Goal: Task Accomplishment & Management: Manage account settings

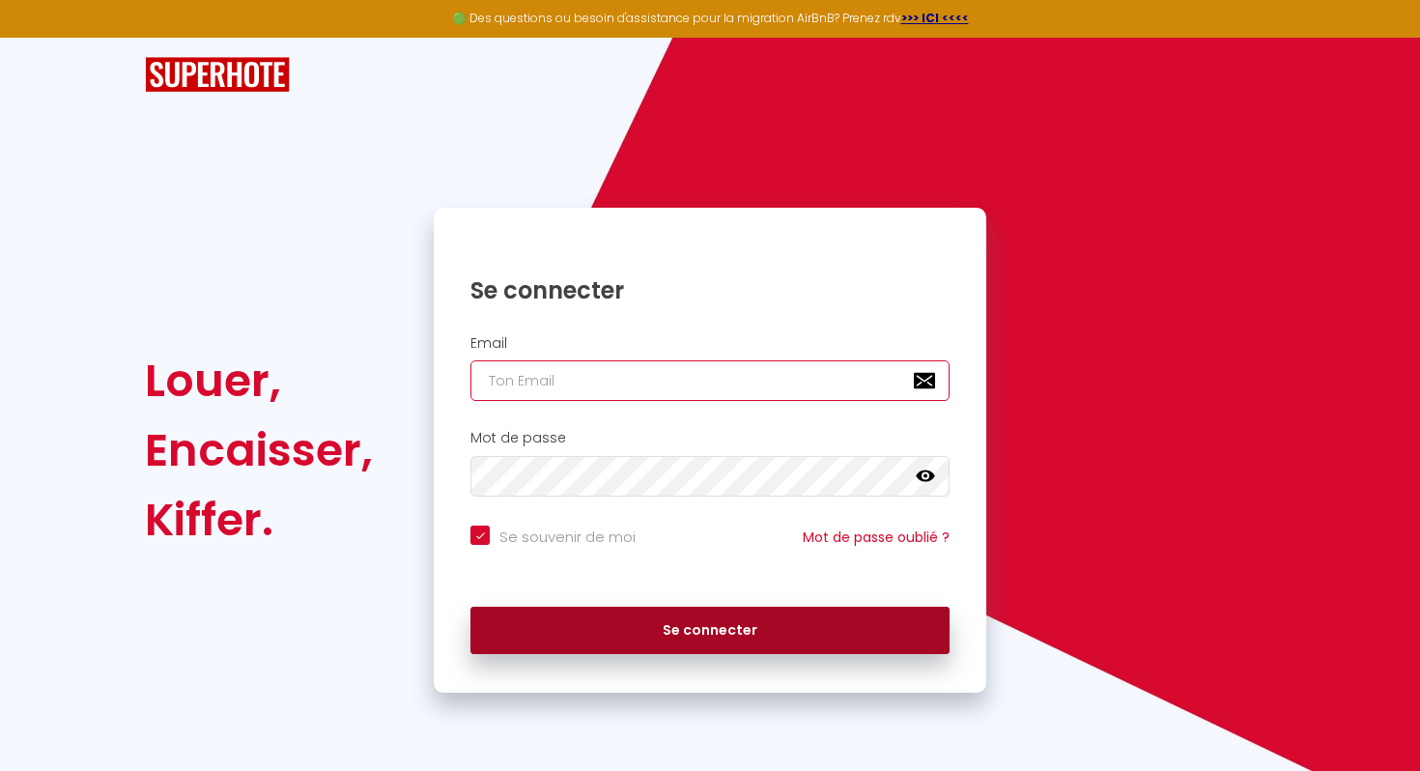
type input "[EMAIL_ADDRESS][DOMAIN_NAME]"
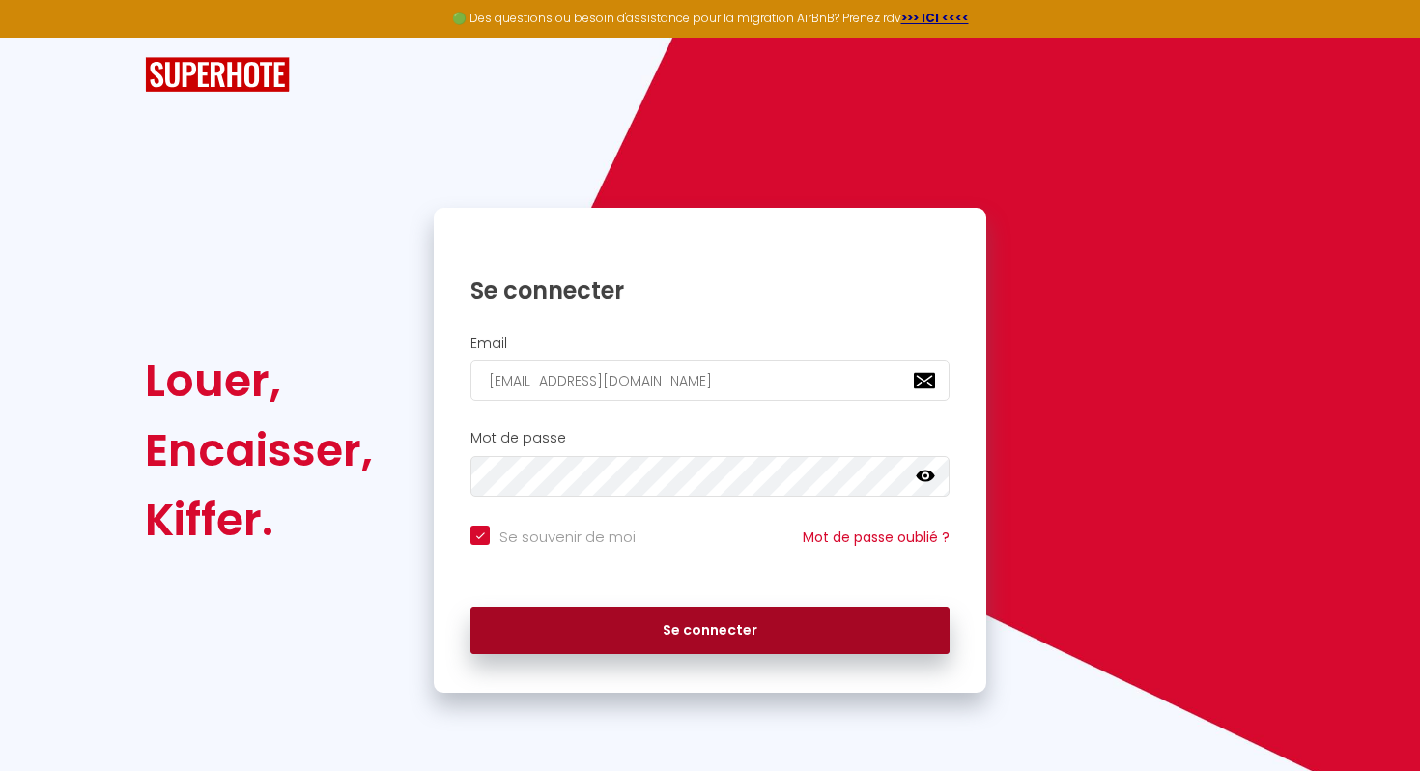
click at [743, 636] on button "Se connecter" at bounding box center [709, 631] width 479 height 48
checkbox input "true"
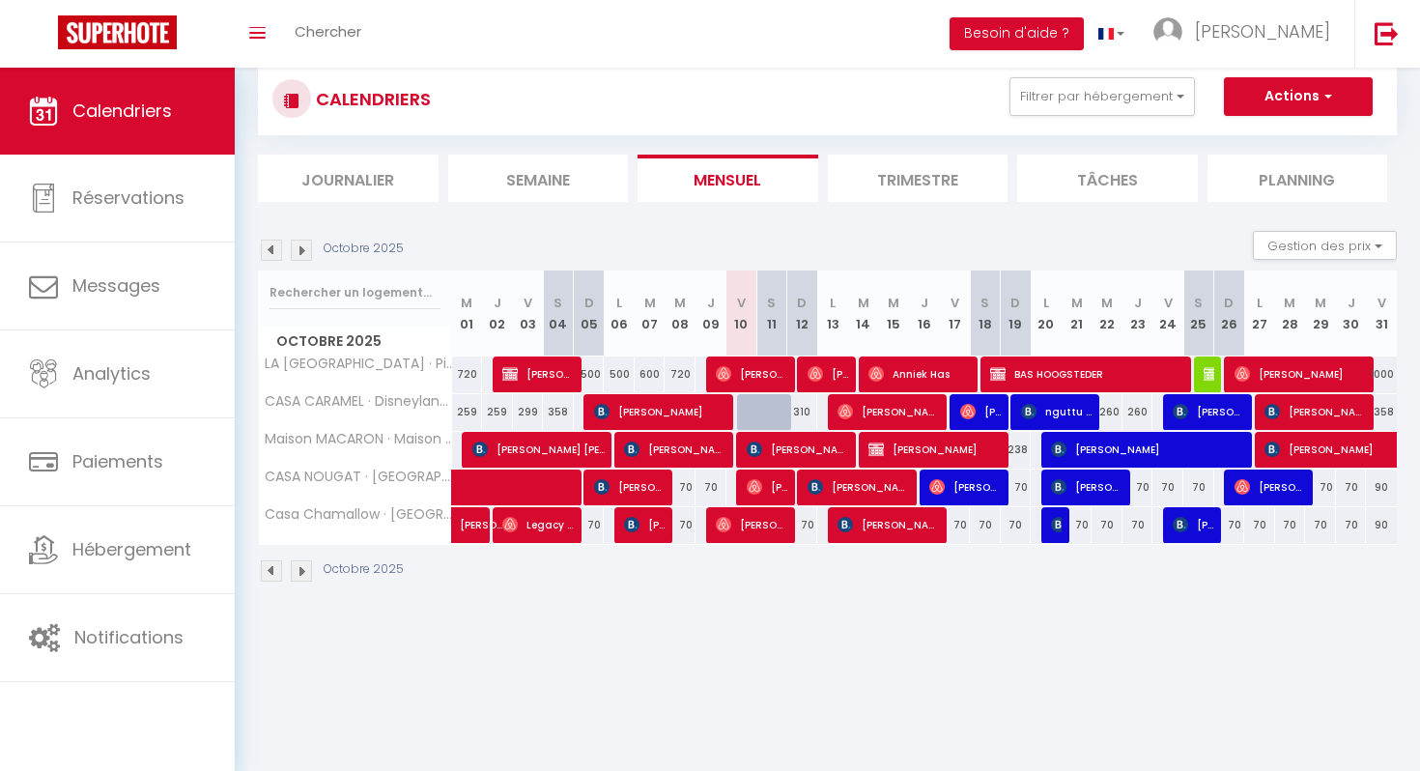
scroll to position [68, 0]
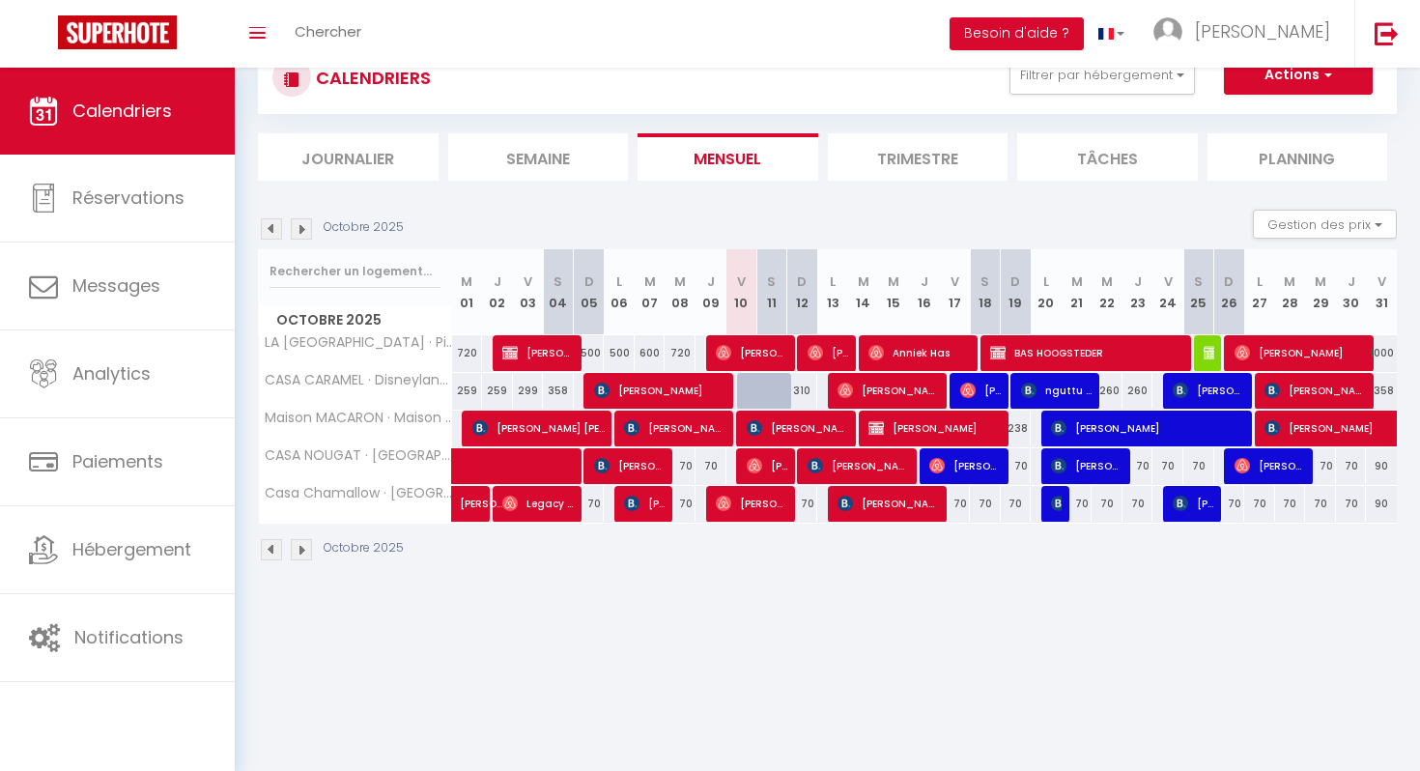
click at [305, 229] on img at bounding box center [301, 228] width 21 height 21
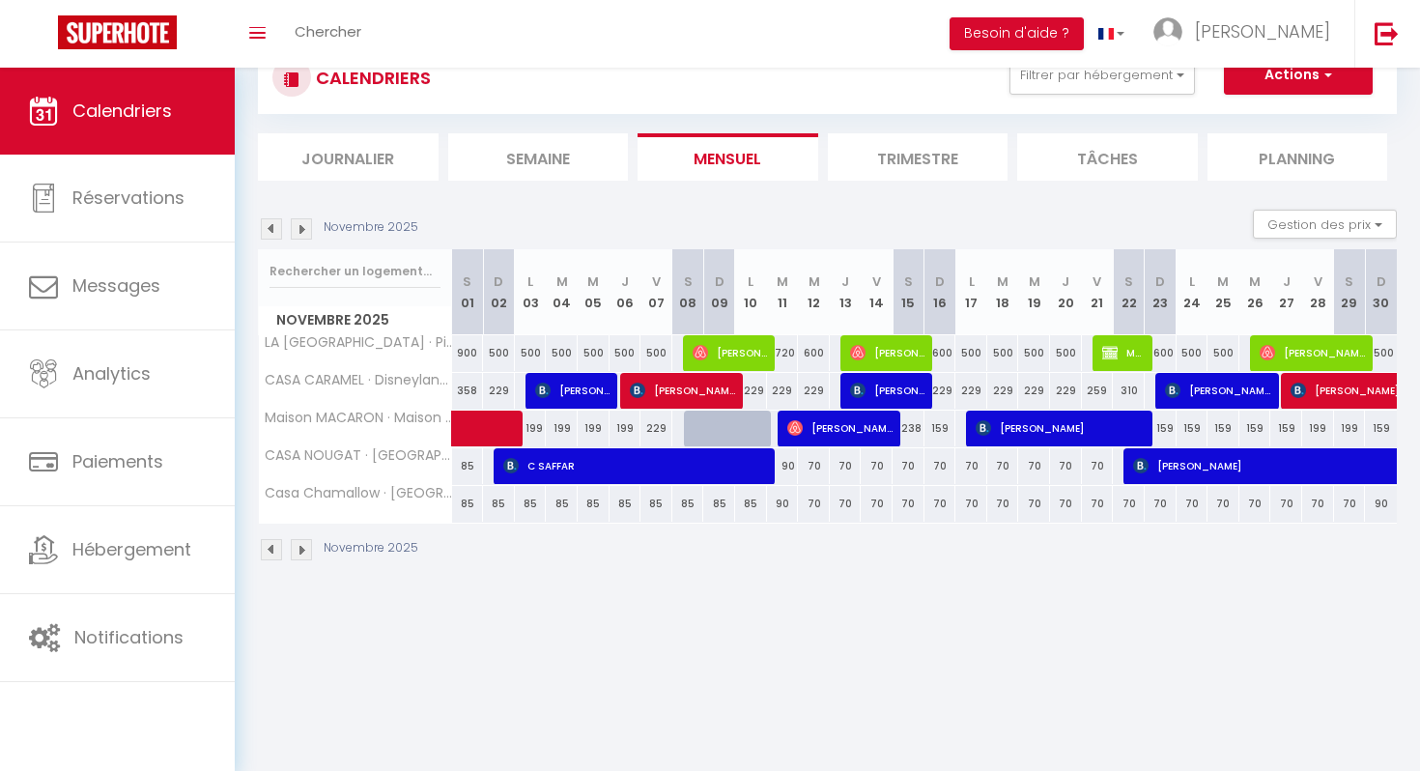
click at [730, 427] on div at bounding box center [731, 439] width 32 height 37
type input "229"
type input "Dim 09 Novembre 2025"
type input "Lun 10 Novembre 2025"
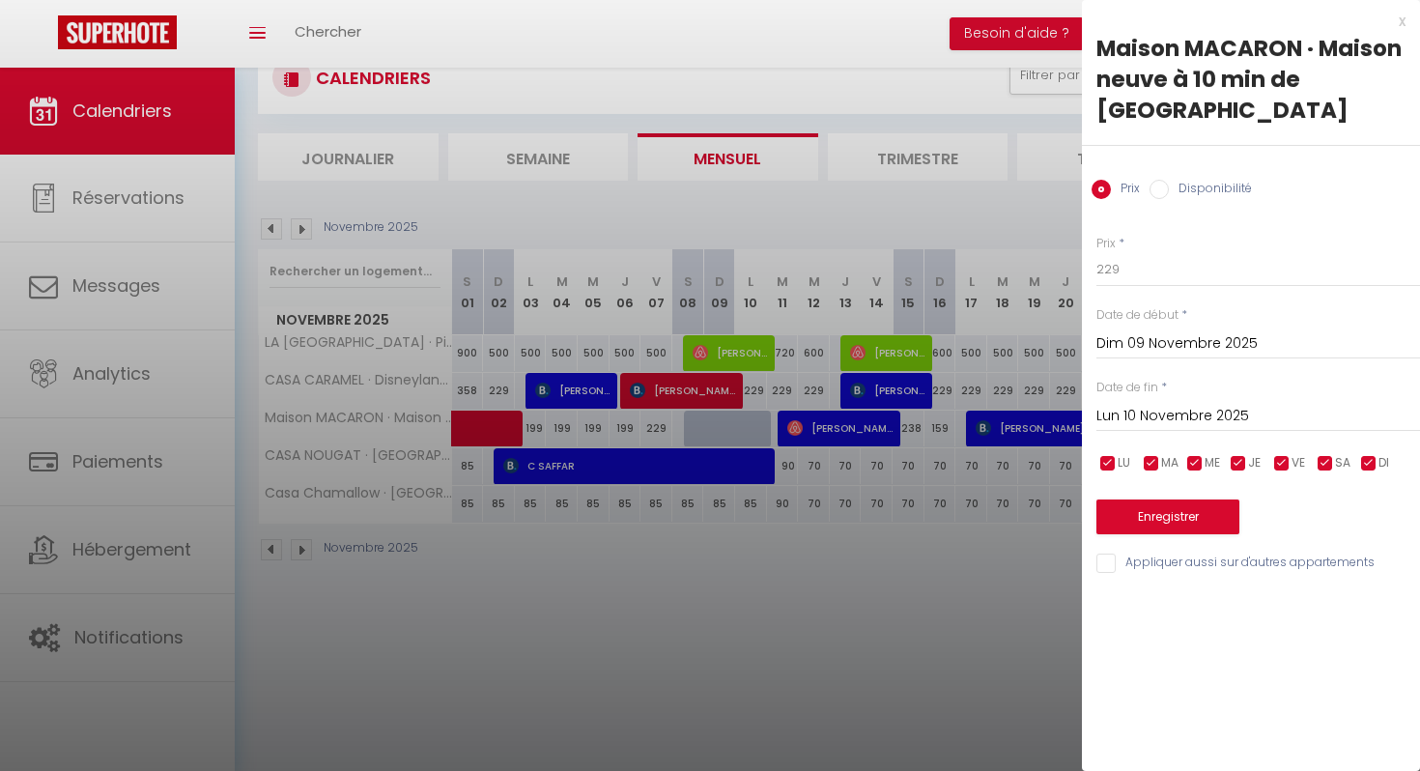
click at [1158, 189] on input "Disponibilité" at bounding box center [1158, 189] width 19 height 19
radio input "true"
radio input "false"
click at [1145, 360] on div "Dim 09 Novembre 2025 < [DATE] > Dim Lun Mar Mer Jeu Ven Sam 1 2 3 4 5 6 7 8 9 1…" at bounding box center [1258, 343] width 324 height 35
click at [1147, 344] on input "Dim 09 Novembre 2025" at bounding box center [1258, 345] width 324 height 25
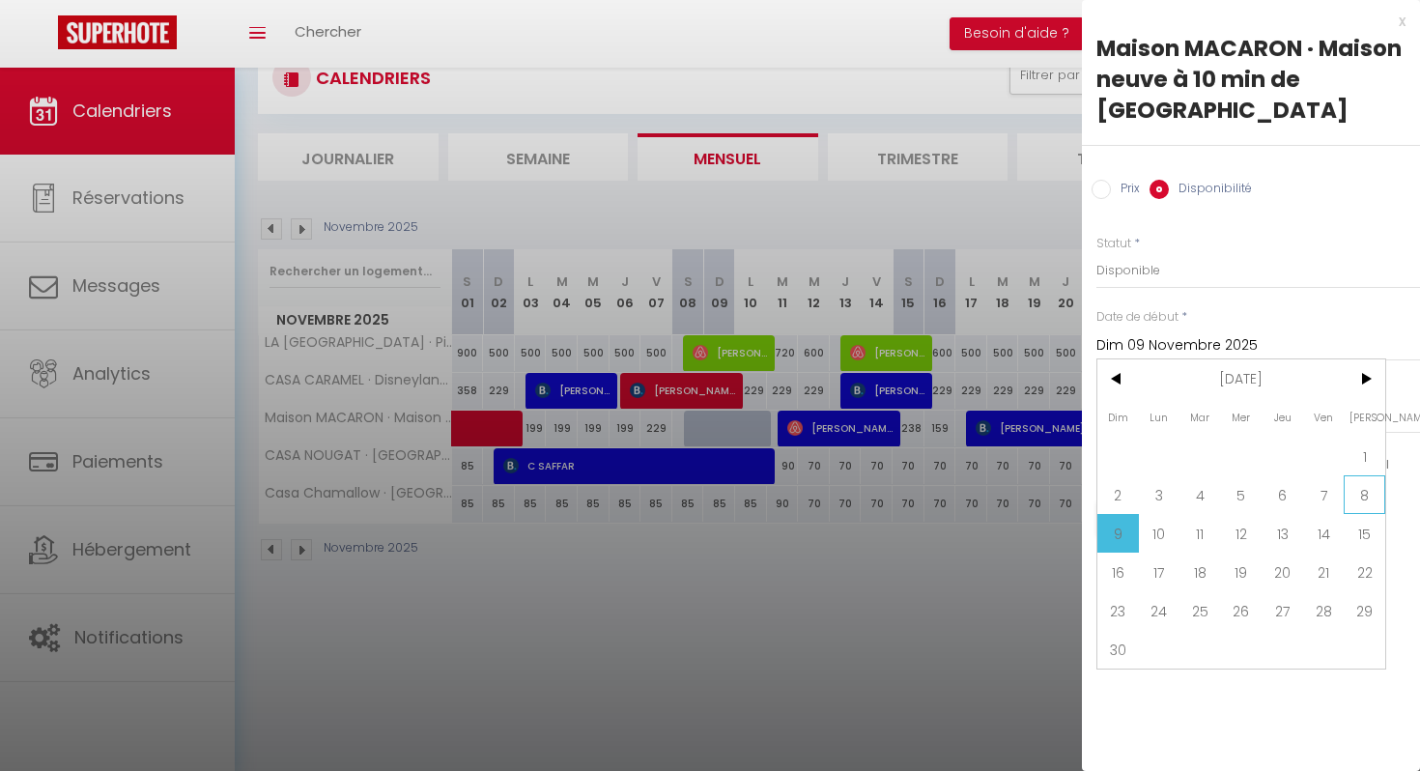
click at [1359, 490] on span "8" at bounding box center [1364, 494] width 42 height 39
type input "Sam 08 Novembre 2025"
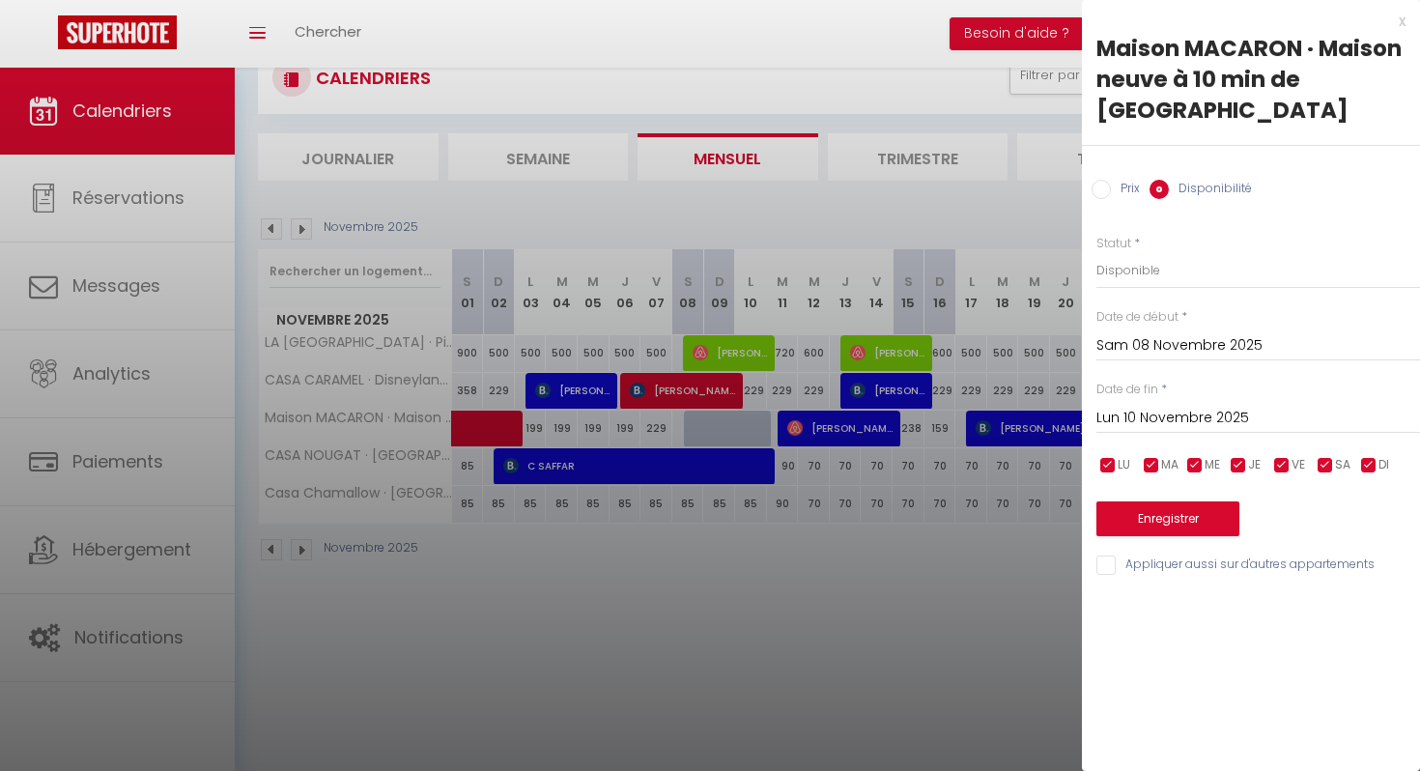
click at [1221, 417] on input "Lun 10 Novembre 2025" at bounding box center [1258, 418] width 324 height 25
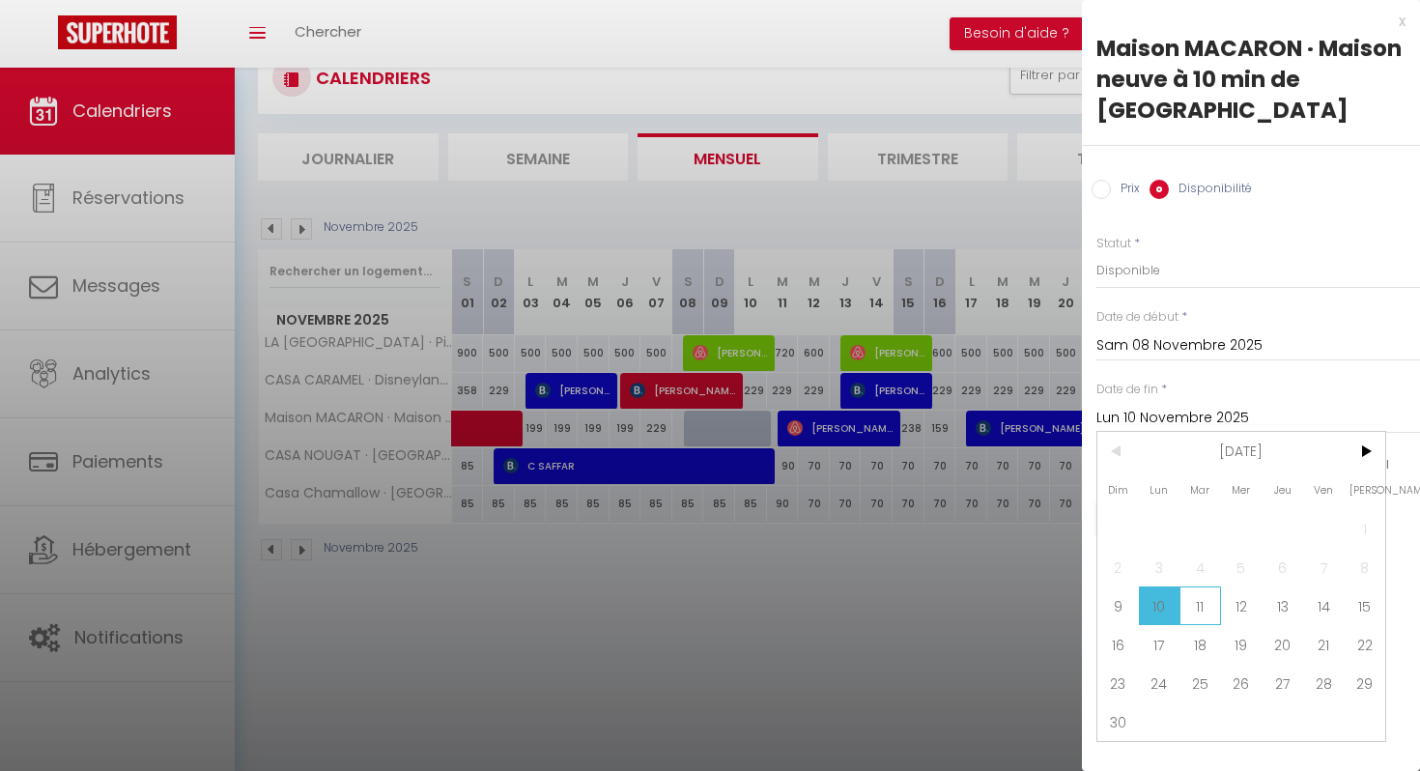
click at [1195, 598] on span "11" at bounding box center [1200, 605] width 42 height 39
type input "[DATE] Novembre 2025"
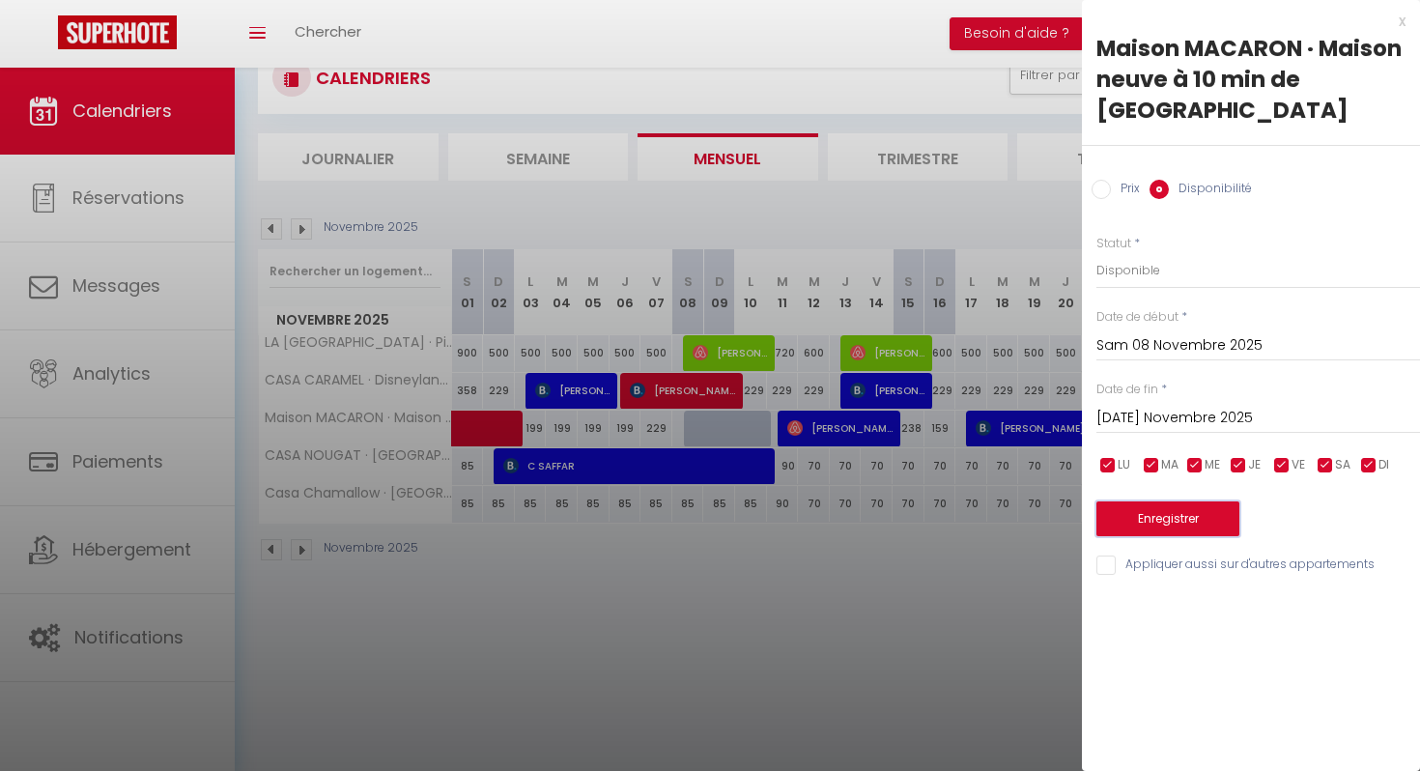
click at [1164, 522] on button "Enregistrer" at bounding box center [1167, 518] width 143 height 35
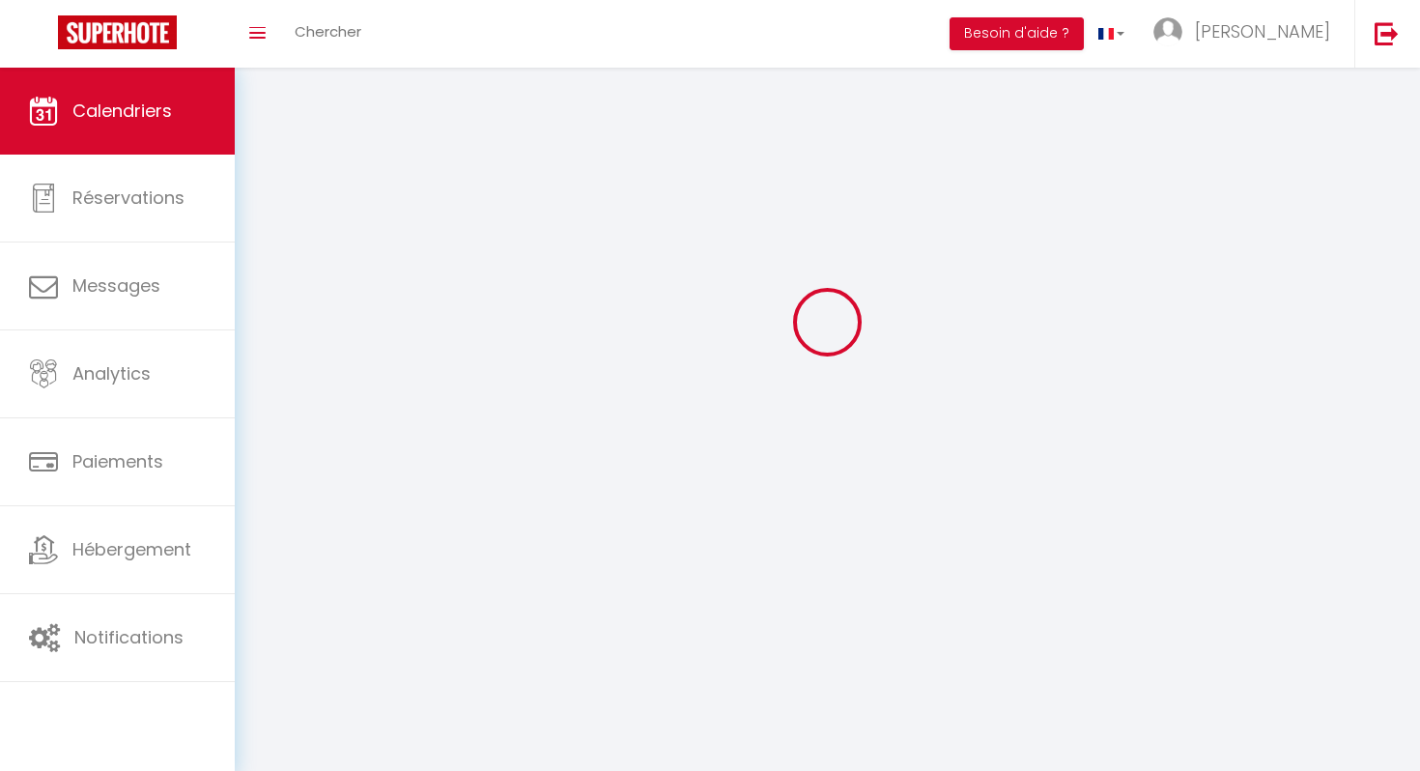
click at [727, 258] on div at bounding box center [827, 321] width 1139 height 597
click at [661, 375] on div at bounding box center [827, 389] width 1139 height 597
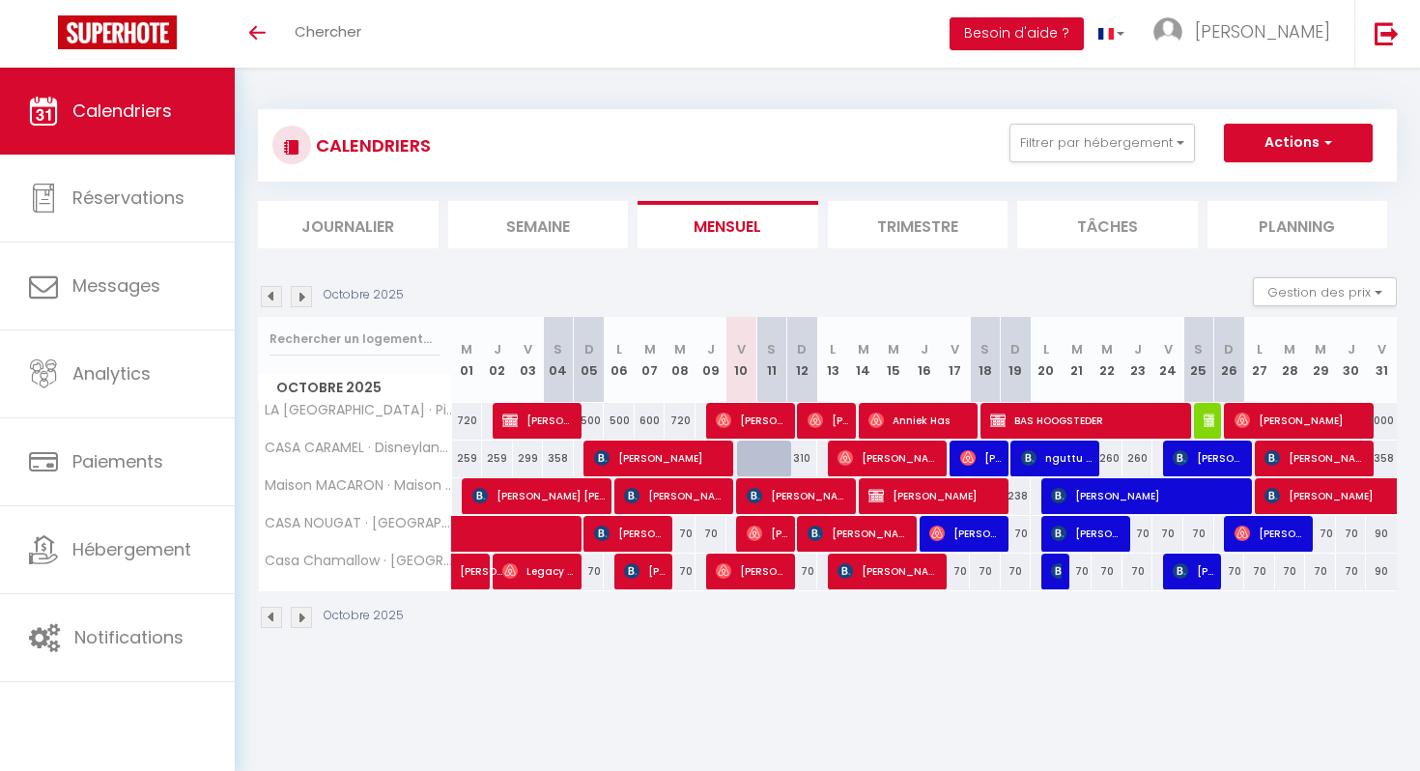
click at [300, 291] on img at bounding box center [301, 296] width 21 height 21
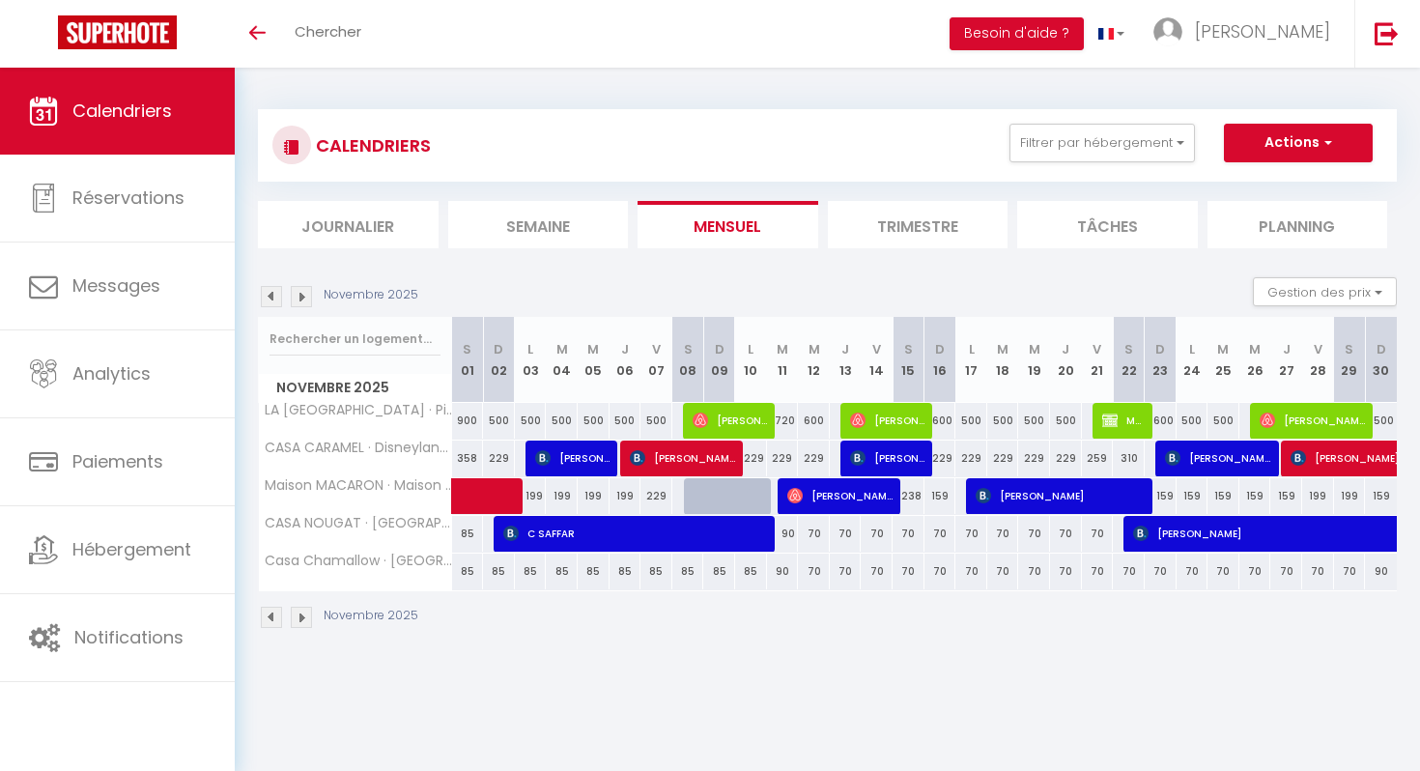
click at [692, 494] on div at bounding box center [700, 496] width 32 height 37
type input "229"
type input "Sam 08 Novembre 2025"
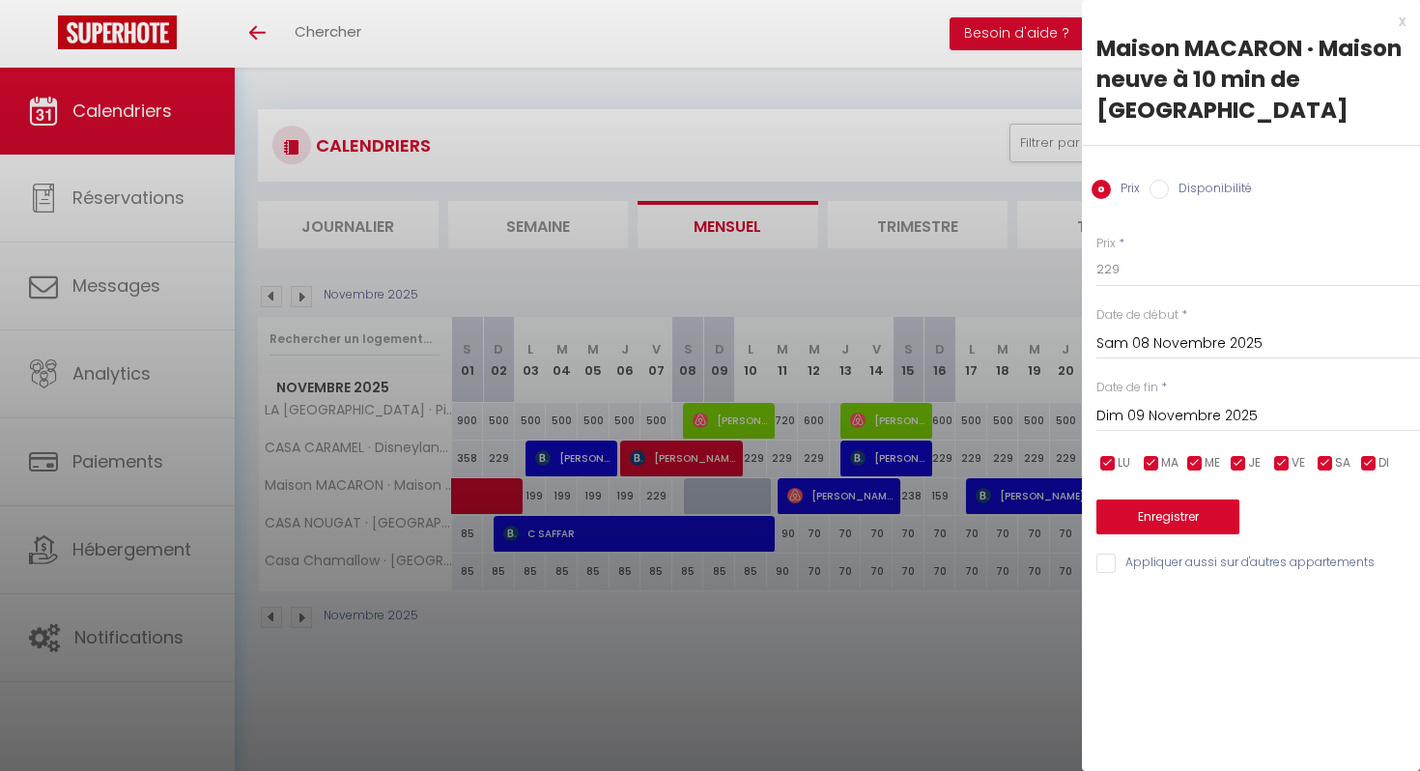
click at [1120, 418] on input "Dim 09 Novembre 2025" at bounding box center [1258, 416] width 324 height 25
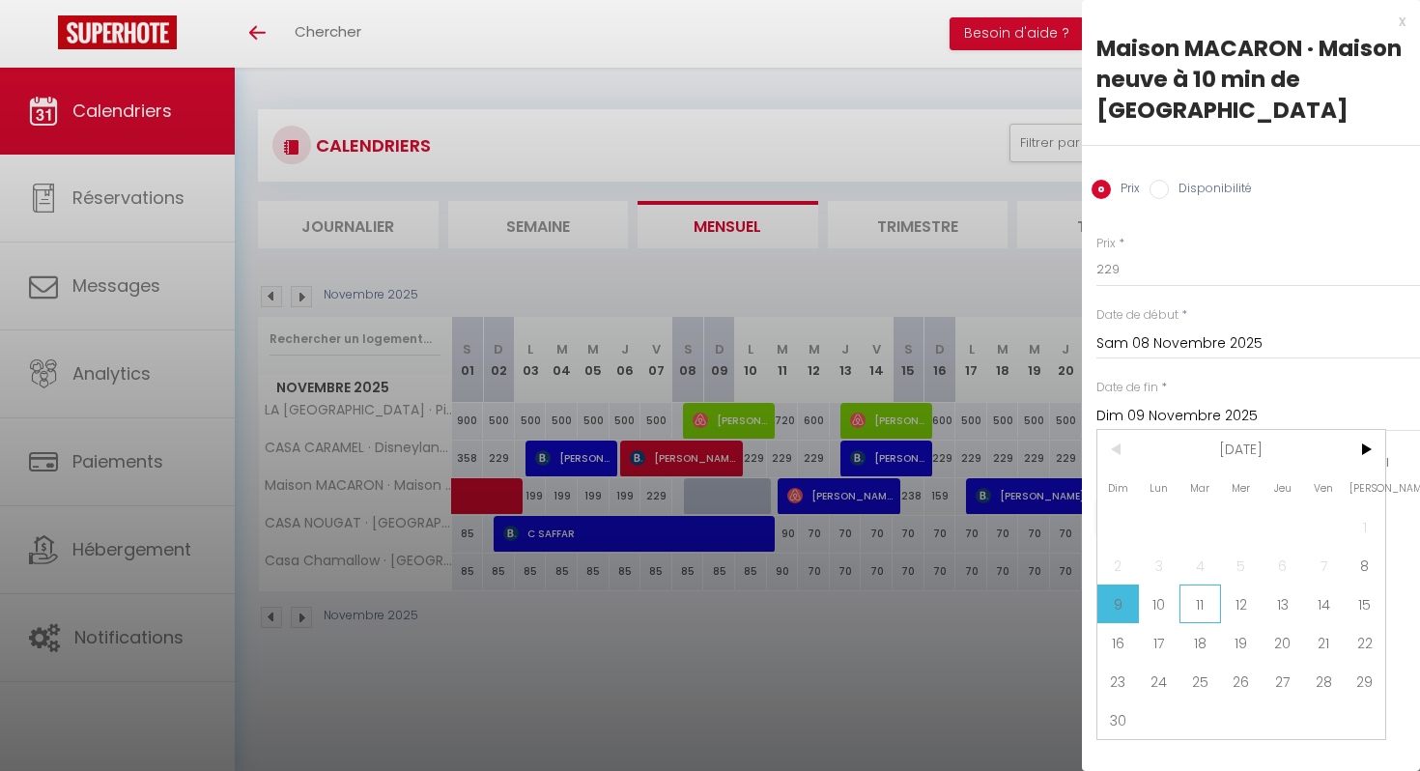
click at [1203, 596] on span "11" at bounding box center [1200, 603] width 42 height 39
type input "[DATE] Novembre 2025"
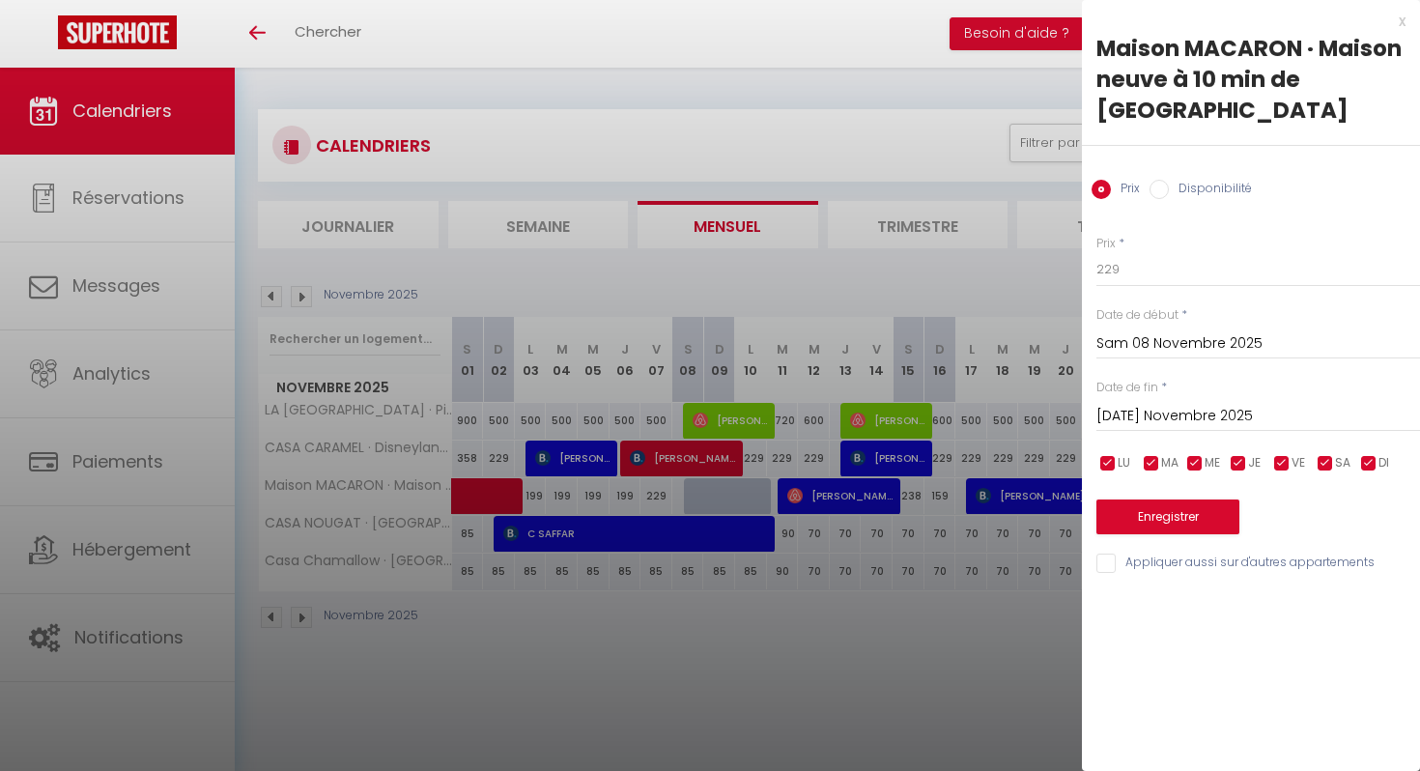
click at [1174, 183] on label "Disponibilité" at bounding box center [1210, 190] width 83 height 21
click at [1169, 183] on input "Disponibilité" at bounding box center [1158, 189] width 19 height 19
radio input "true"
radio input "false"
click at [1146, 525] on button "Enregistrer" at bounding box center [1167, 518] width 143 height 35
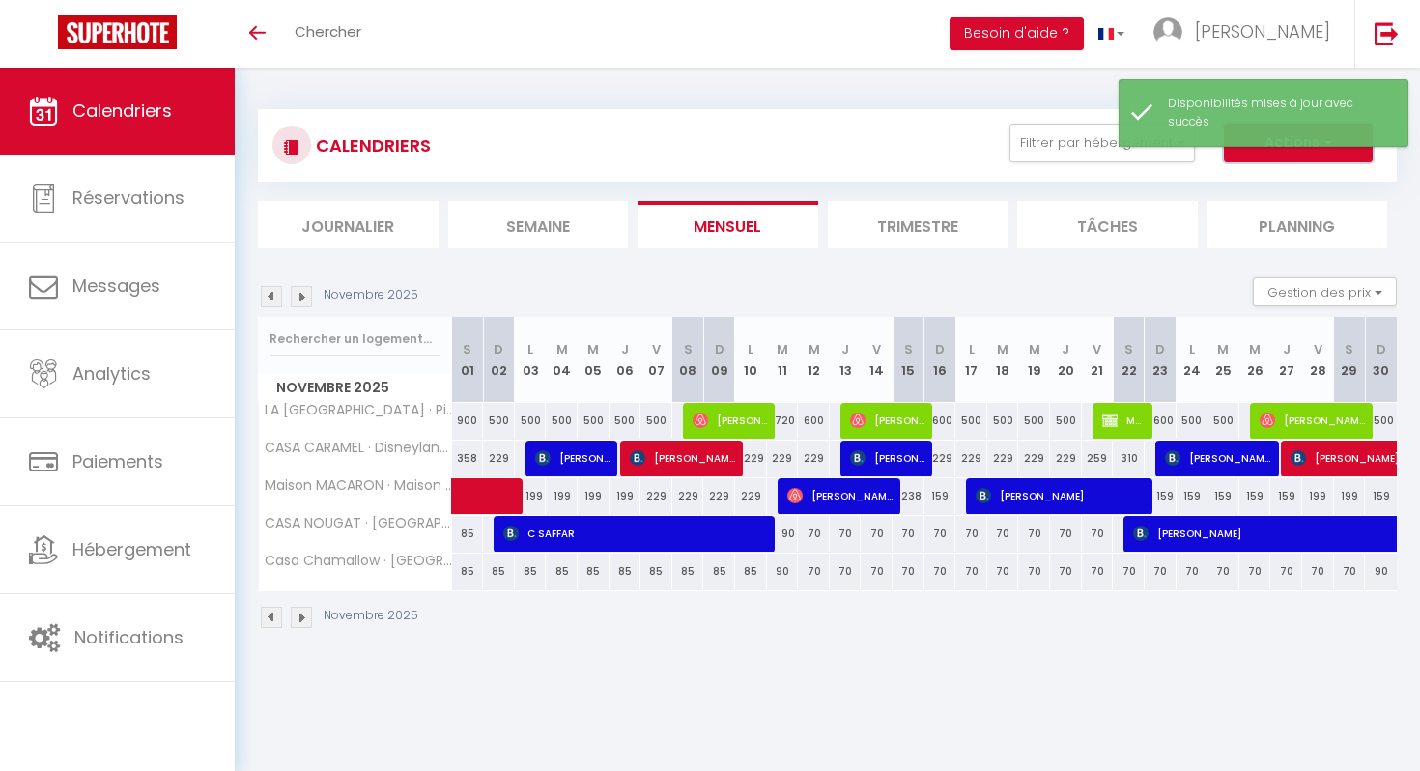
click at [1290, 154] on button "Actions" at bounding box center [1298, 143] width 149 height 39
click at [1268, 187] on link "Nouvelle réservation" at bounding box center [1278, 187] width 168 height 29
select select
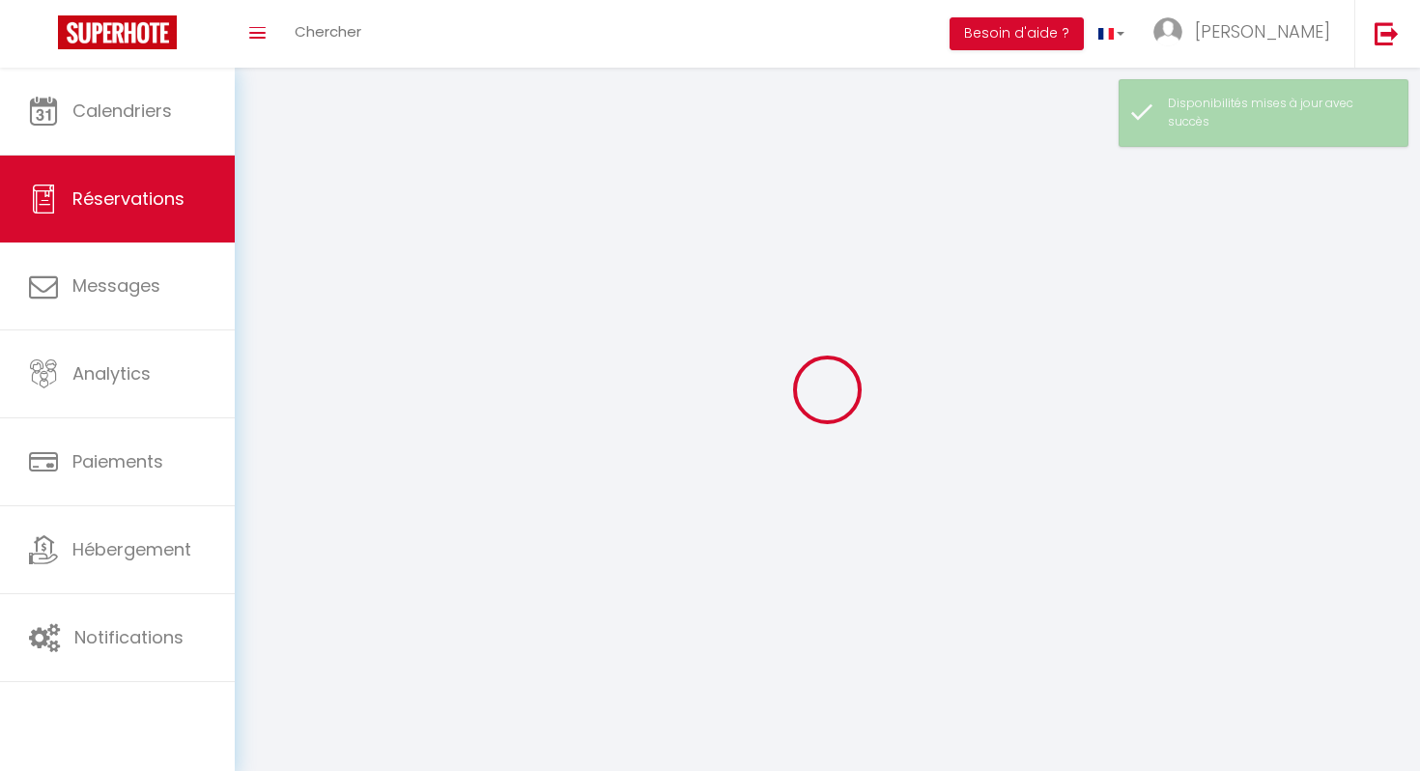
select select
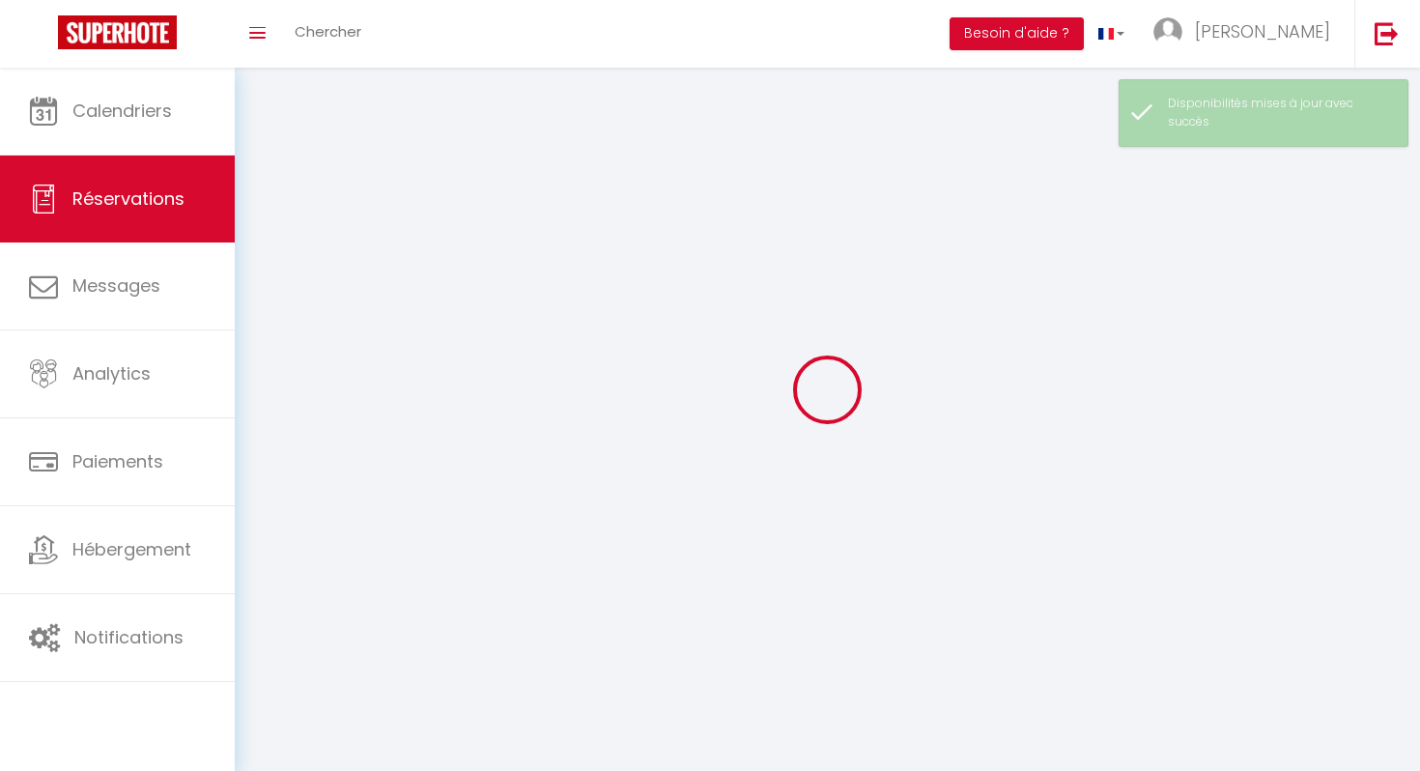
select select
checkbox input "false"
select select
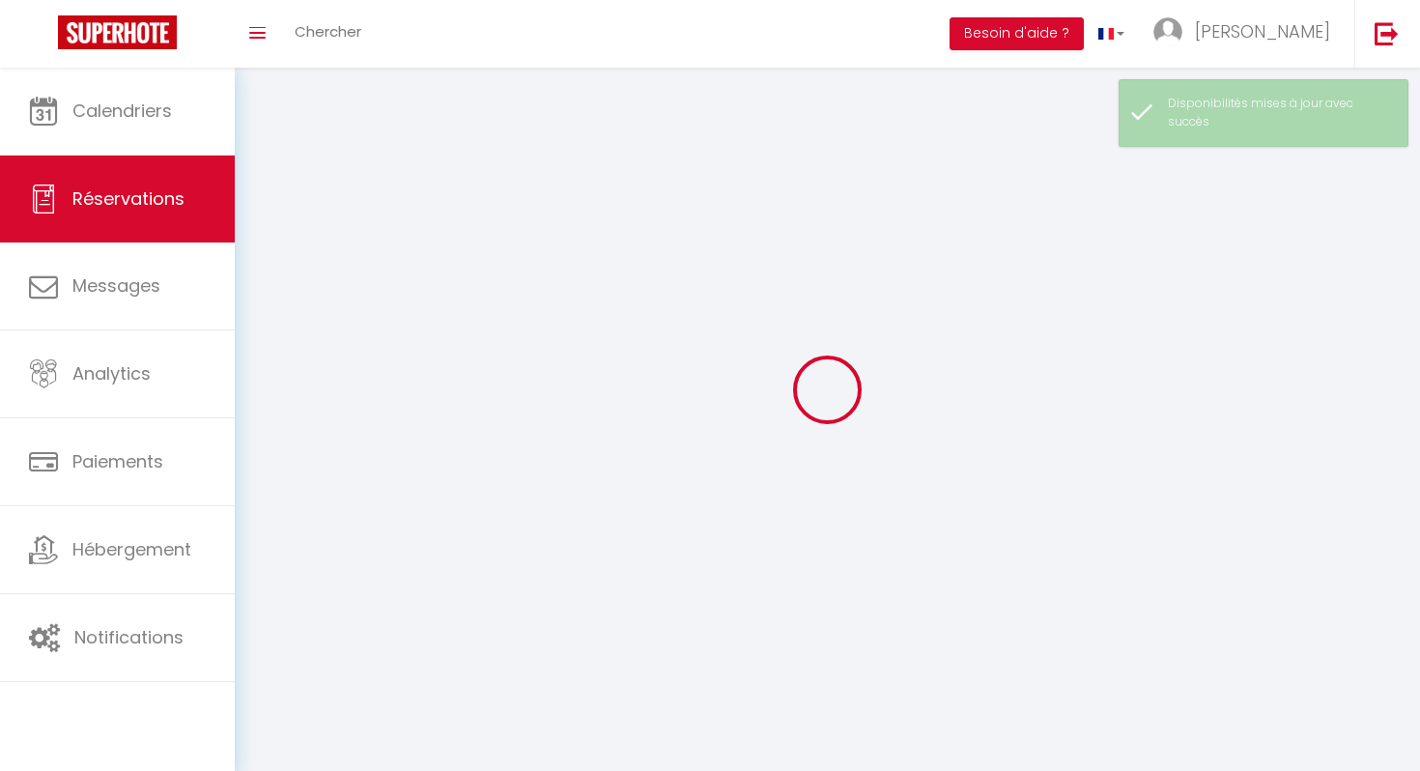
select select
checkbox input "false"
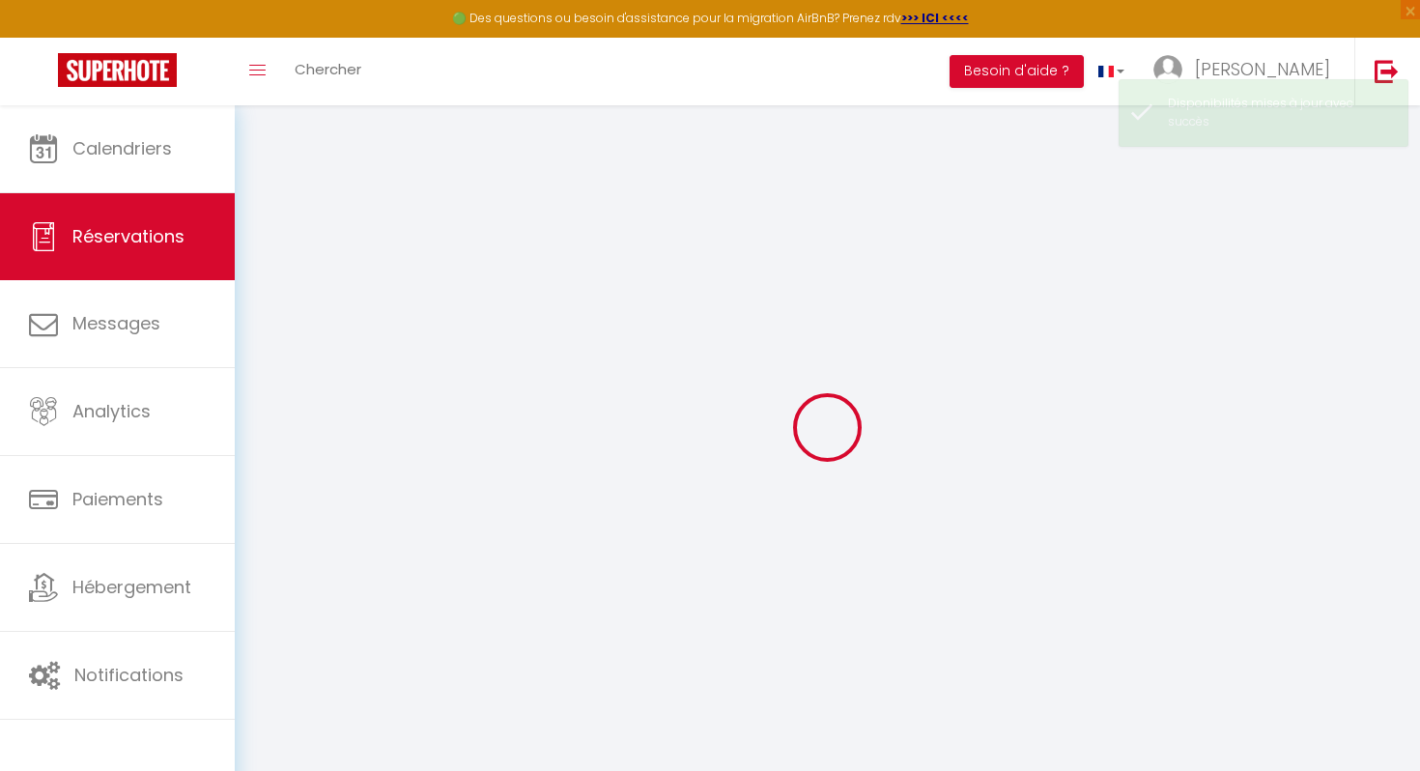
select select
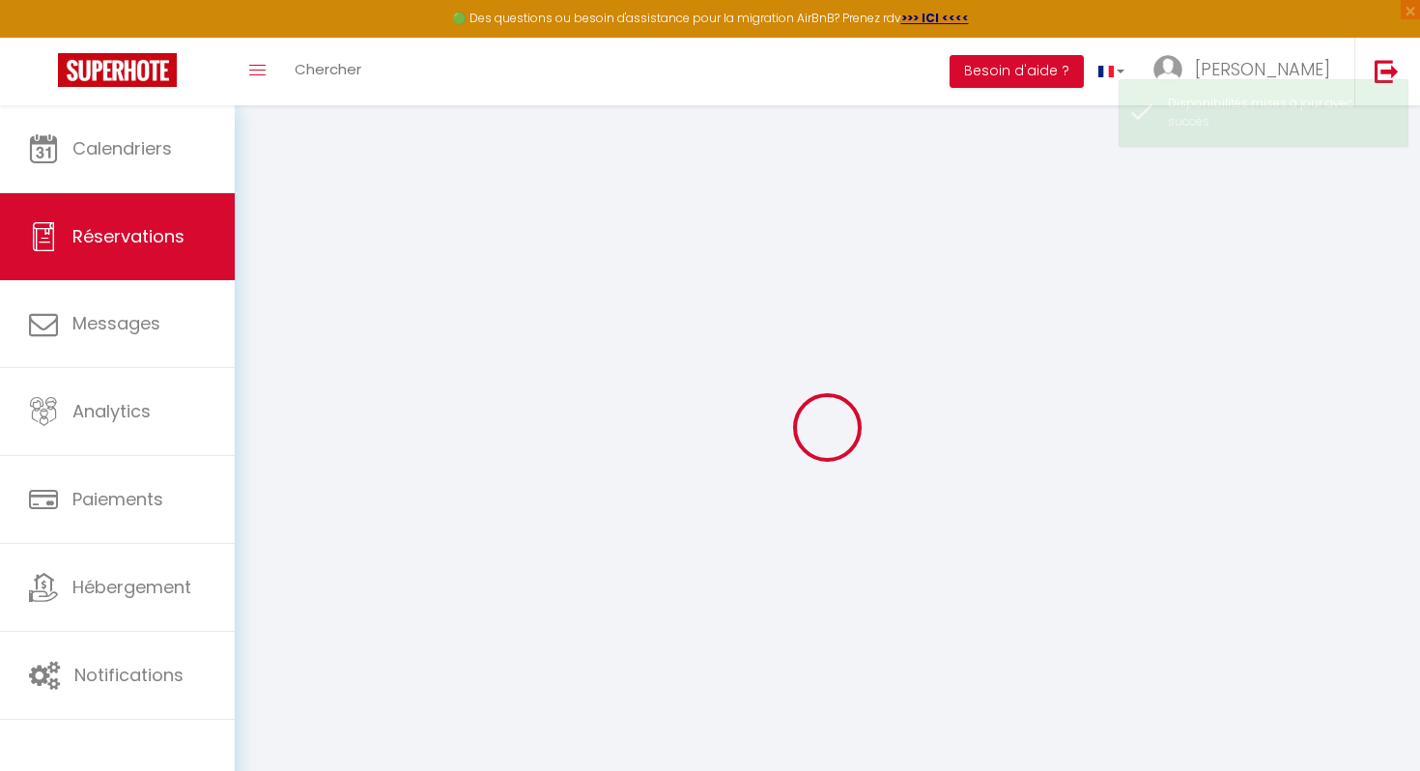
select select
checkbox input "false"
select select
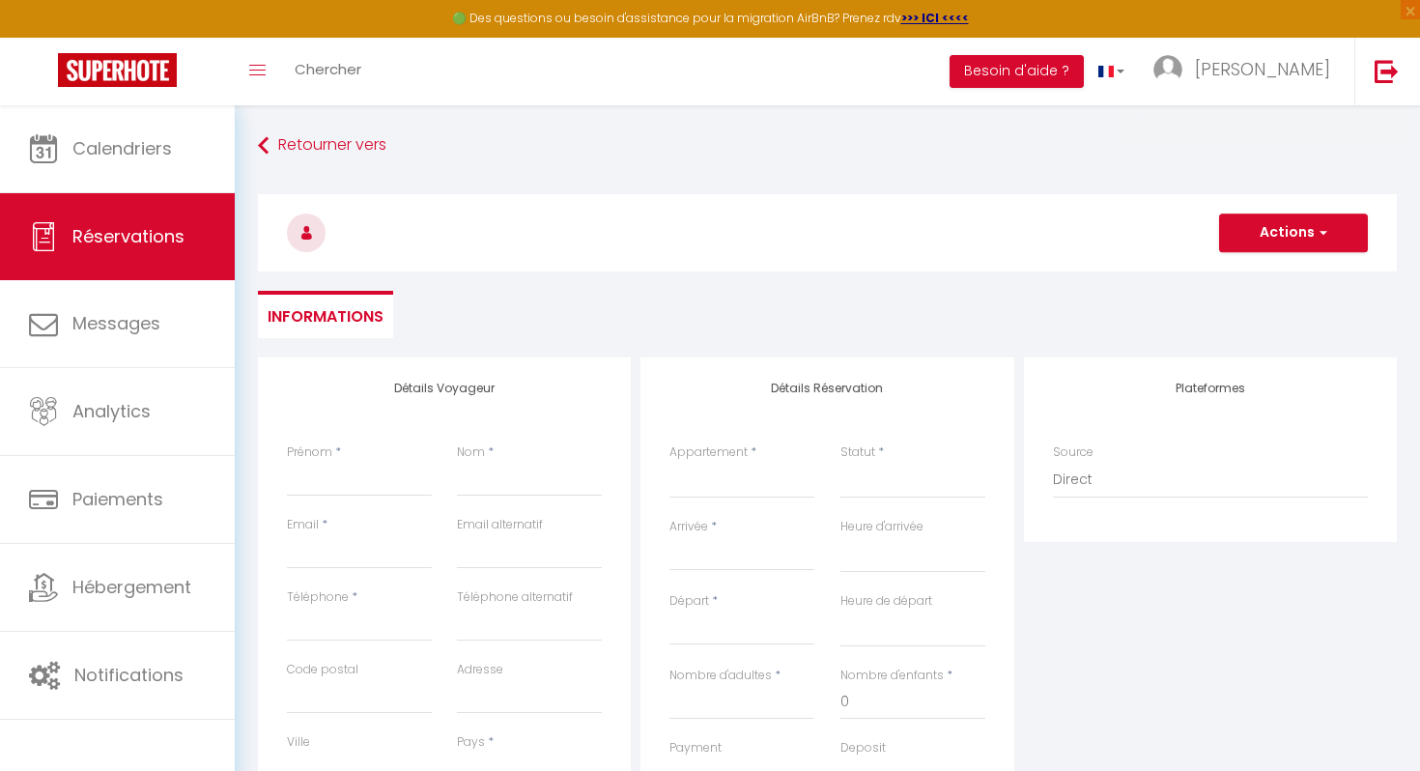
select select
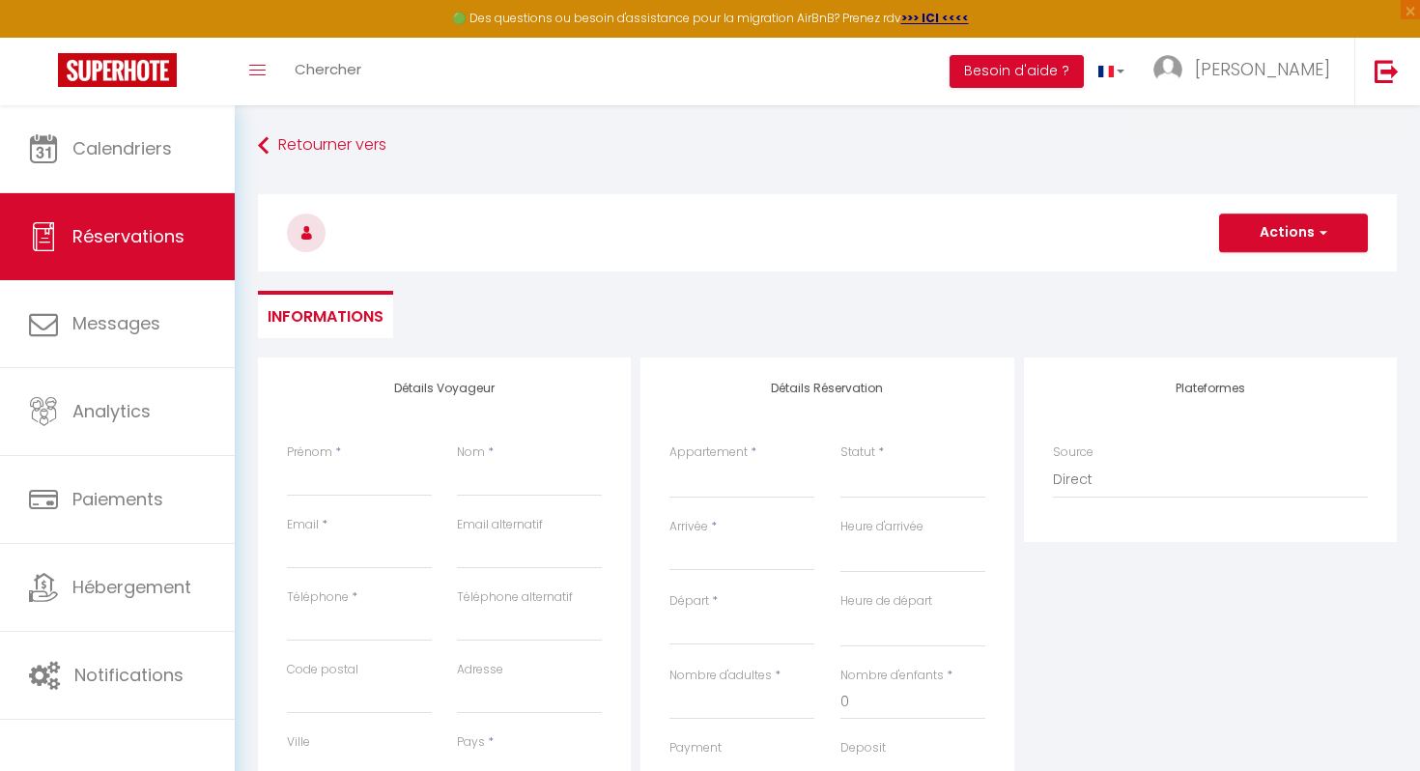
select select
checkbox input "false"
select select
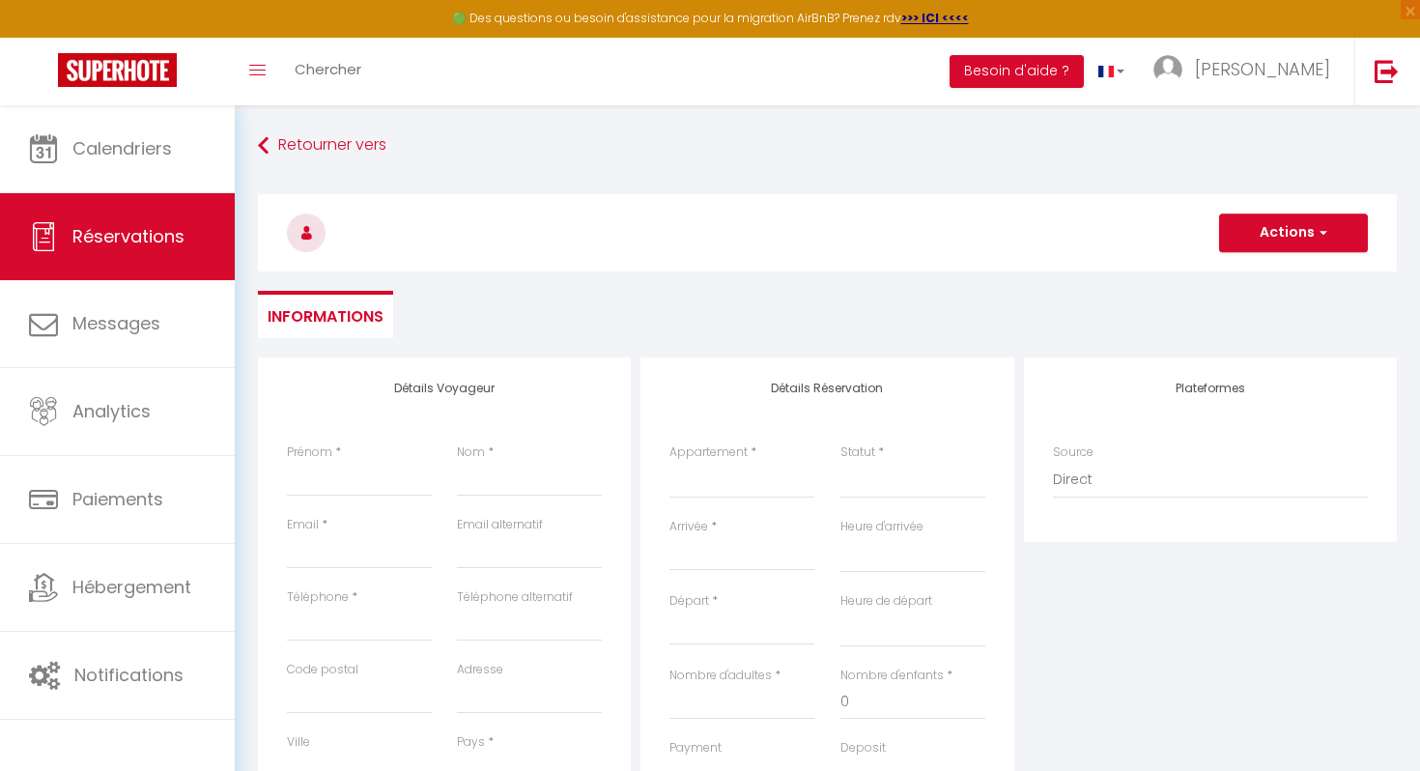
select select
checkbox input "false"
select select
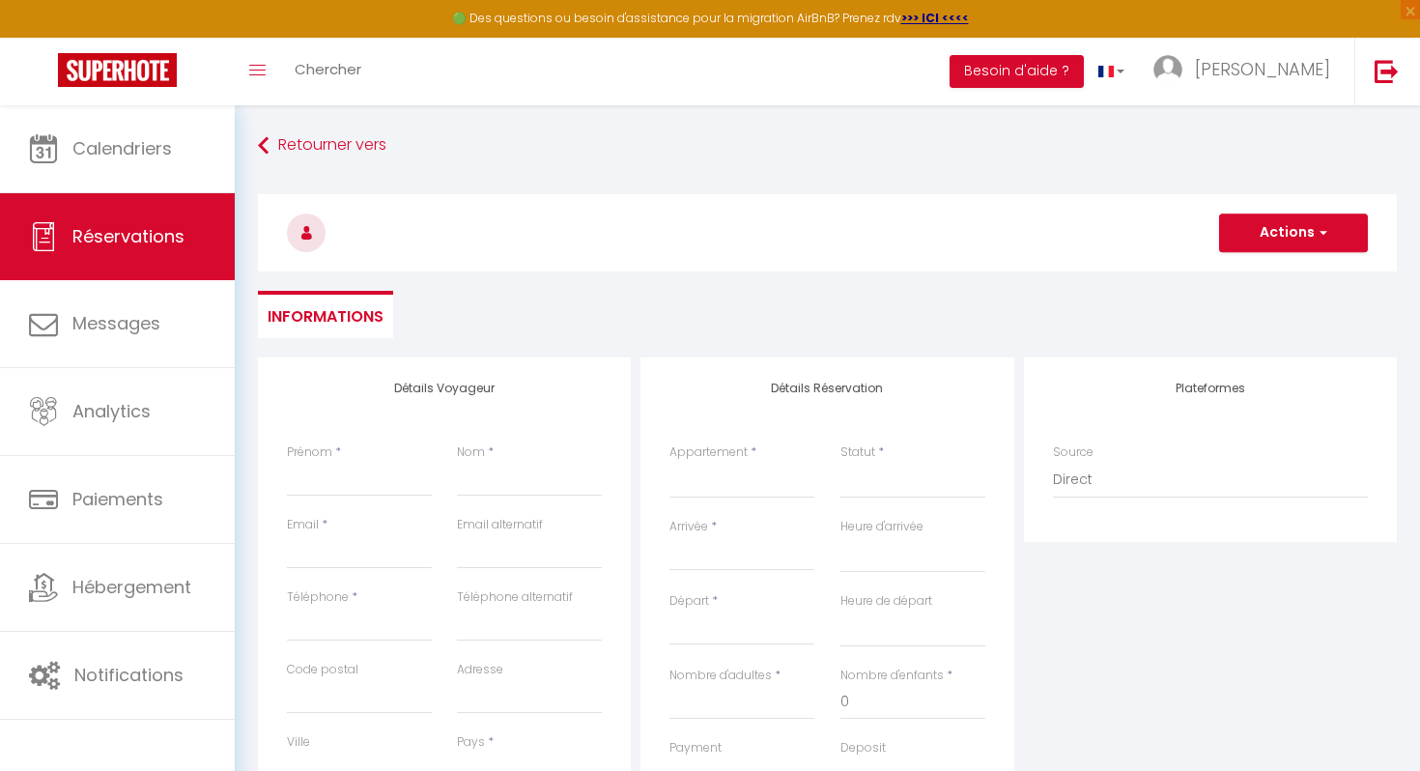
select select
click at [324, 486] on input "Prénom" at bounding box center [359, 479] width 145 height 35
type input "J"
select select
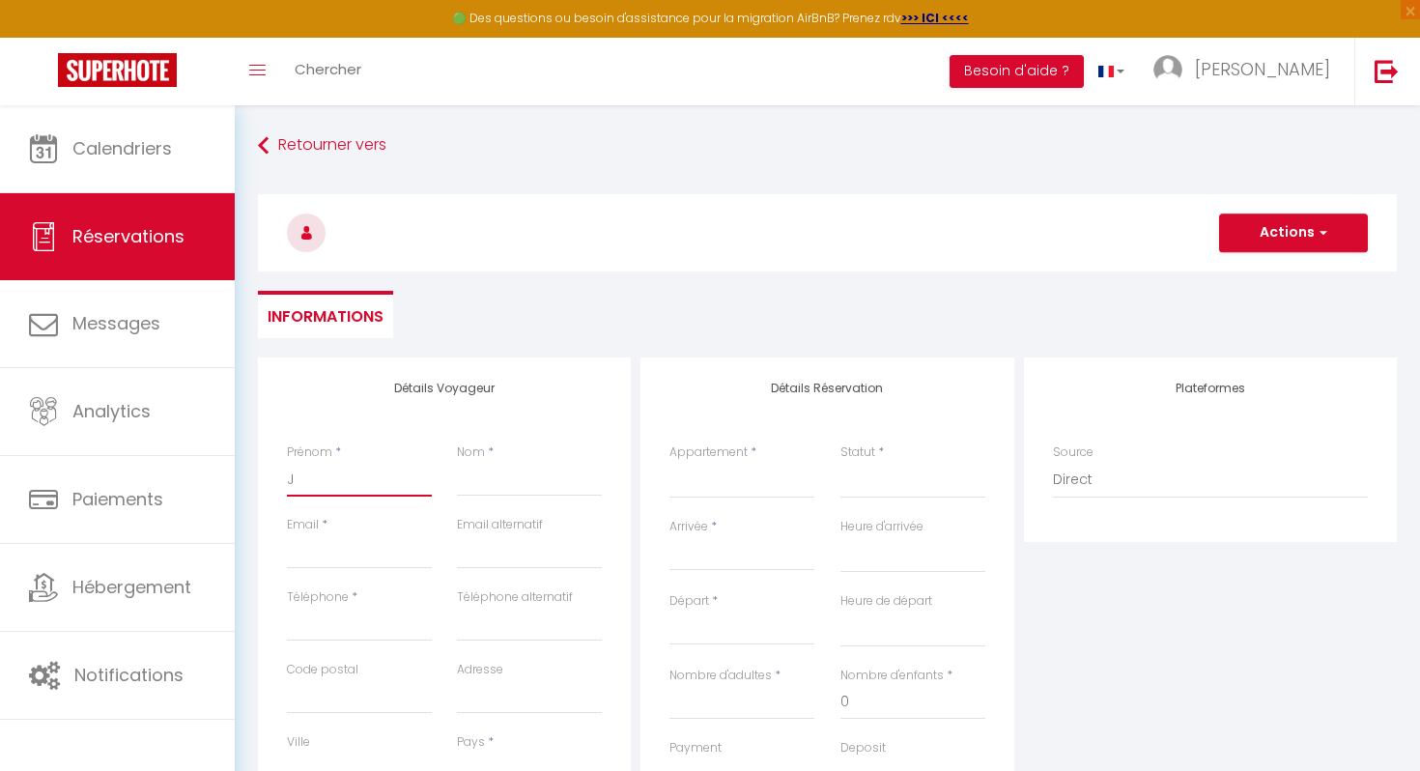
select select
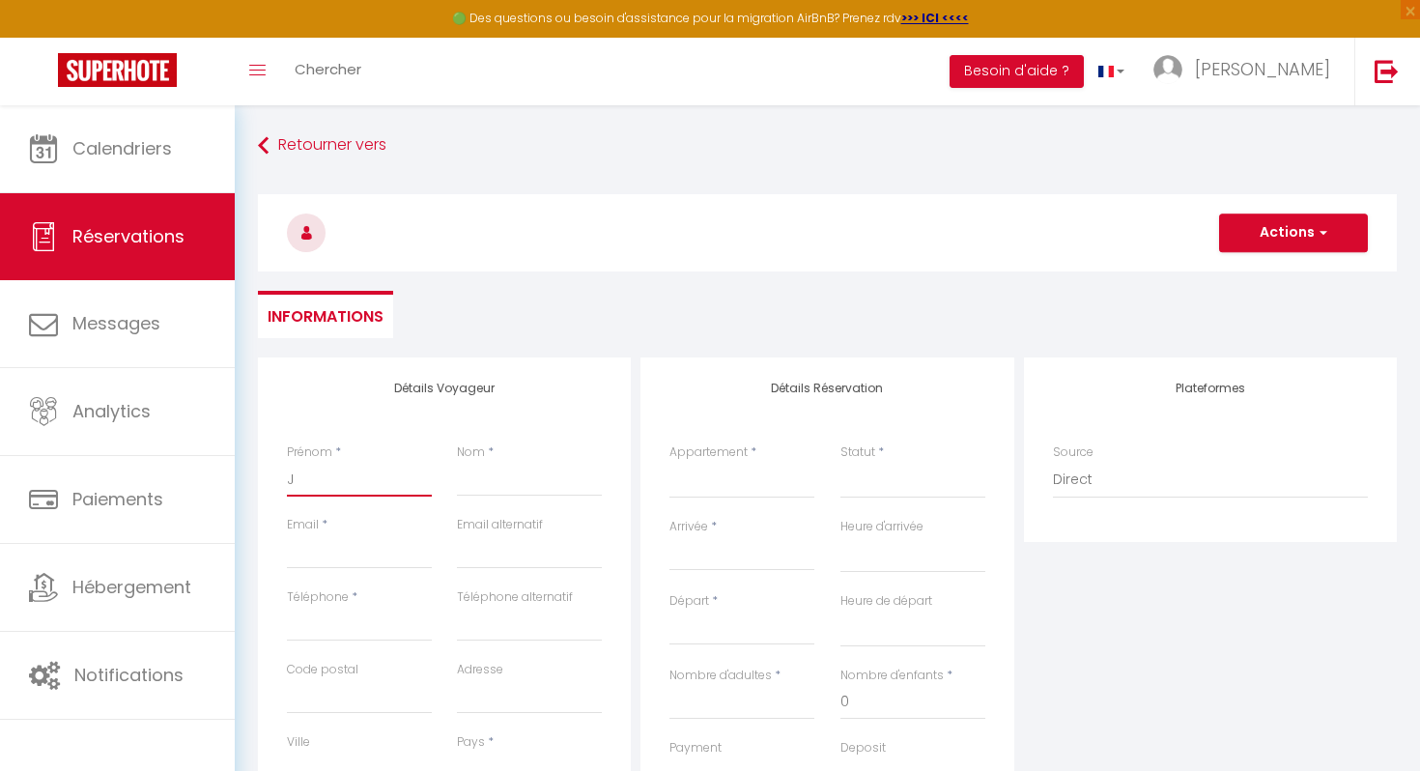
checkbox input "false"
type input "Jo"
select select
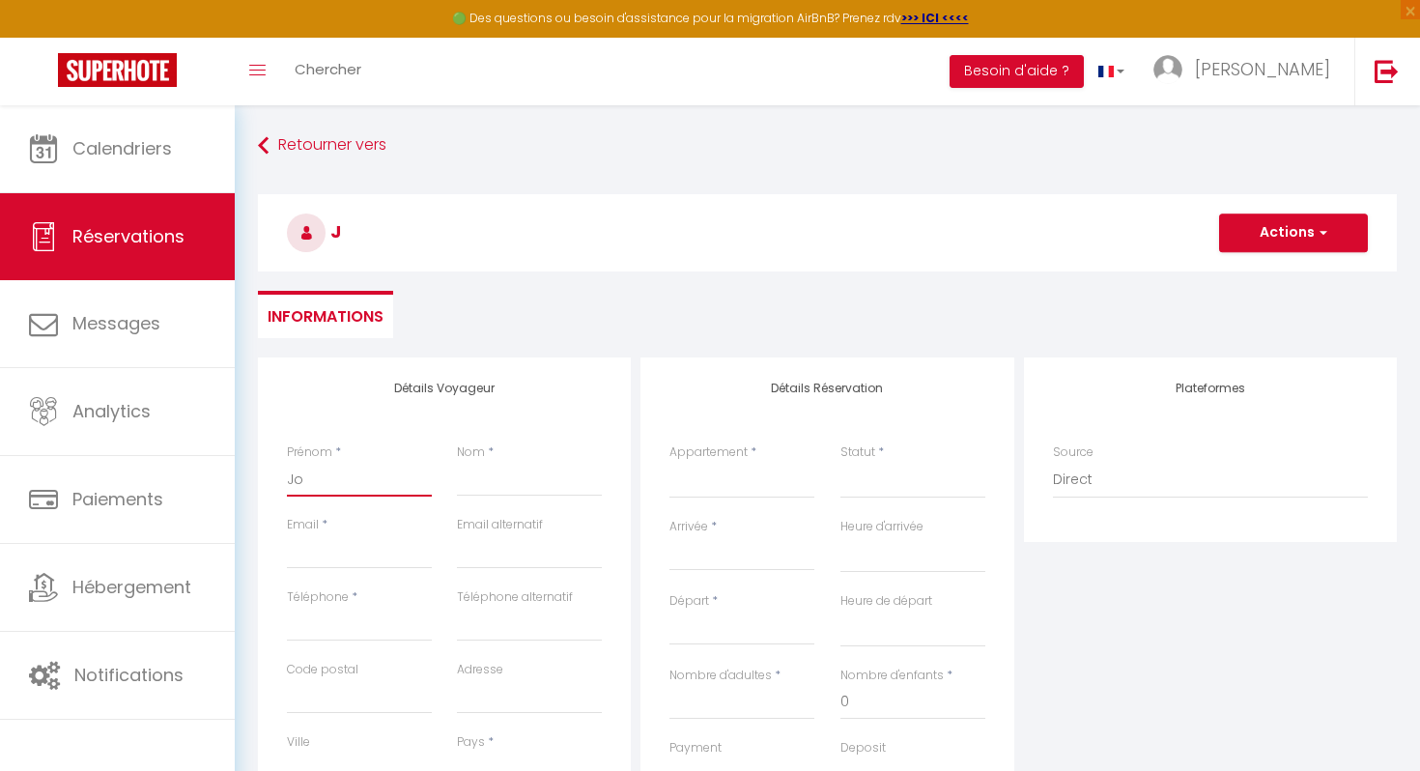
select select
checkbox input "false"
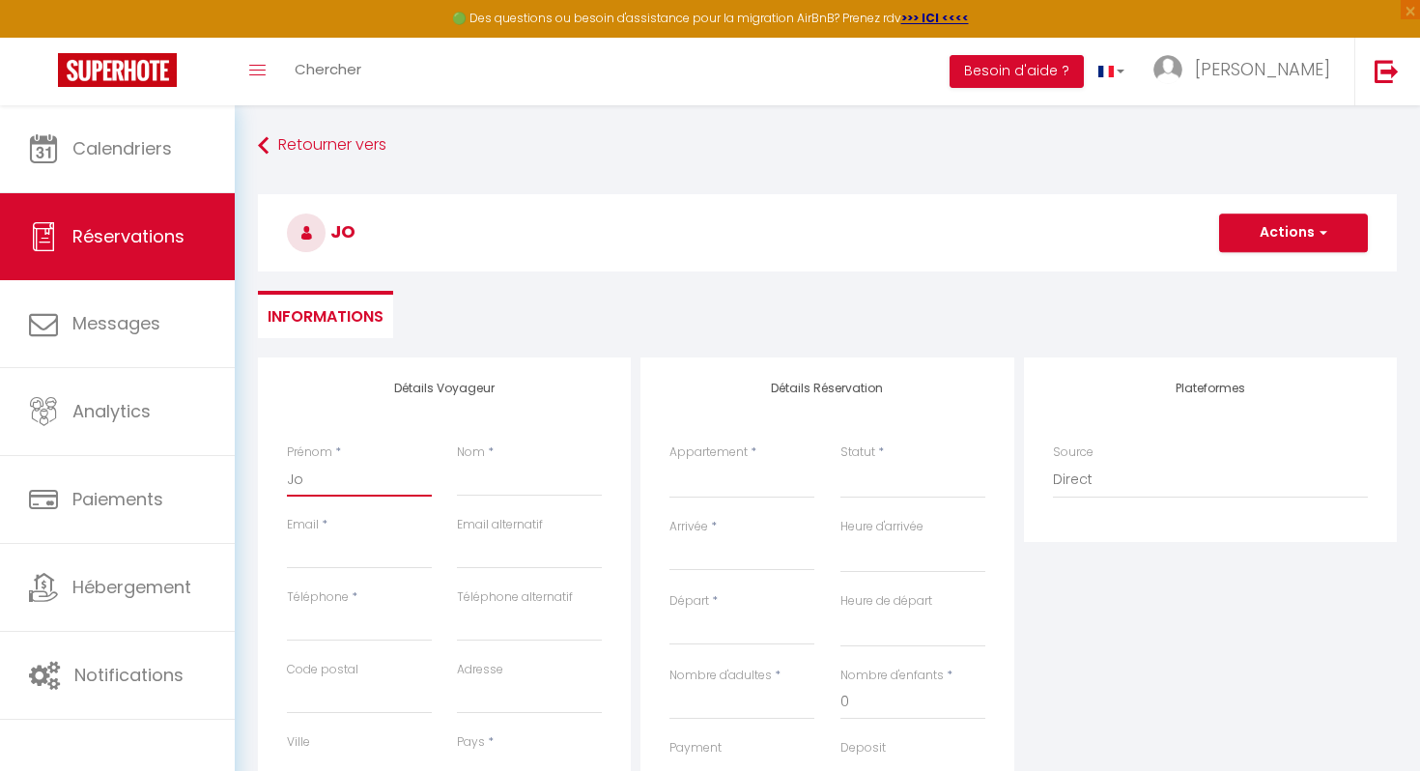
type input "Jor"
select select
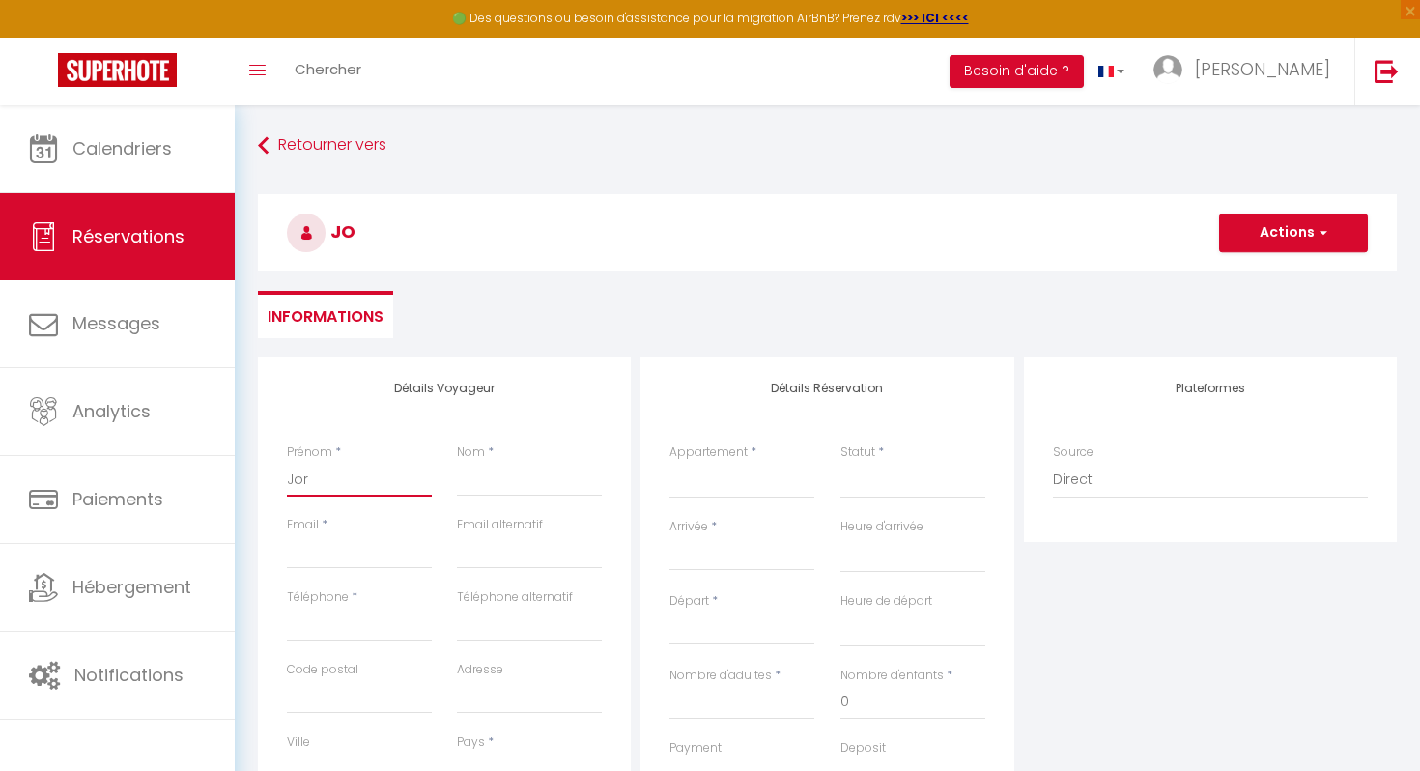
select select
checkbox input "false"
type input "Jord"
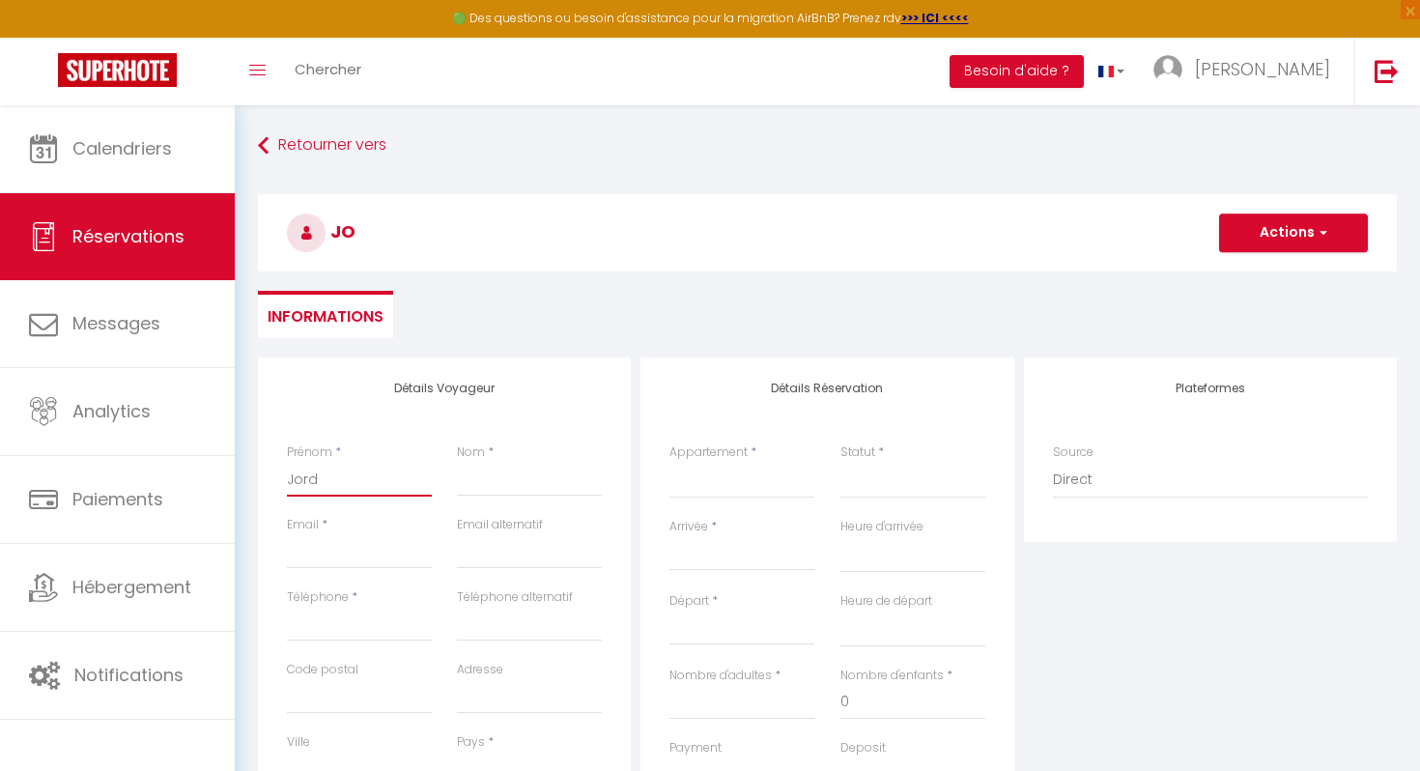
select select
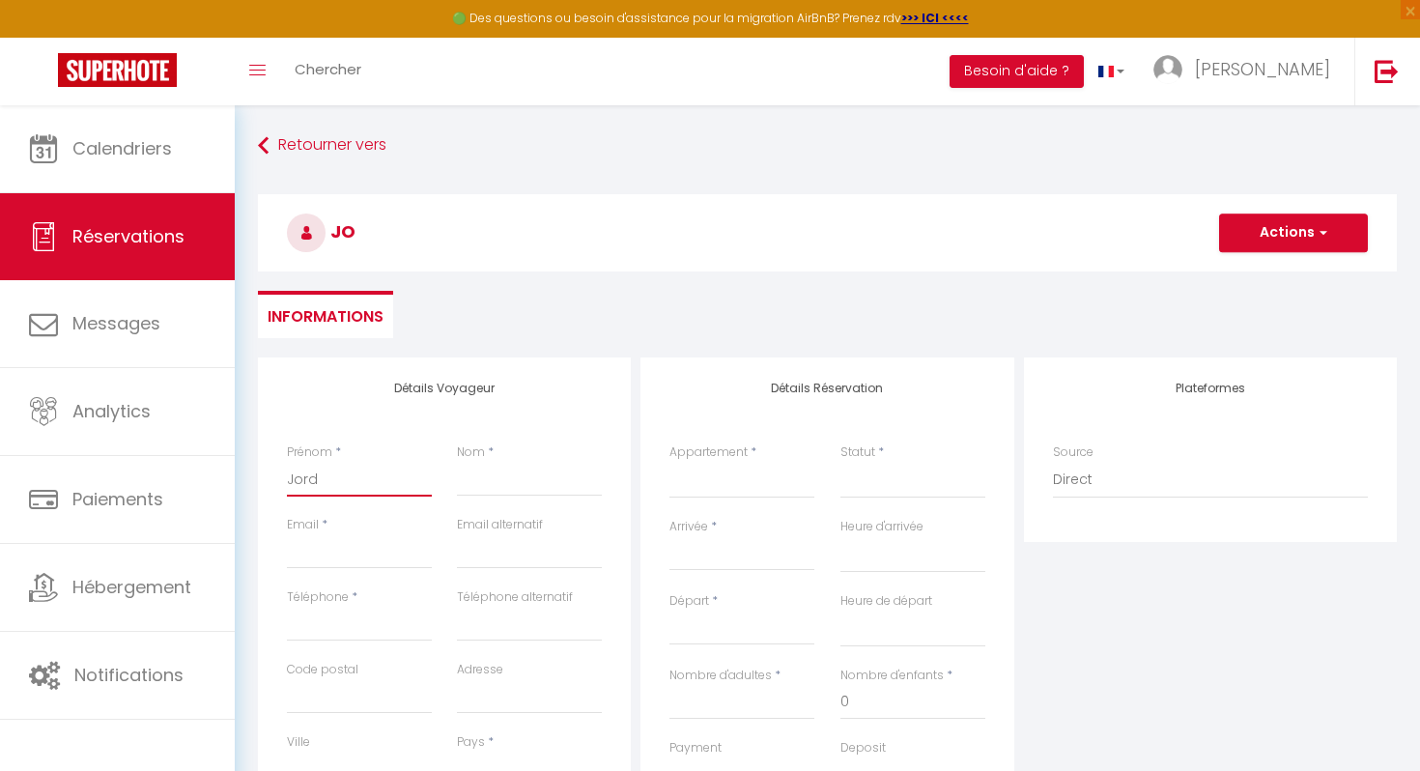
select select
checkbox input "false"
type input "Jorda"
select select
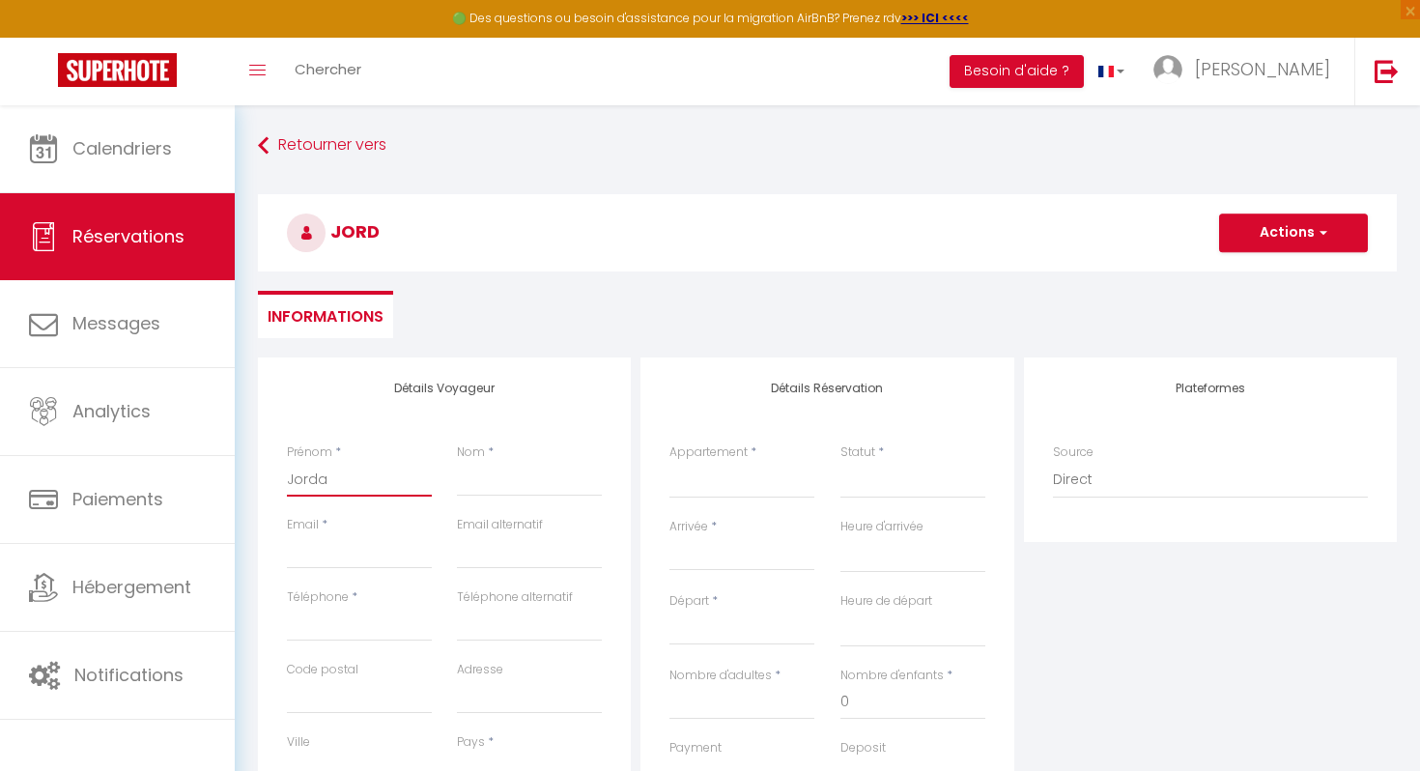
select select
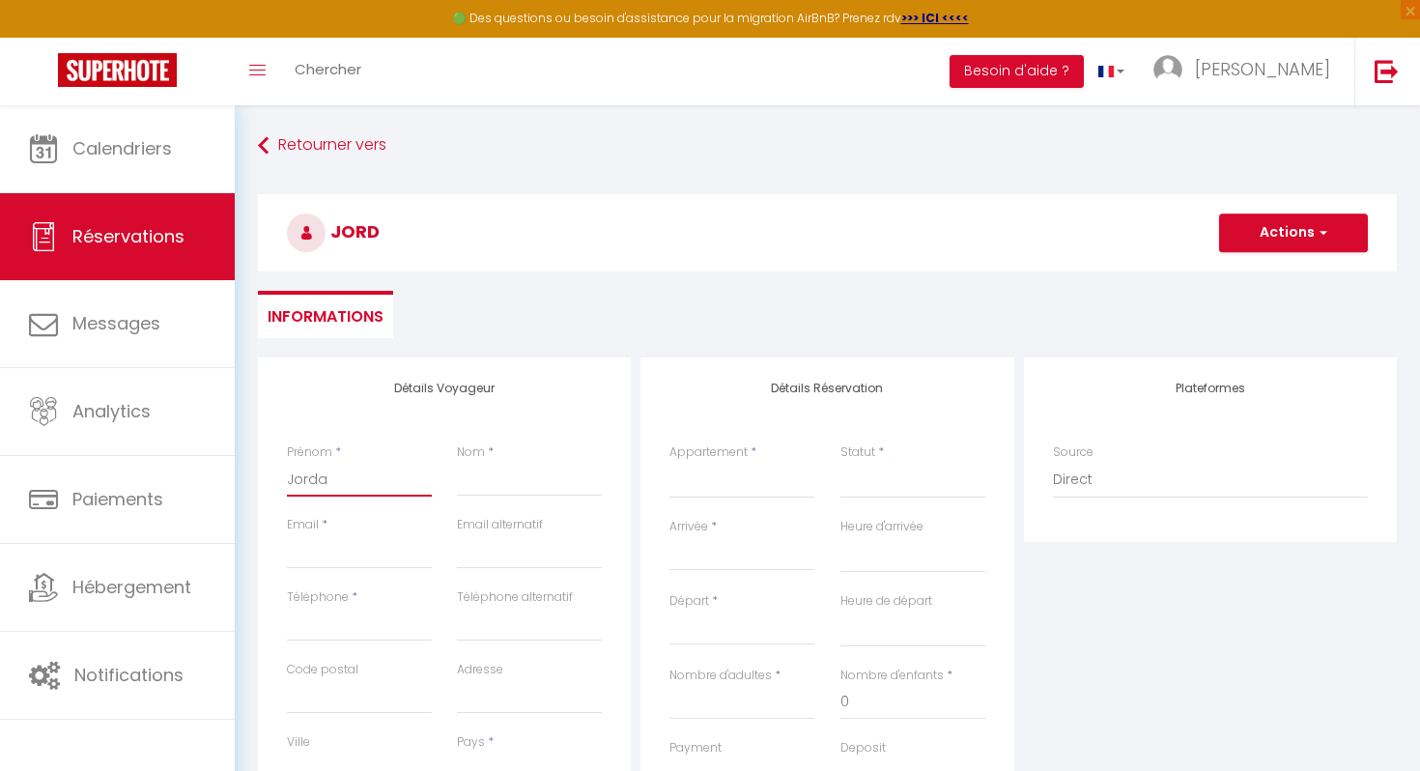
select select
checkbox input "false"
type input "Jordan"
select select
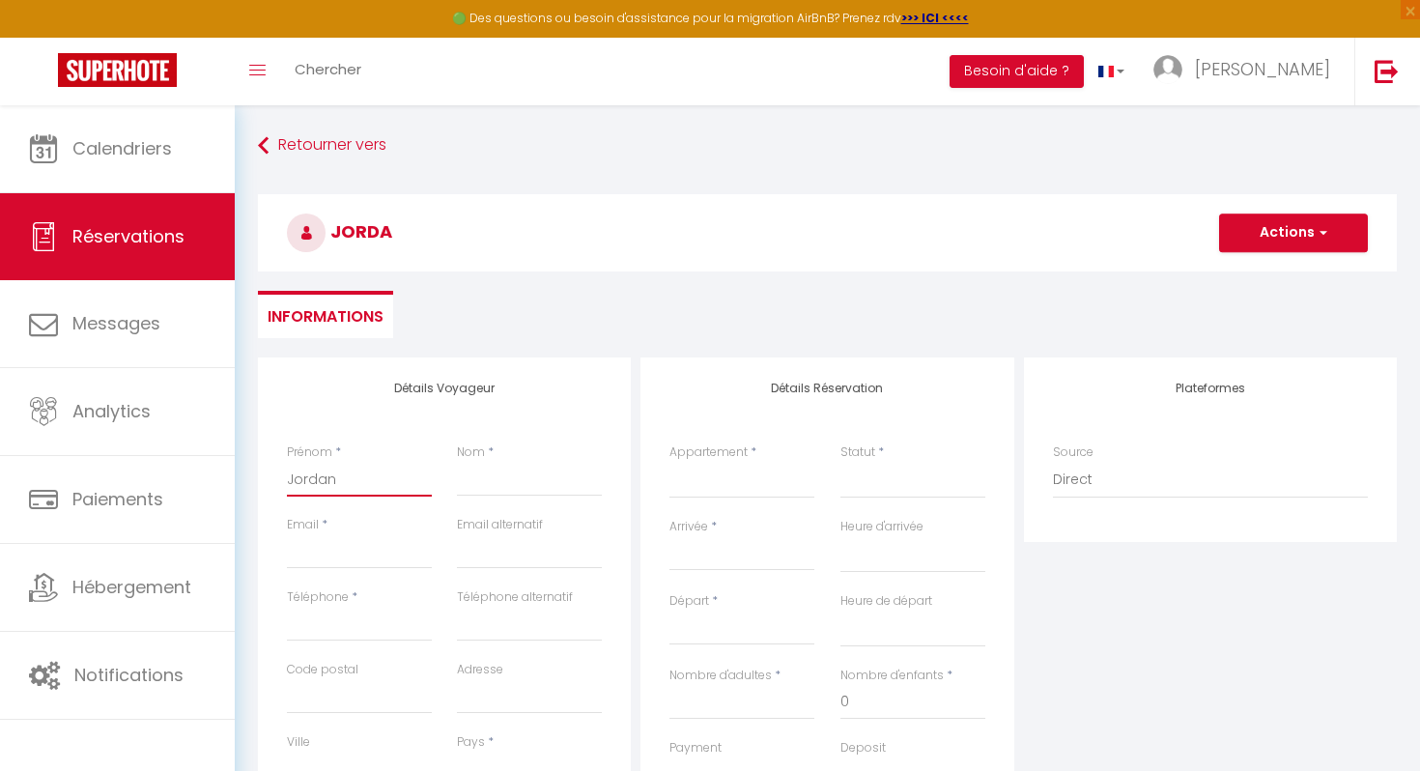
select select
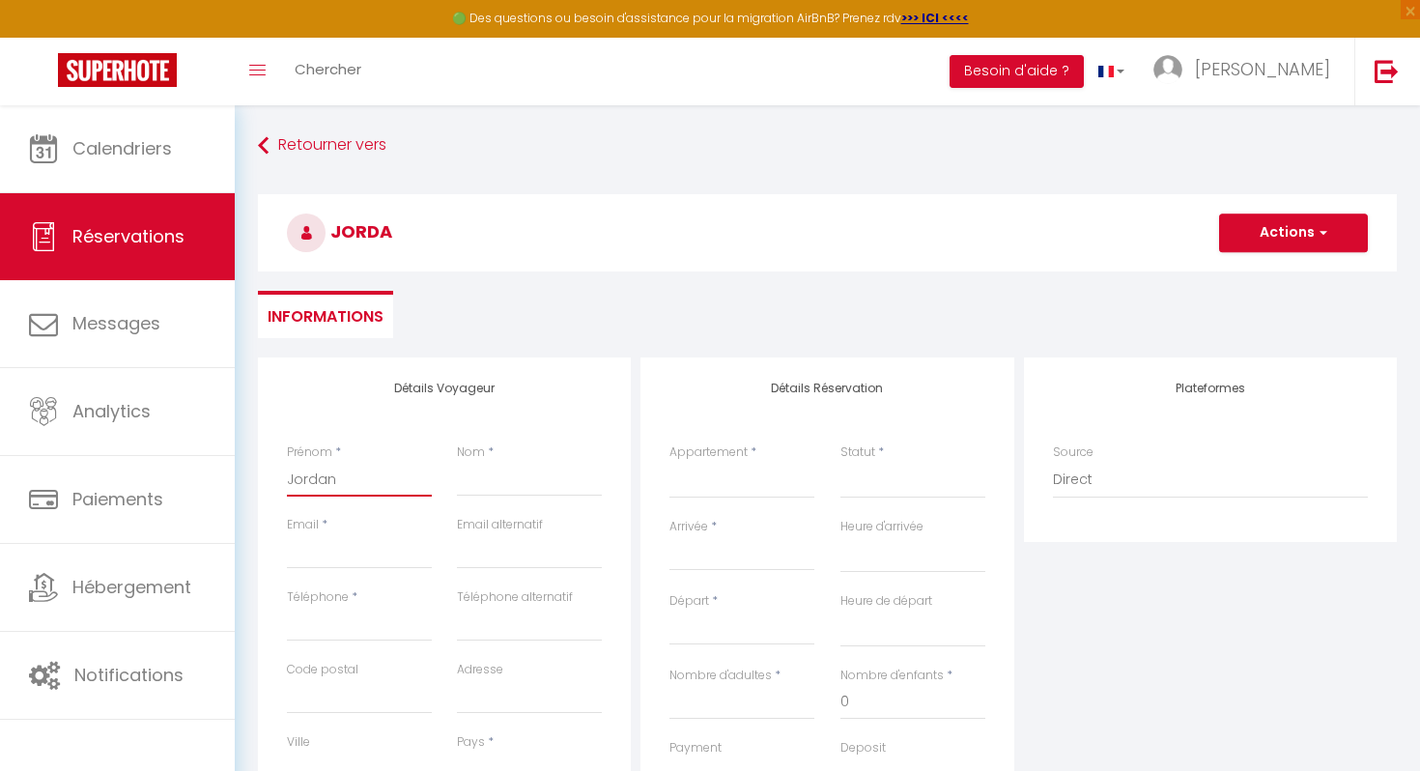
checkbox input "false"
type input "Jordan"
click at [486, 488] on input "Nom" at bounding box center [529, 479] width 145 height 35
type input "W"
select select
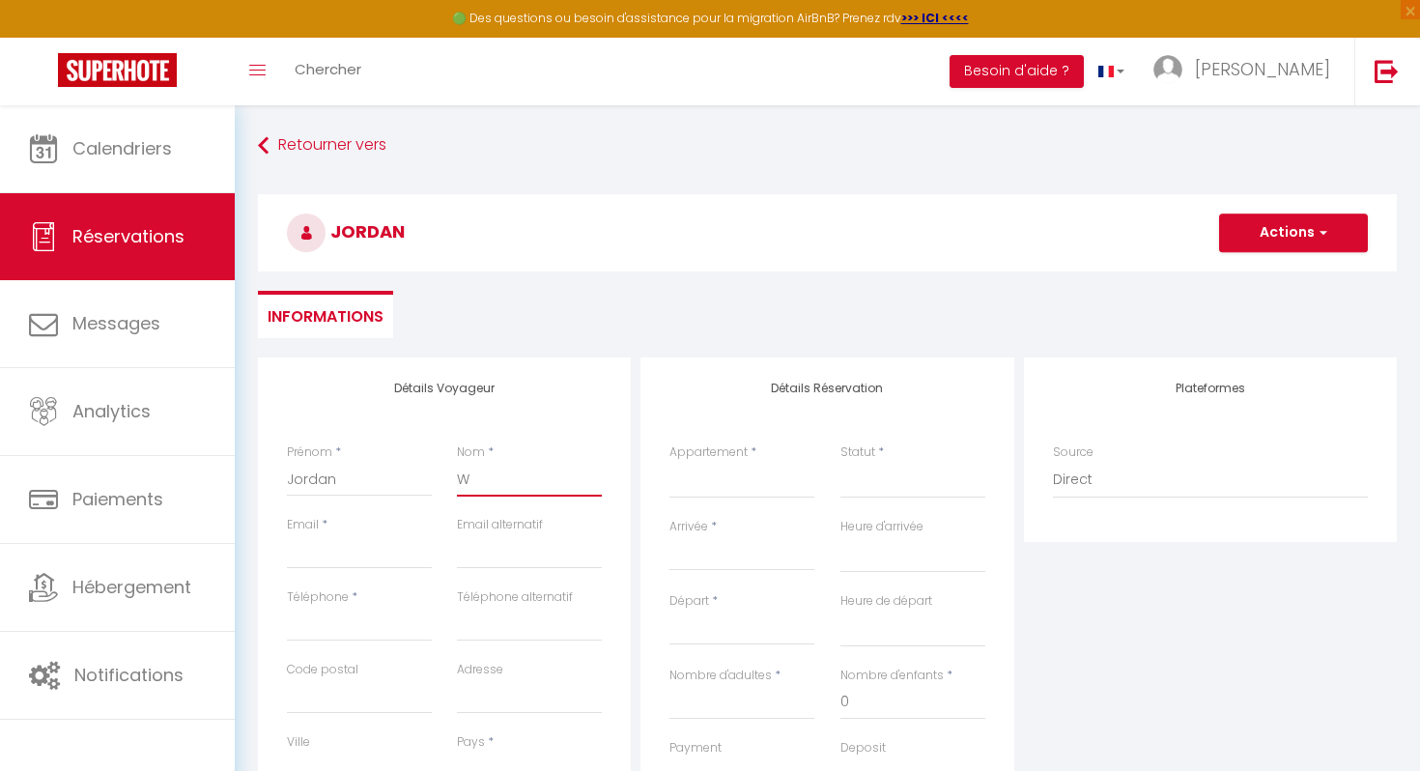
select select
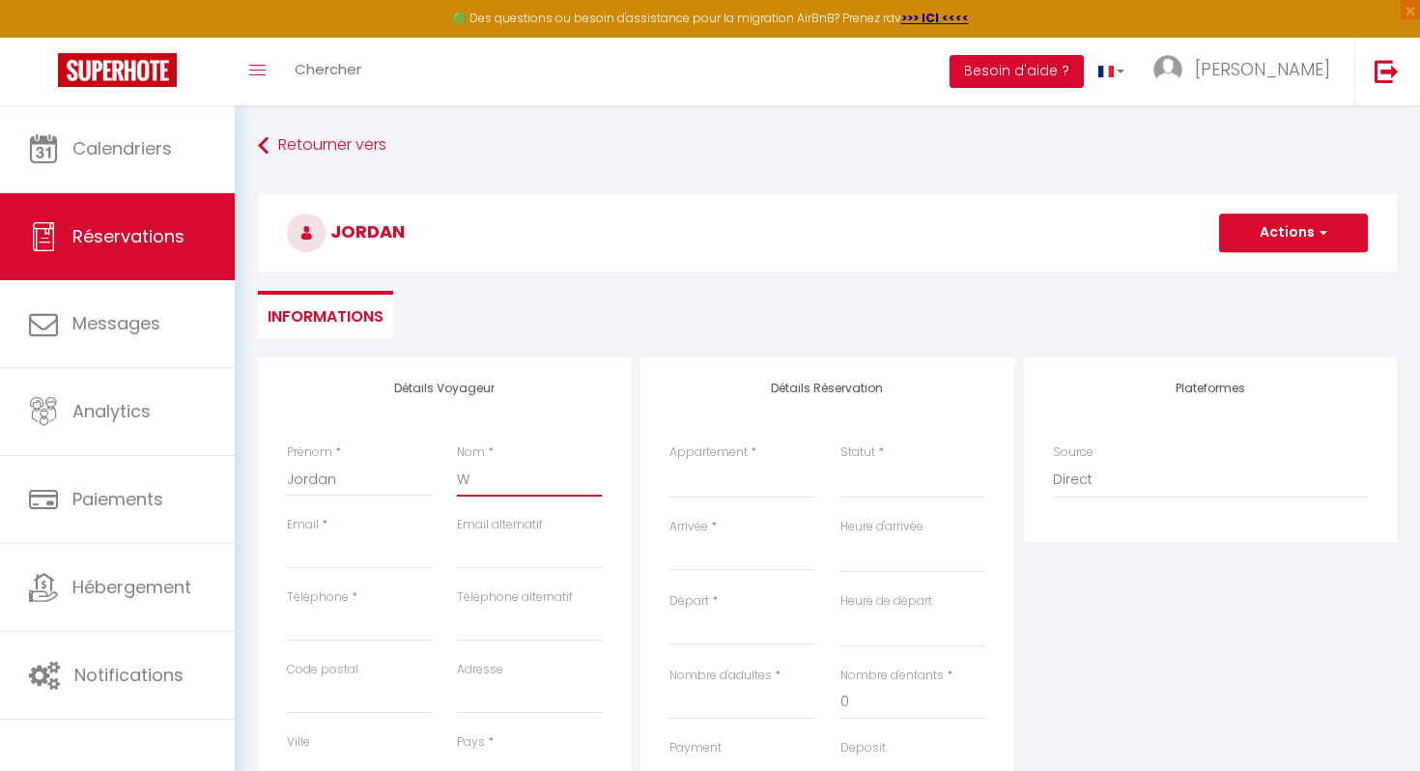
select select
checkbox input "false"
type input "Wi"
select select
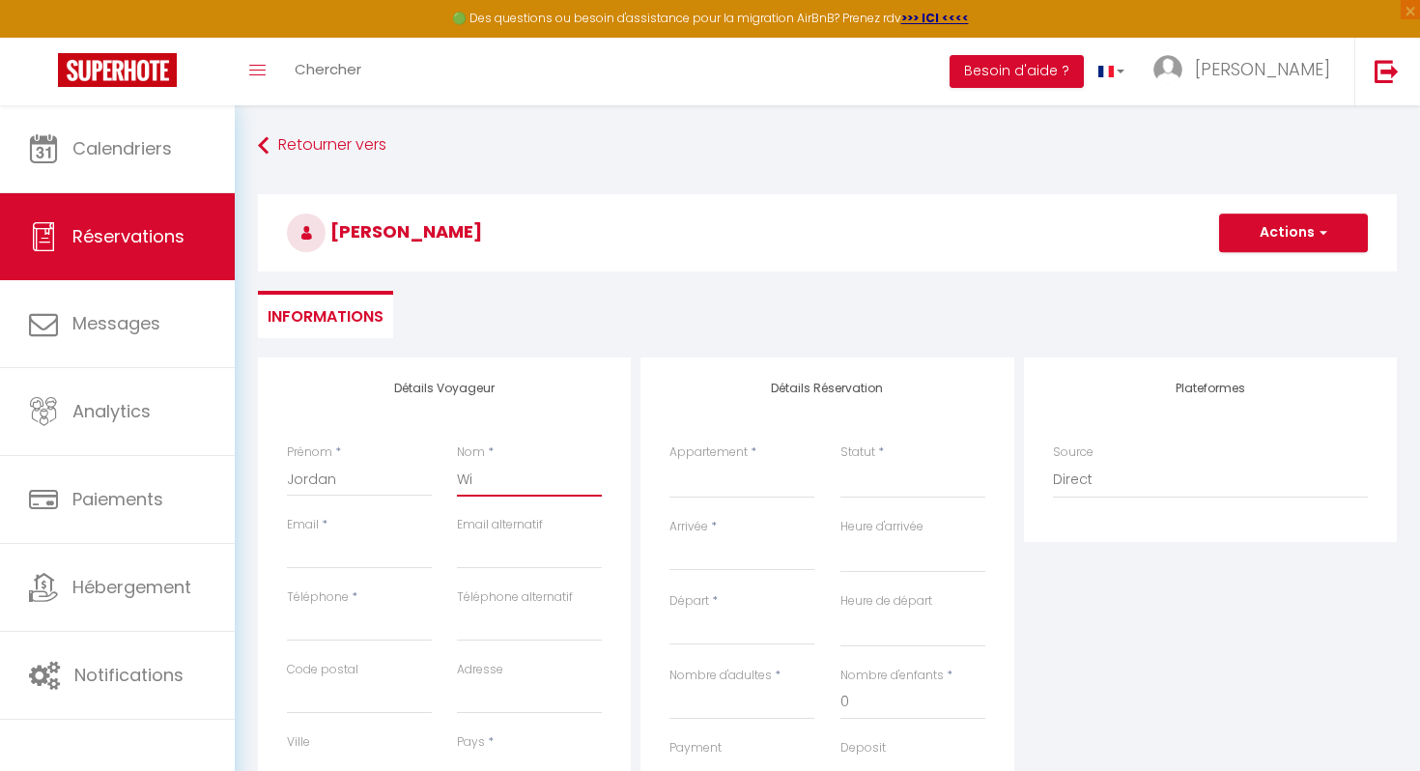
select select
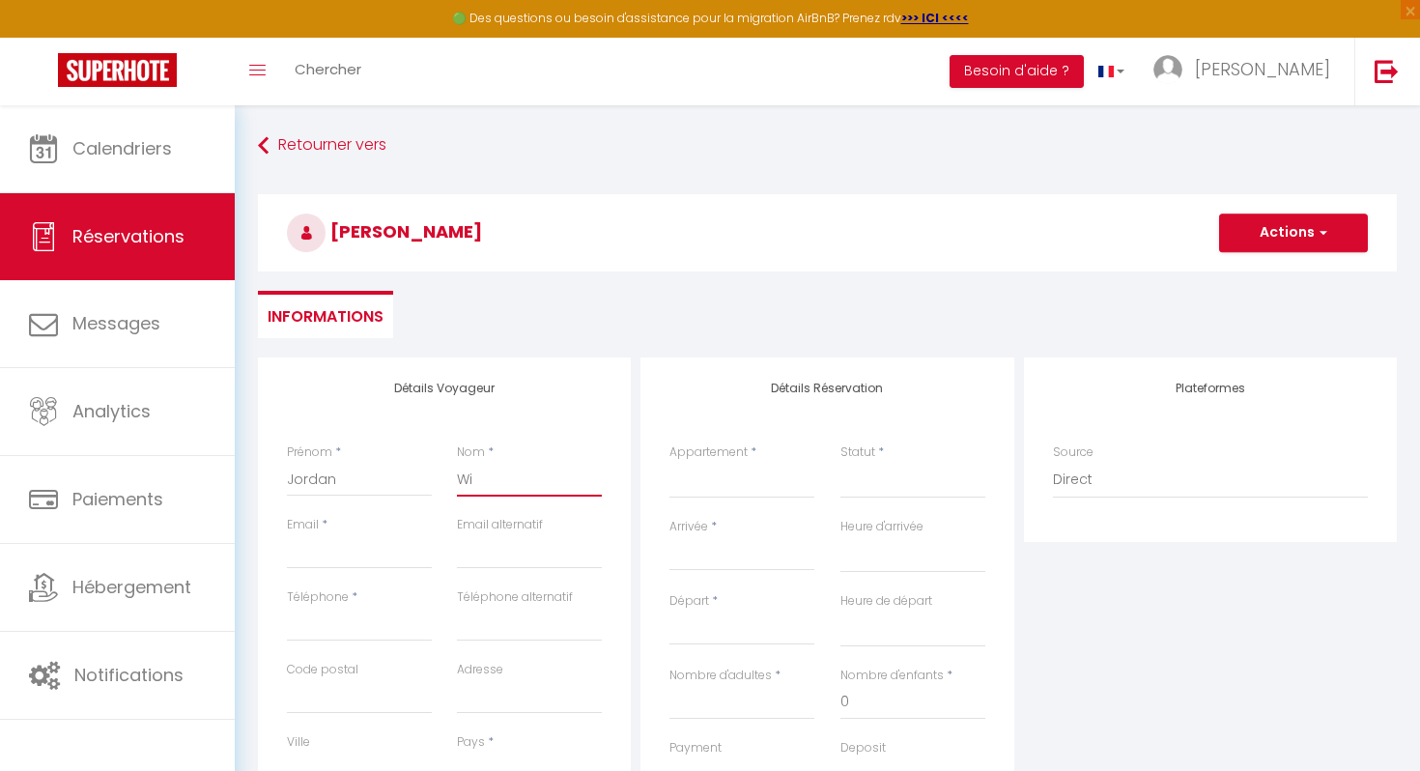
checkbox input "false"
type input "Wit"
select select
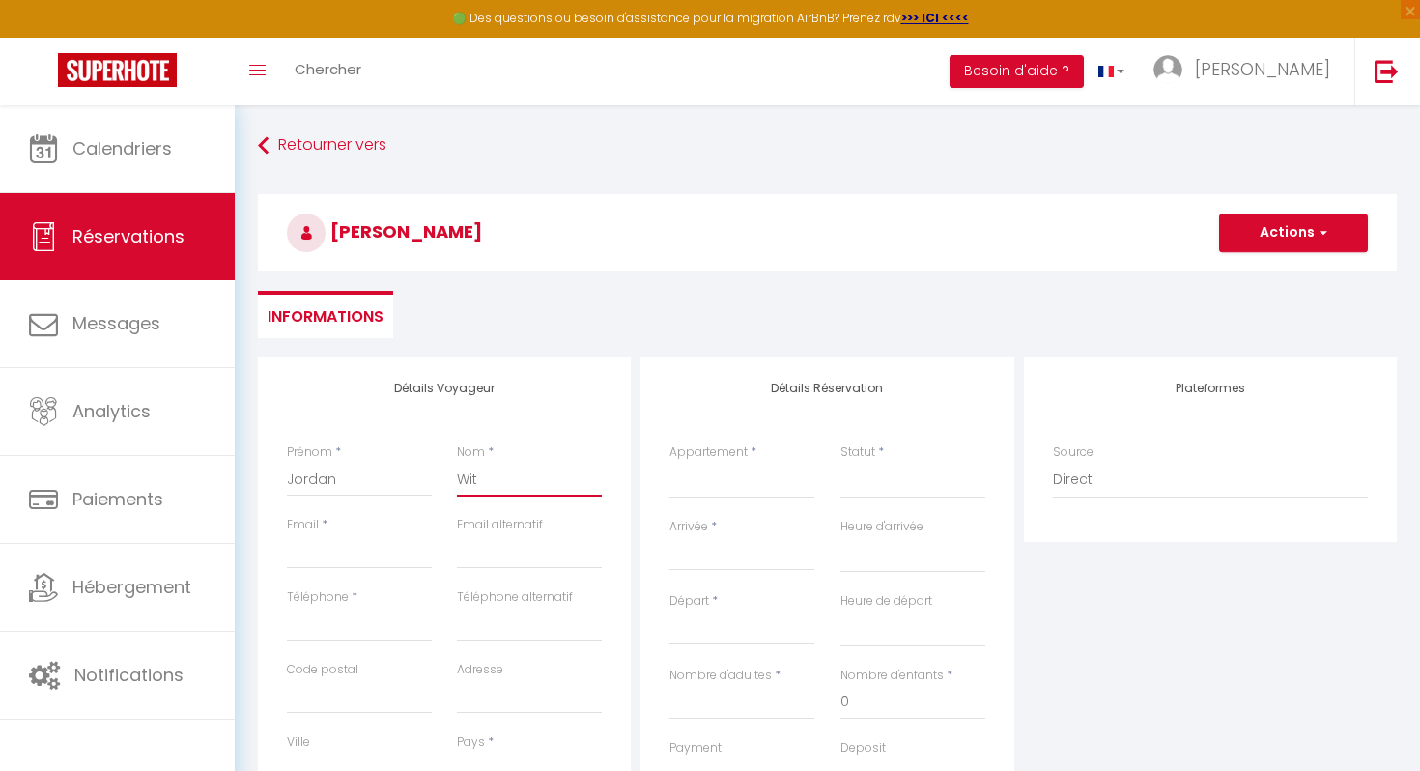
select select
checkbox input "false"
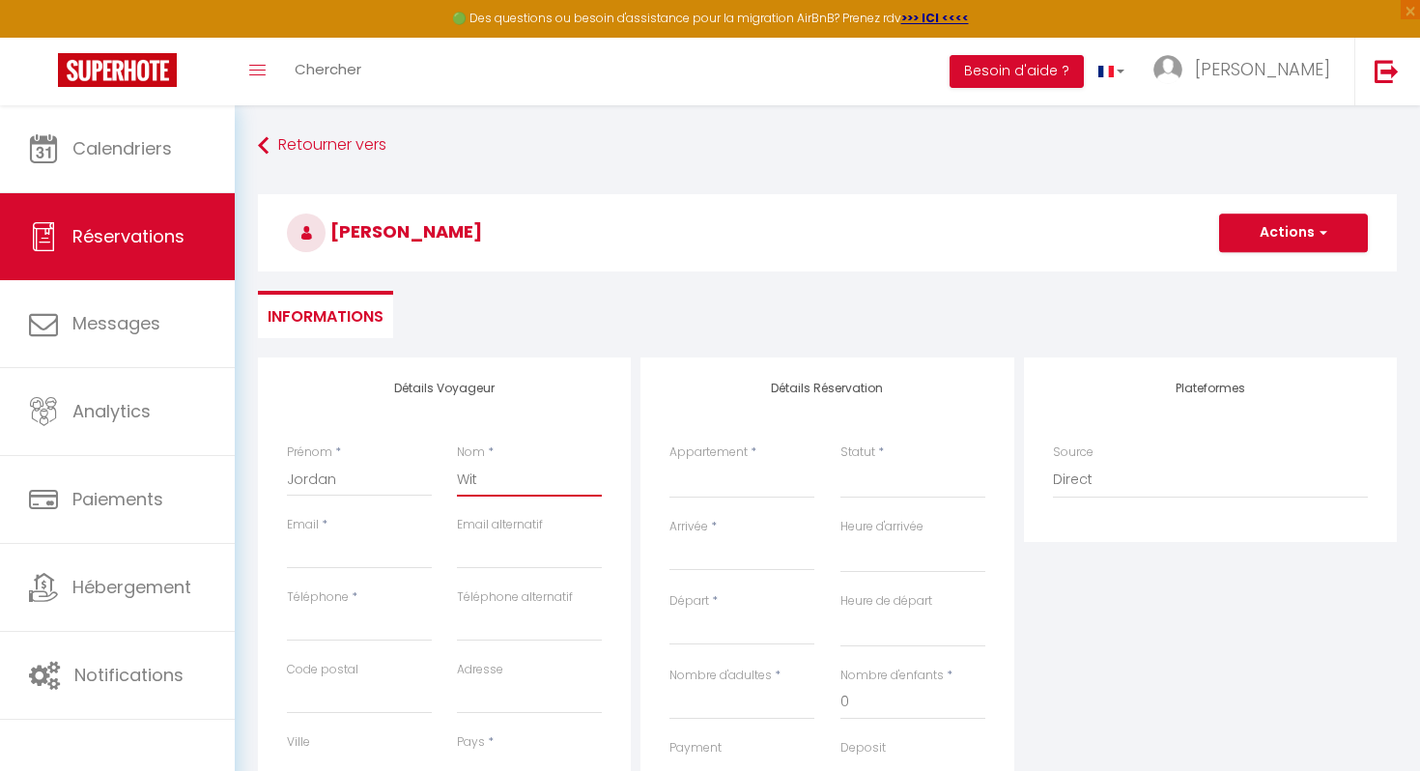
type input "Witt"
select select
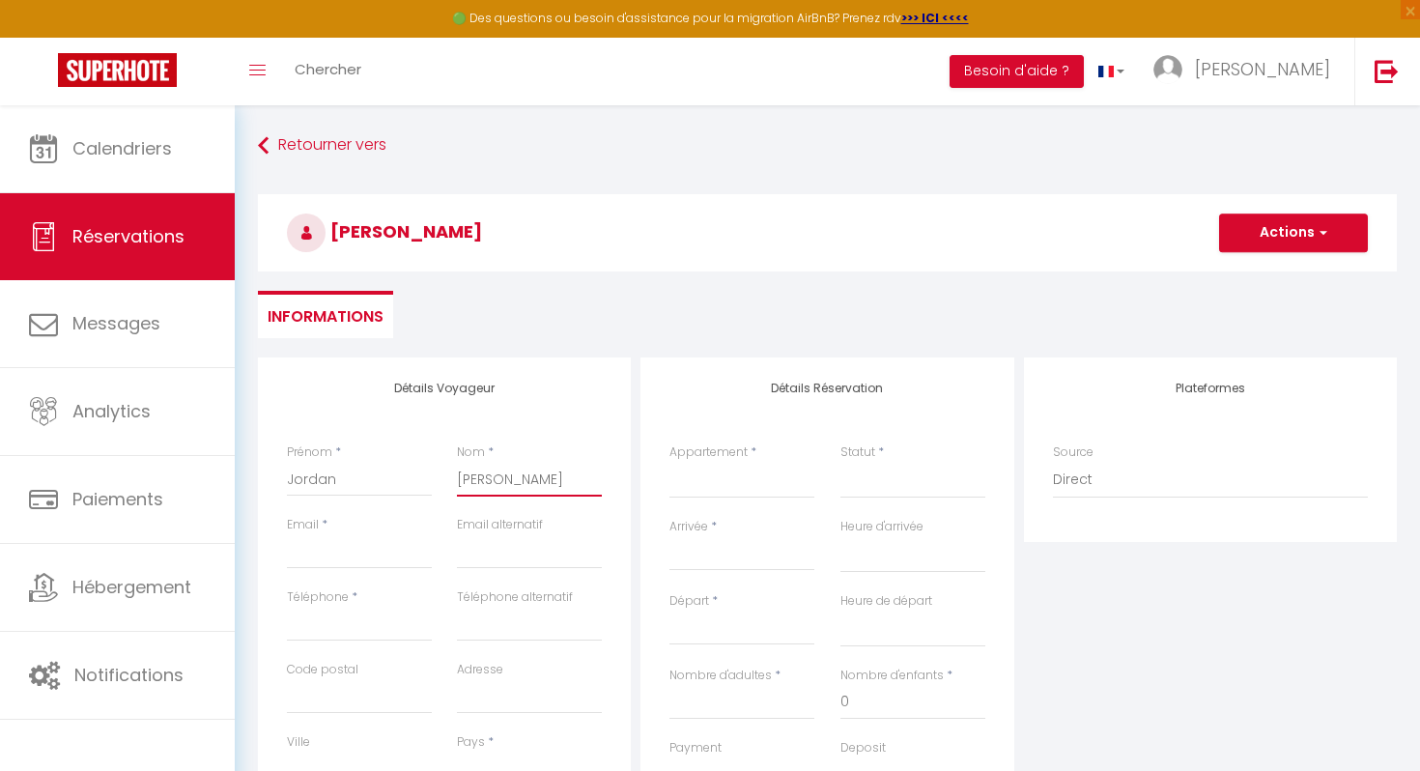
select select
checkbox input "false"
type input "Wittm"
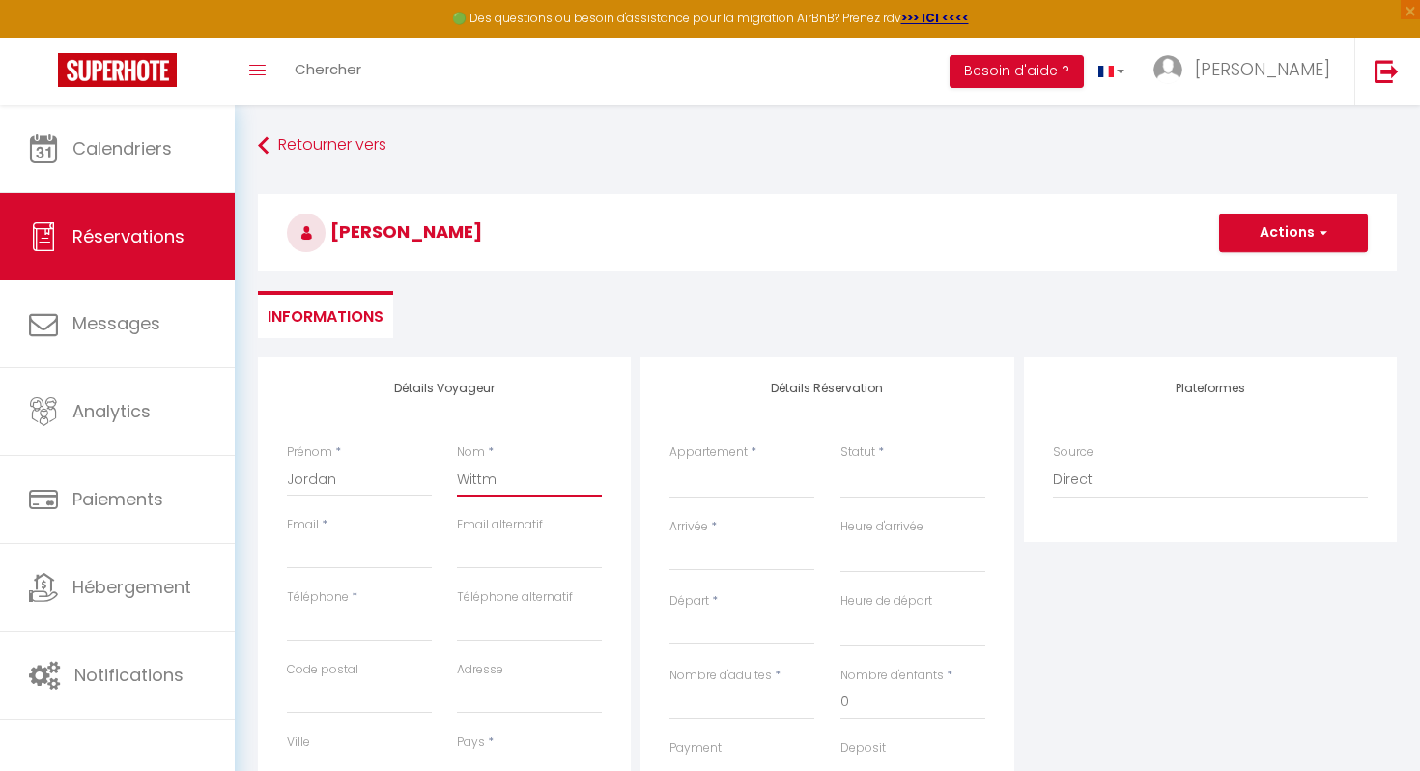
select select
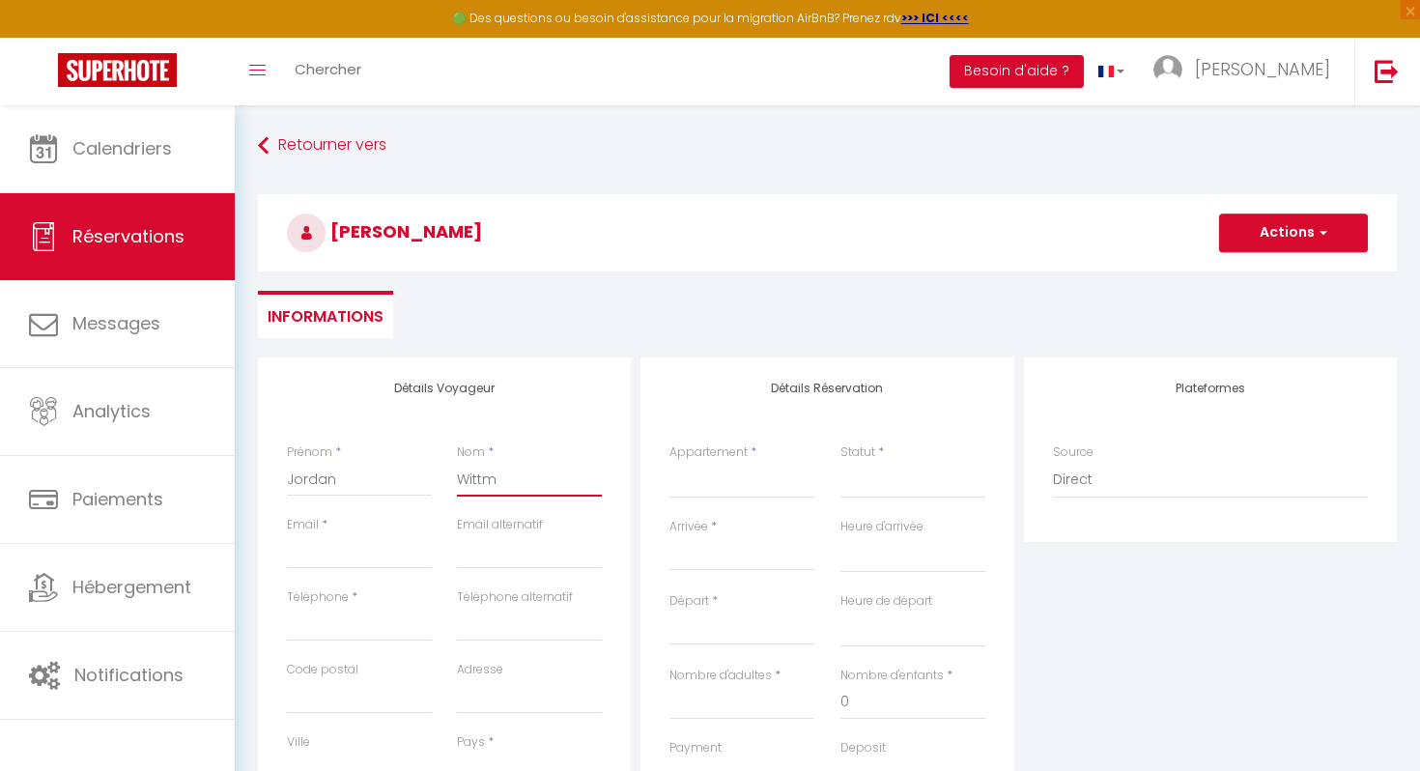
select select
checkbox input "false"
type input "Wittma"
select select
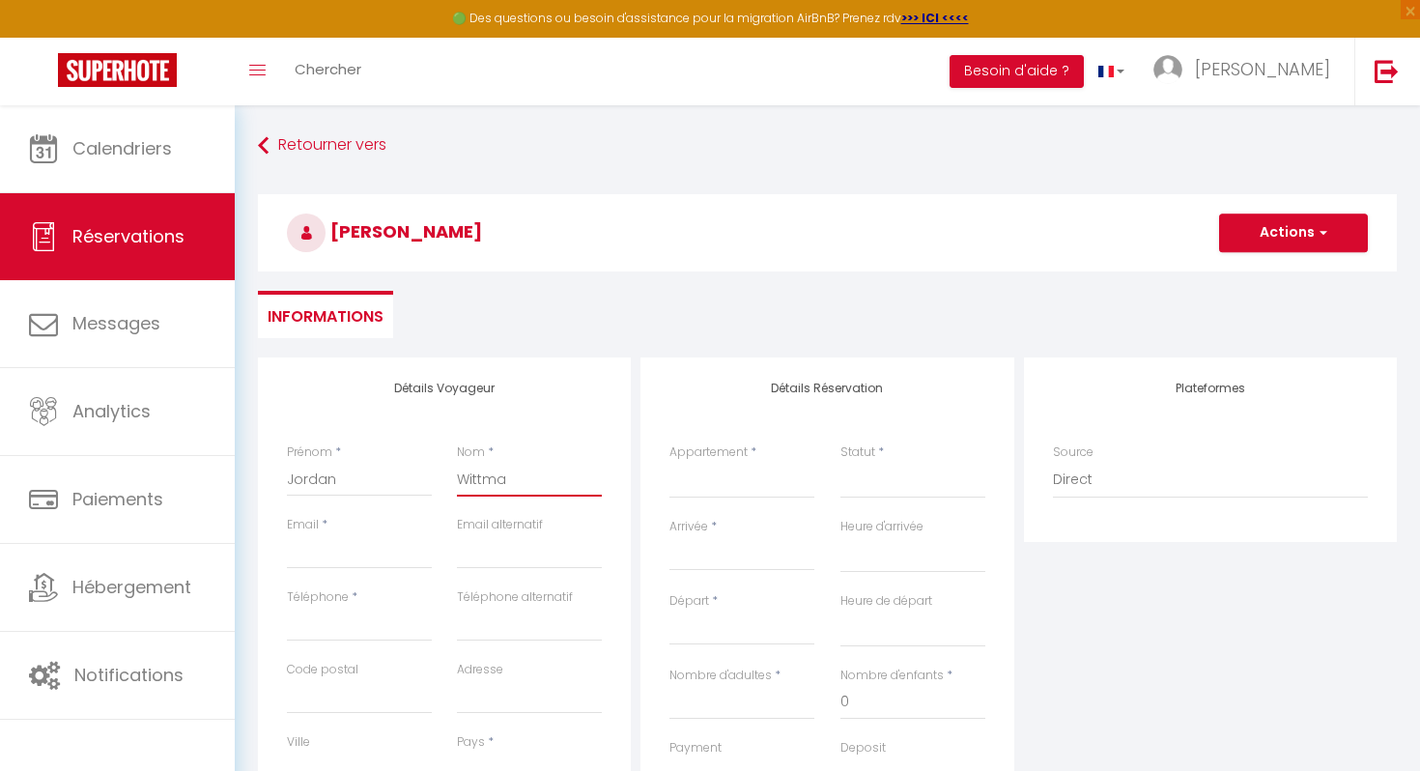
select select
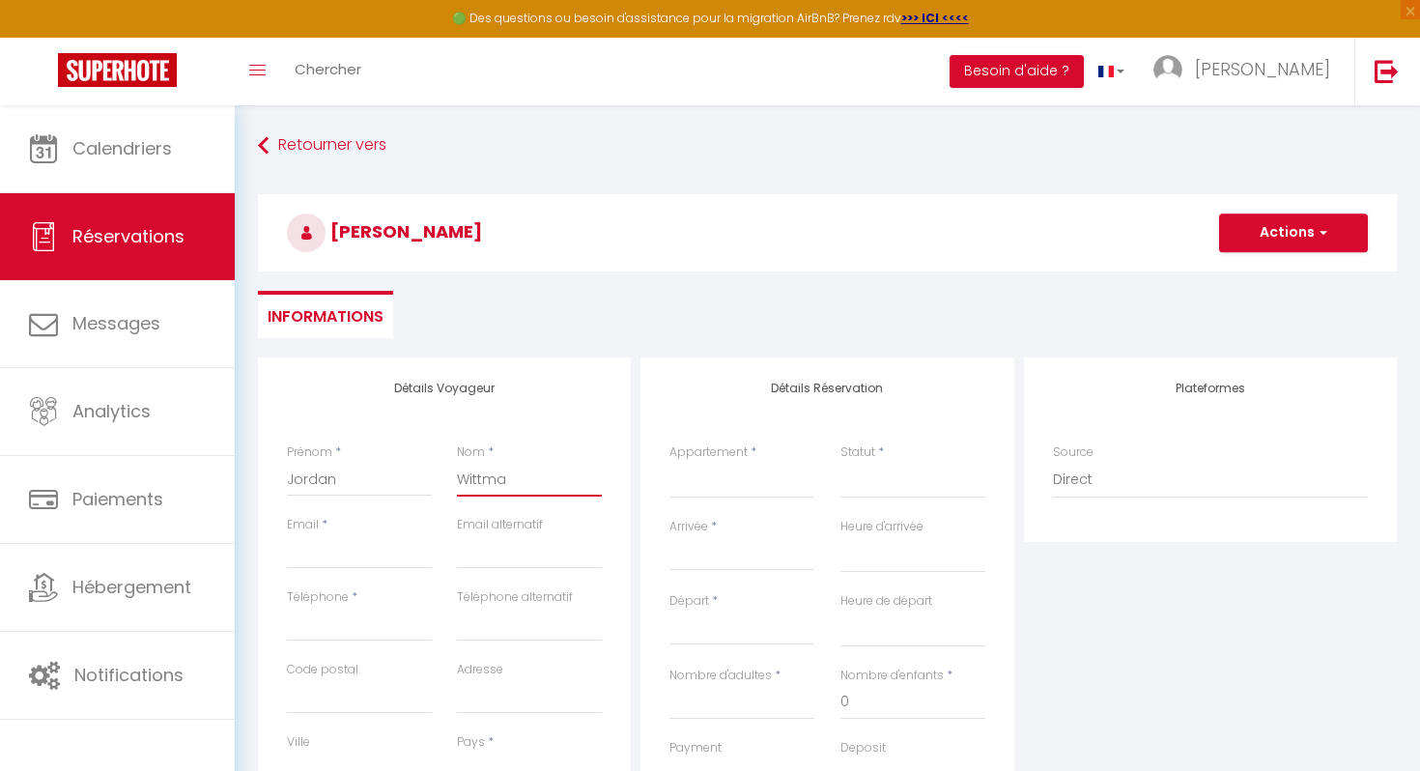
select select
checkbox input "false"
type input "Wittman"
select select
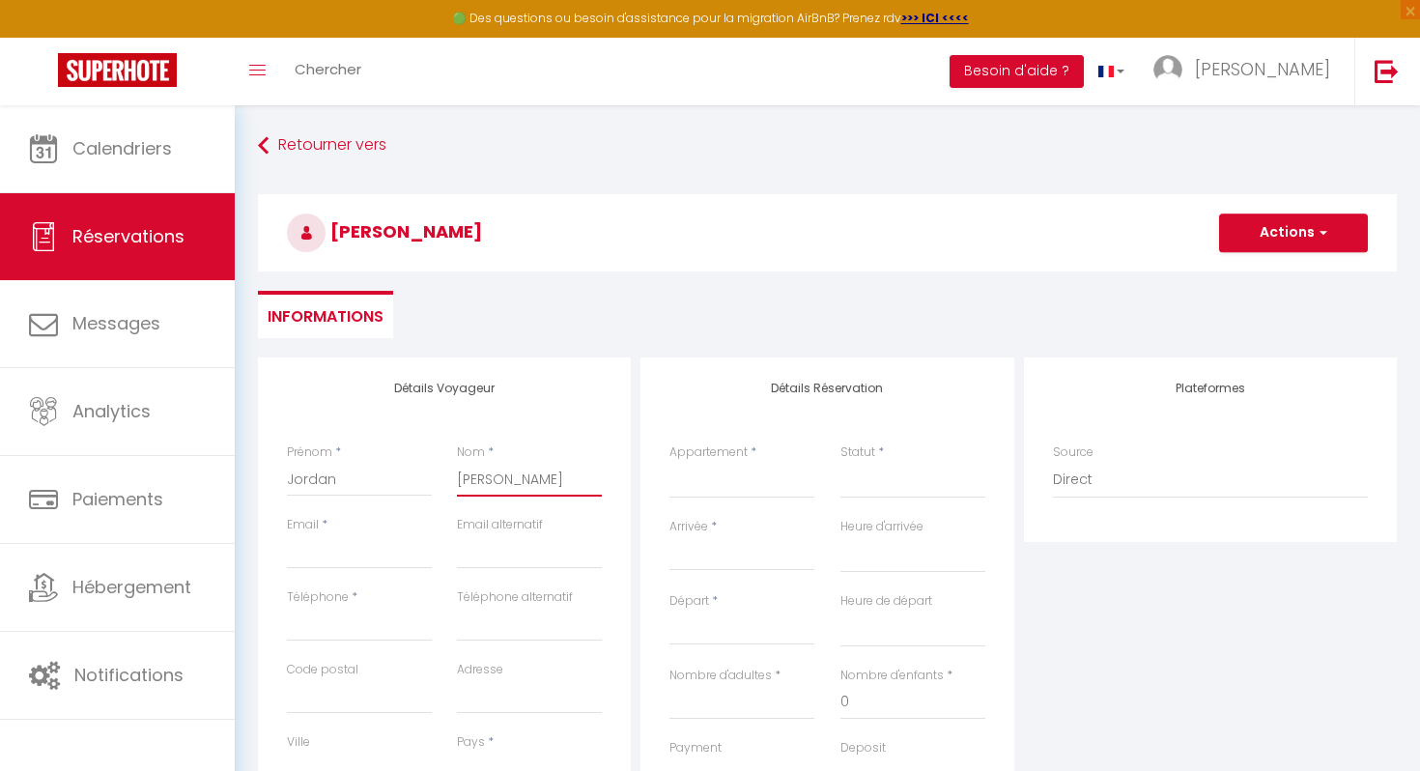
select select
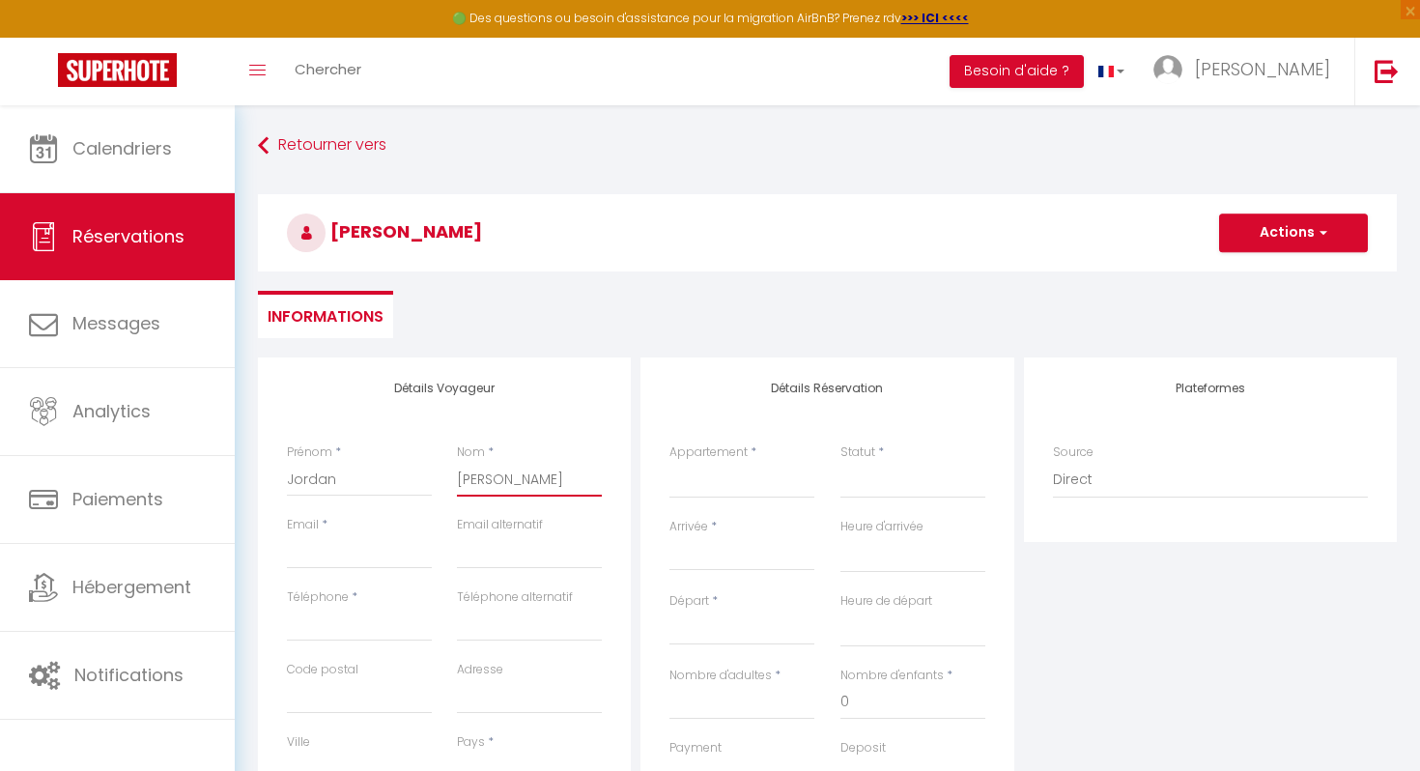
checkbox input "false"
type input "Wittmann"
select select
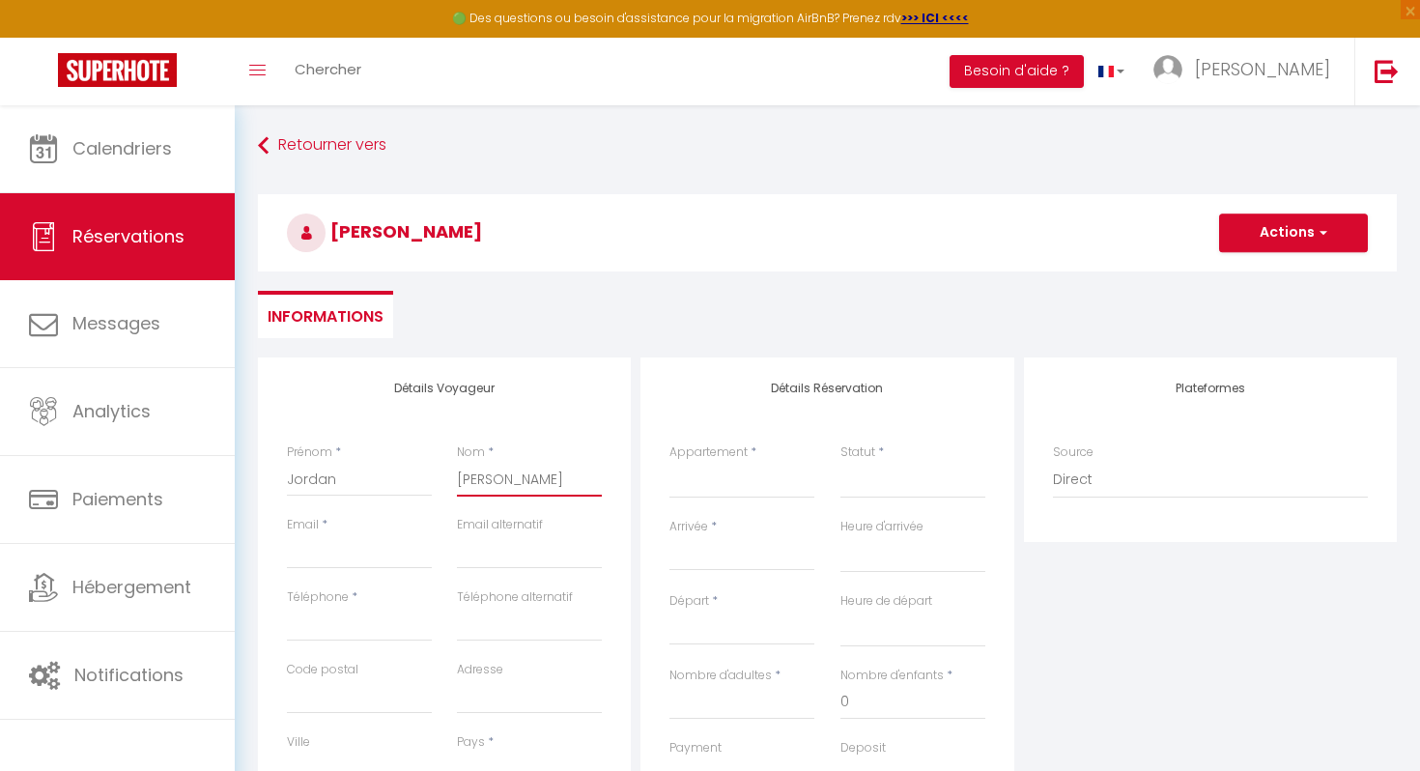
select select
checkbox input "false"
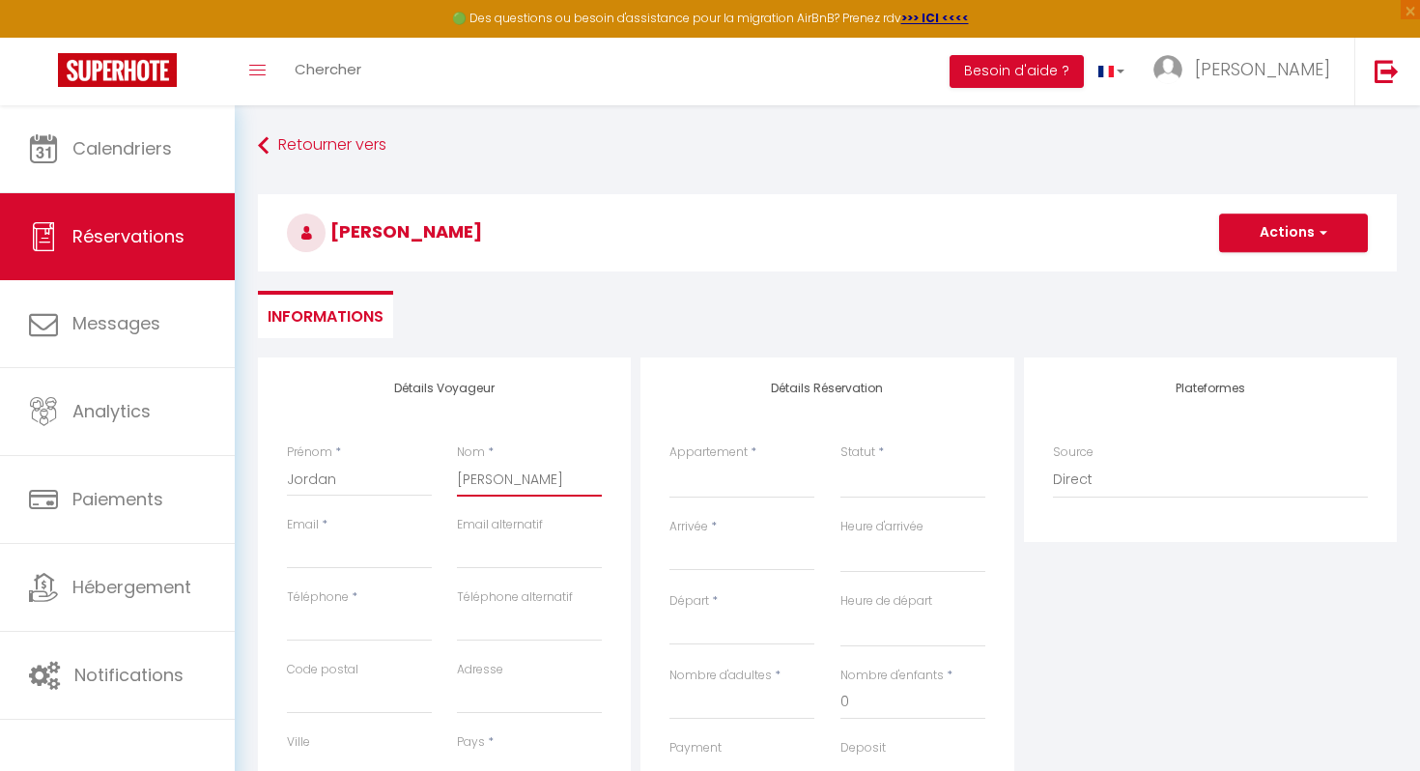
type input "Wittmann"
click at [361, 547] on input "Email client" at bounding box center [359, 551] width 145 height 35
type input "w"
select select
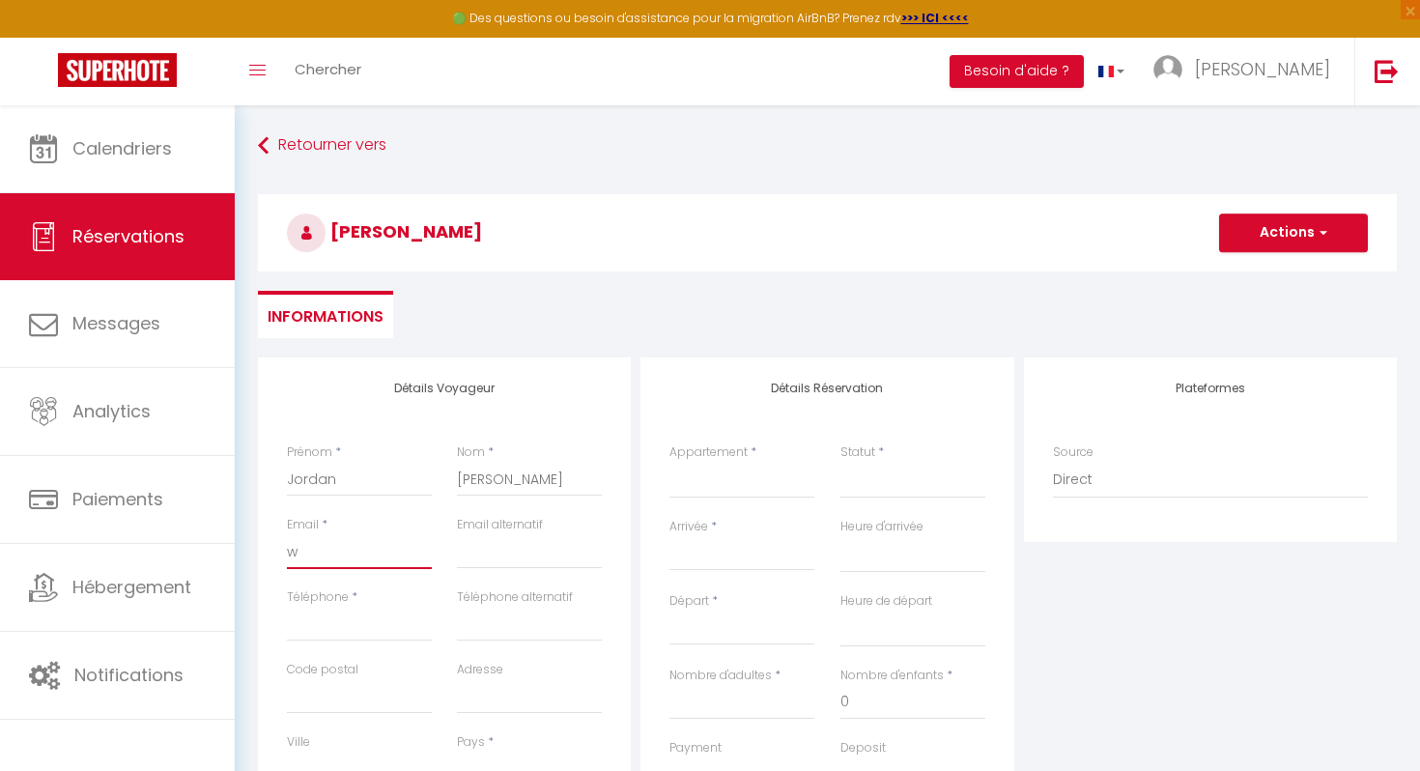
select select
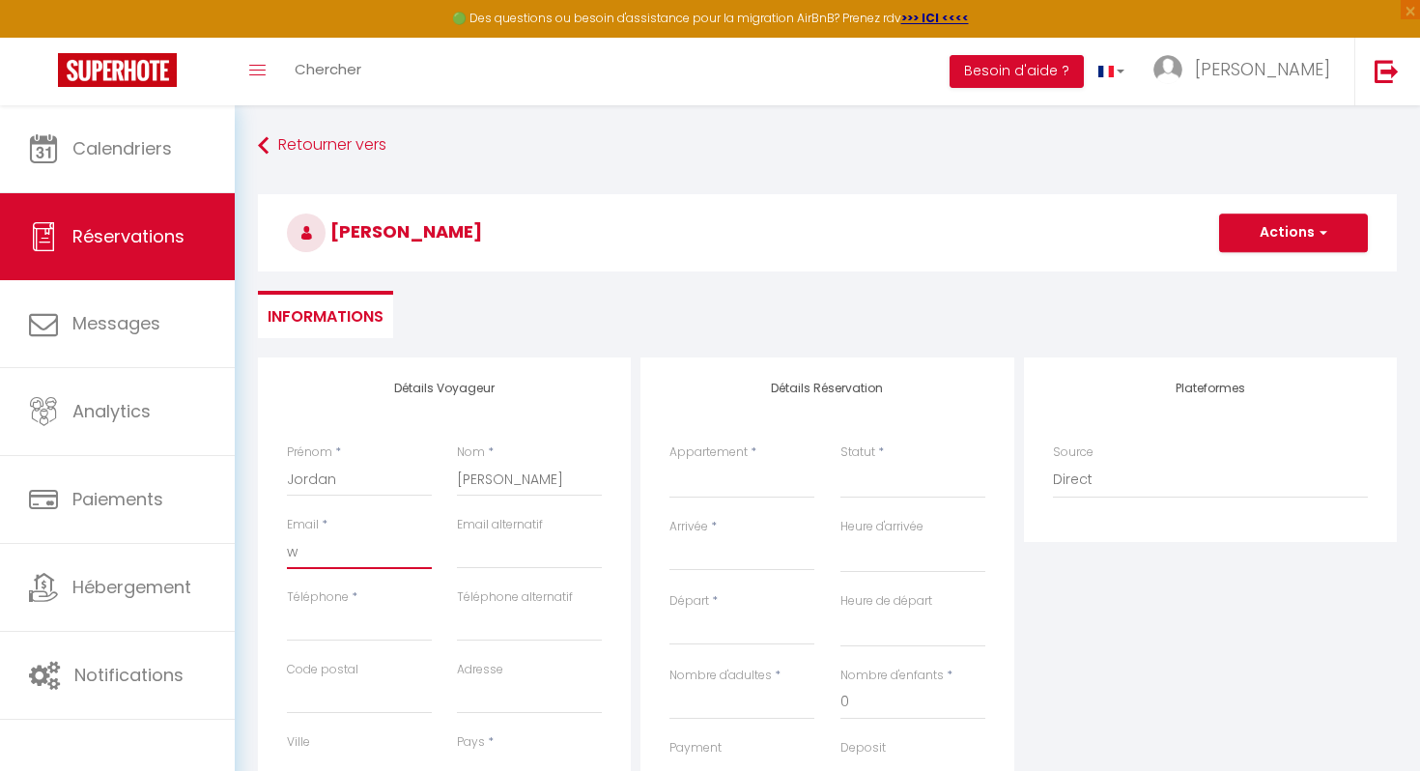
checkbox input "false"
type input "wi"
select select
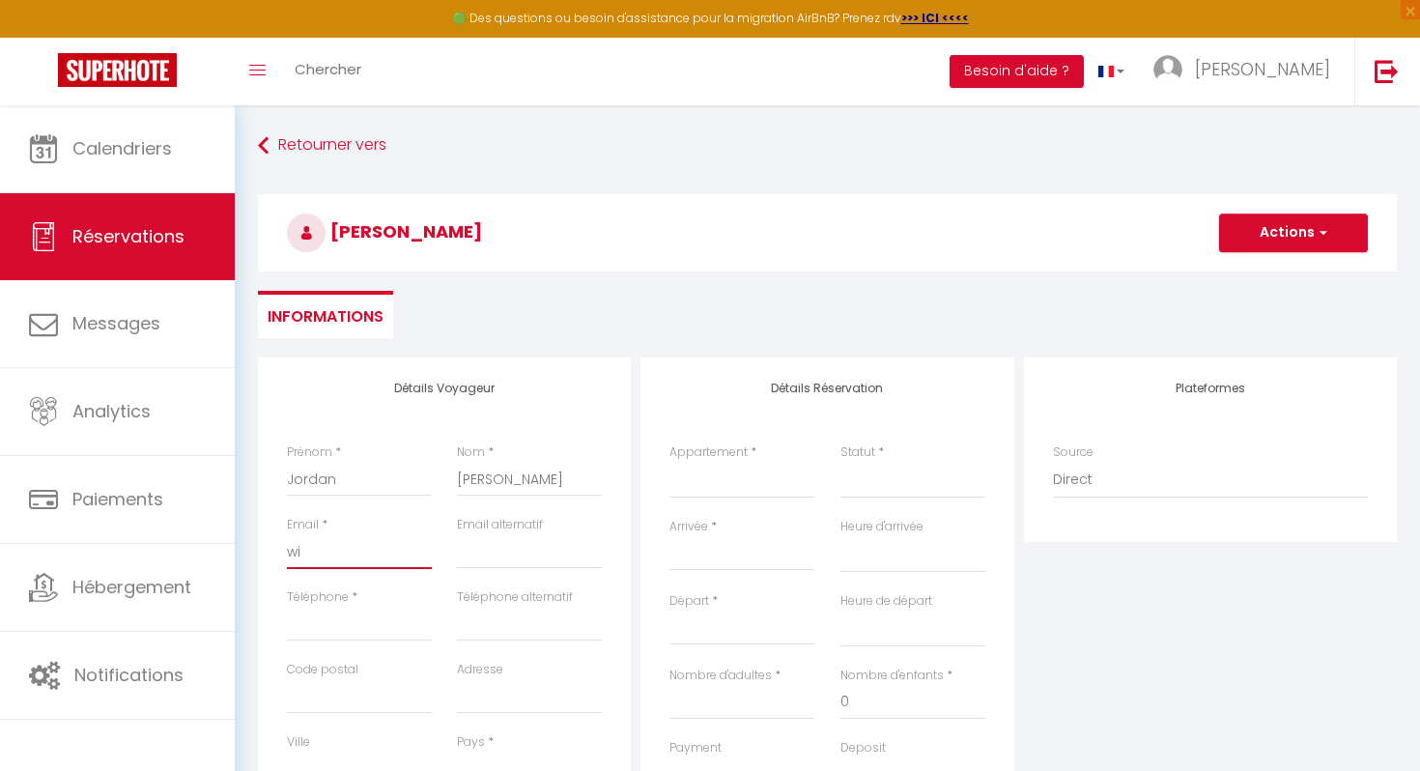
select select
checkbox input "false"
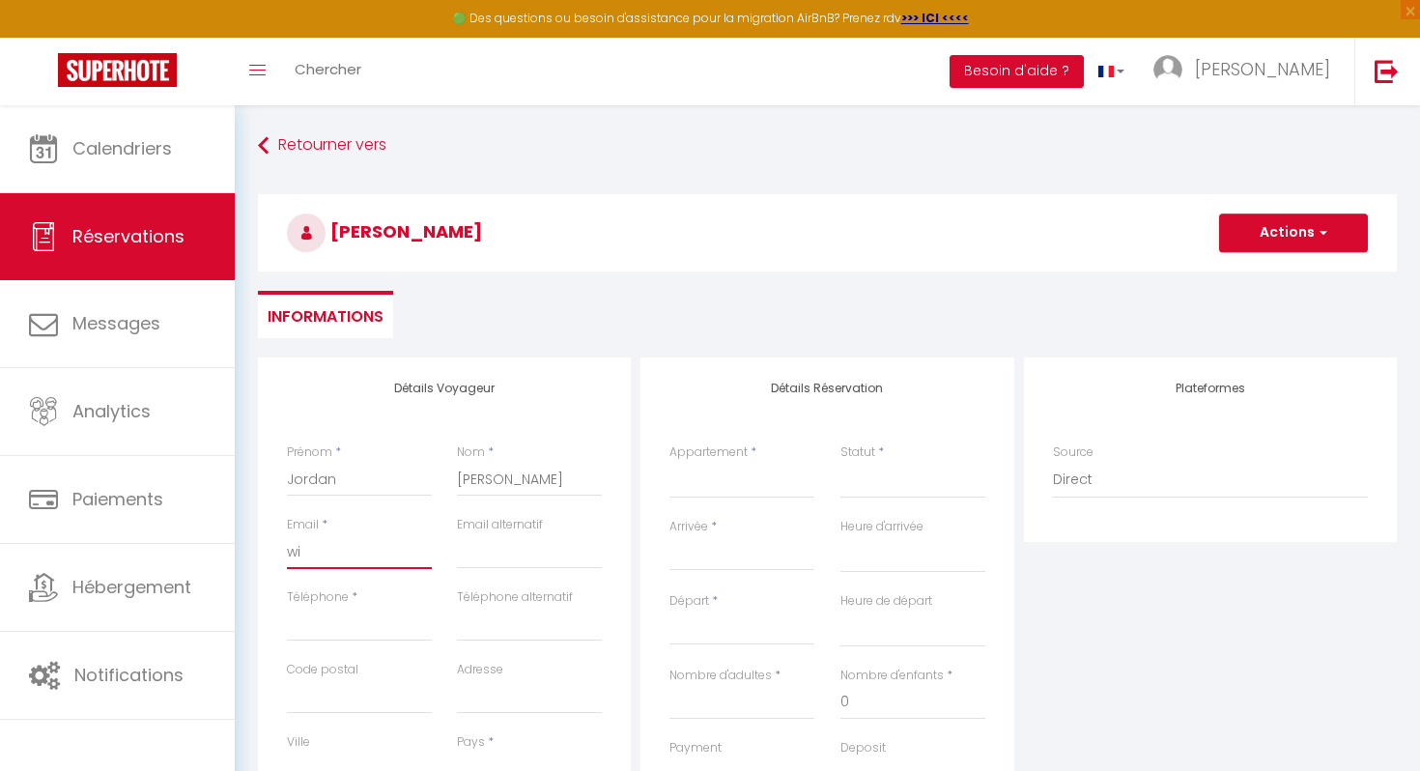
type input "wit"
select select
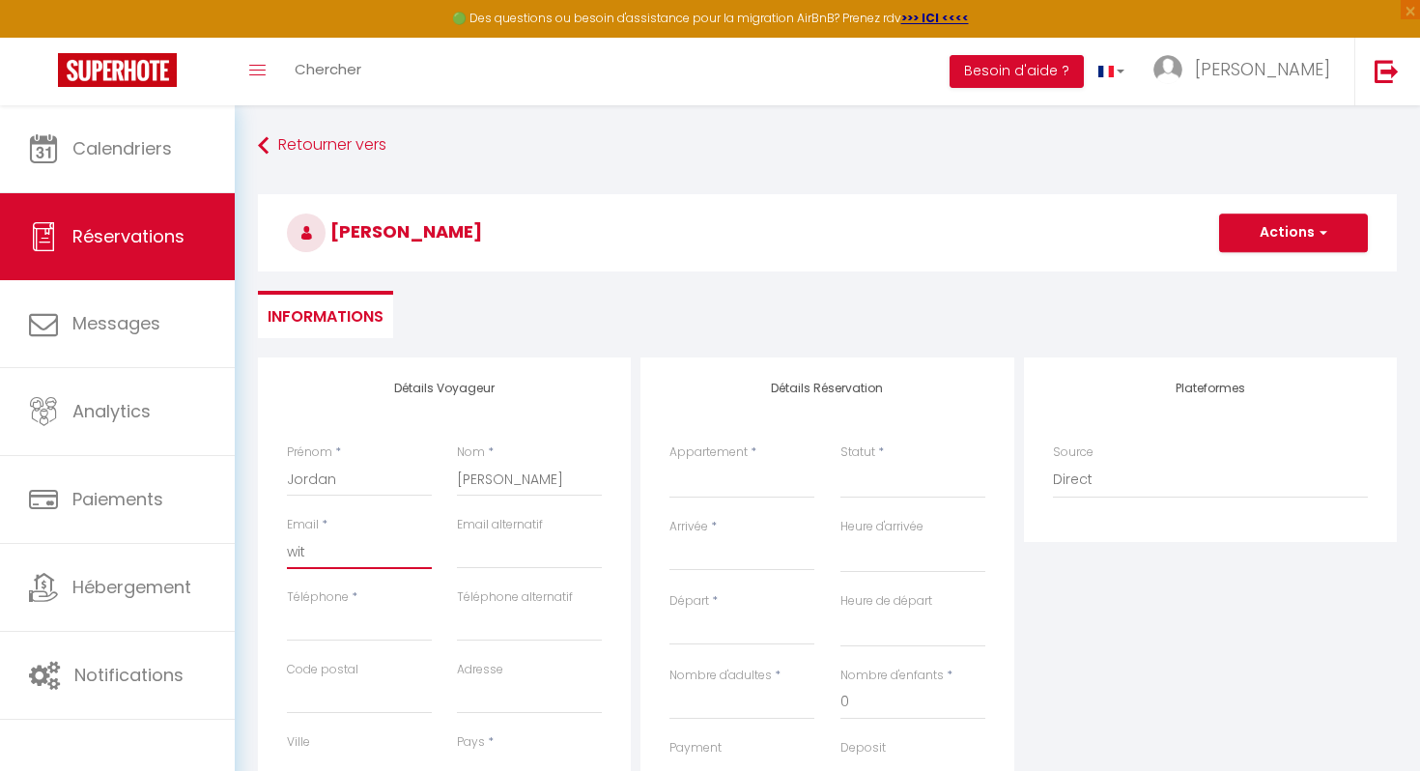
select select
click at [341, 634] on input "Téléphone" at bounding box center [359, 624] width 145 height 35
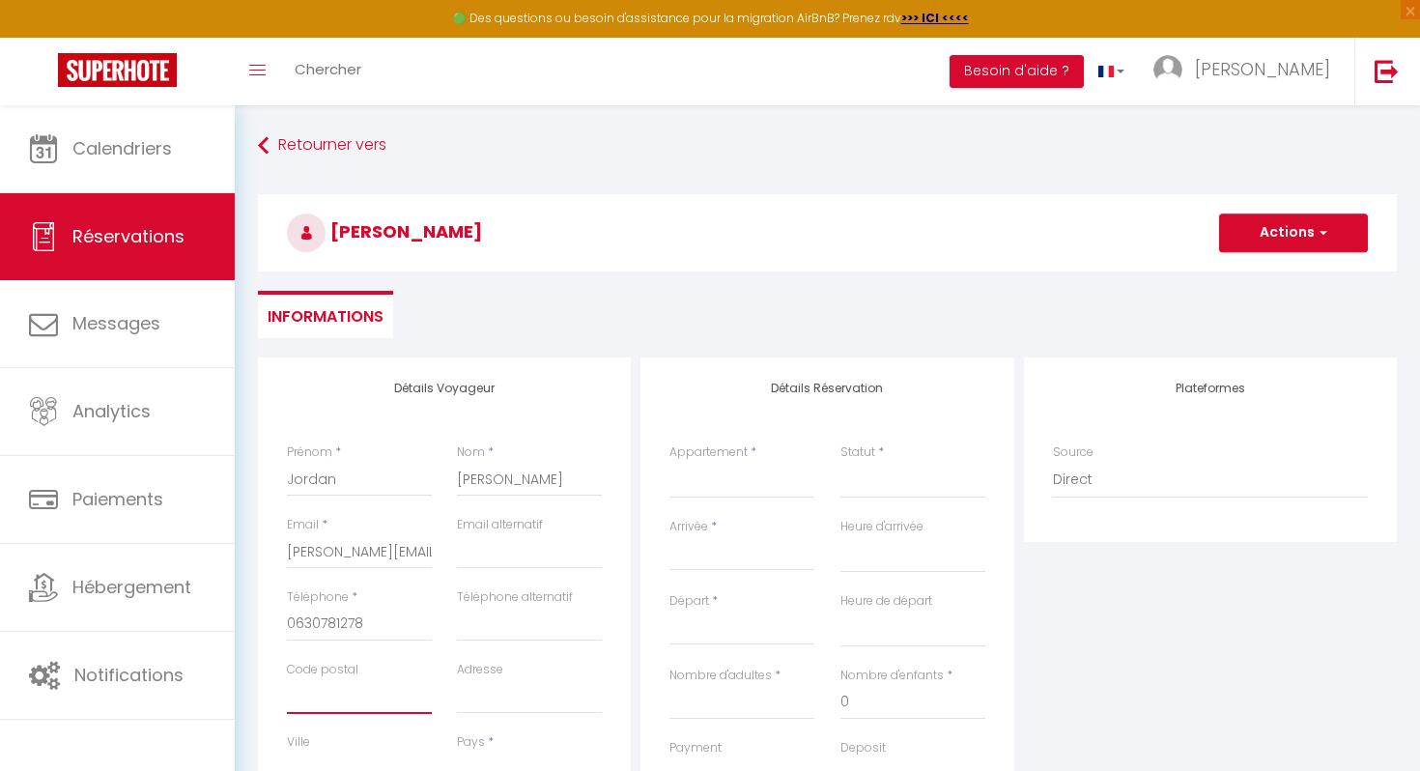
click at [353, 699] on input "Code postal" at bounding box center [359, 696] width 145 height 35
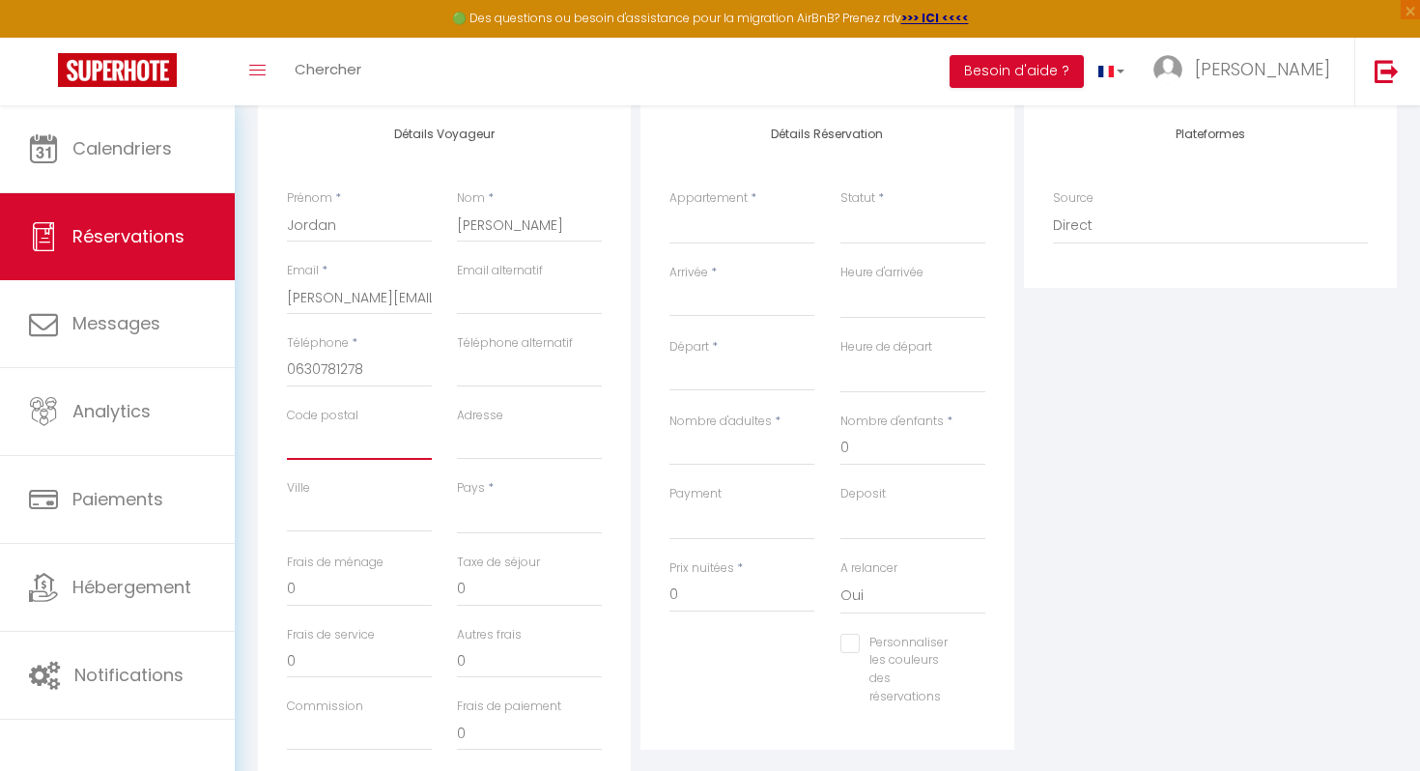
scroll to position [255, 0]
click at [481, 522] on select "France Portugal Afghanistan Albania Algeria American Samoa Andorra Angola Angui…" at bounding box center [529, 514] width 145 height 37
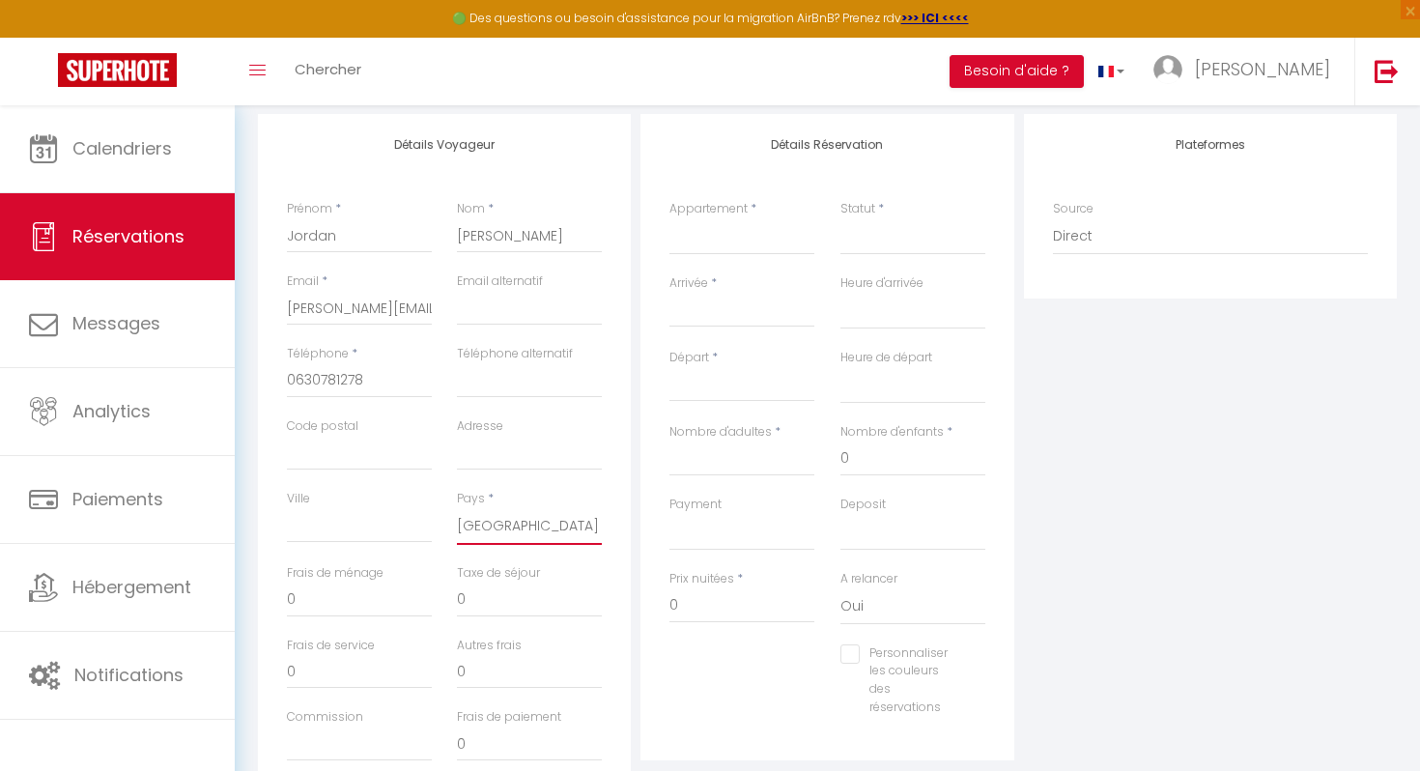
scroll to position [121, 0]
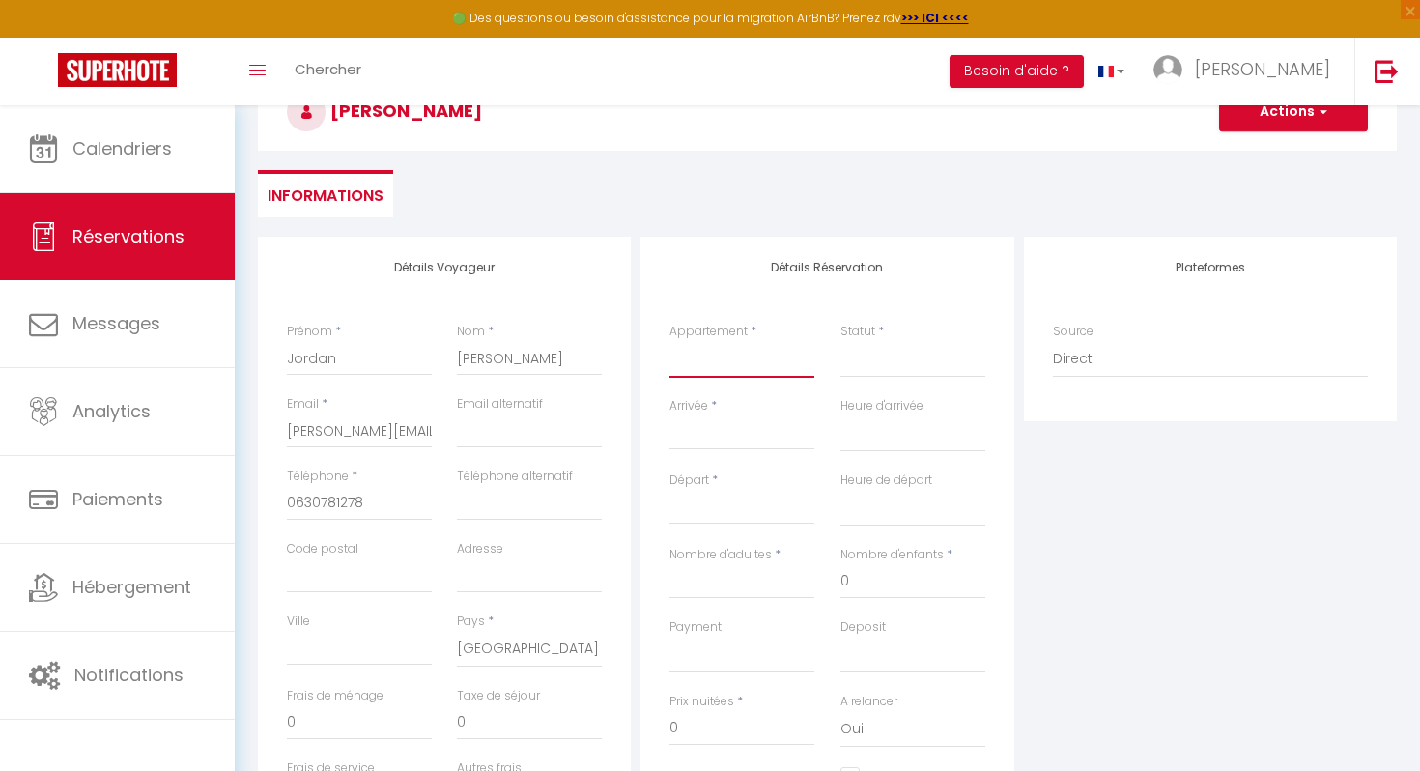
click at [723, 371] on select "LA VILLA PALOMA · Piscine Intérieure, 15' Disneyland CASA CARAMEL · Disneyland …" at bounding box center [741, 359] width 145 height 37
click at [887, 367] on select "Confirmé Non Confirmé Annulé Annulé par le voyageur No Show Request" at bounding box center [912, 359] width 145 height 37
click at [750, 436] on input "Arrivée" at bounding box center [741, 434] width 145 height 25
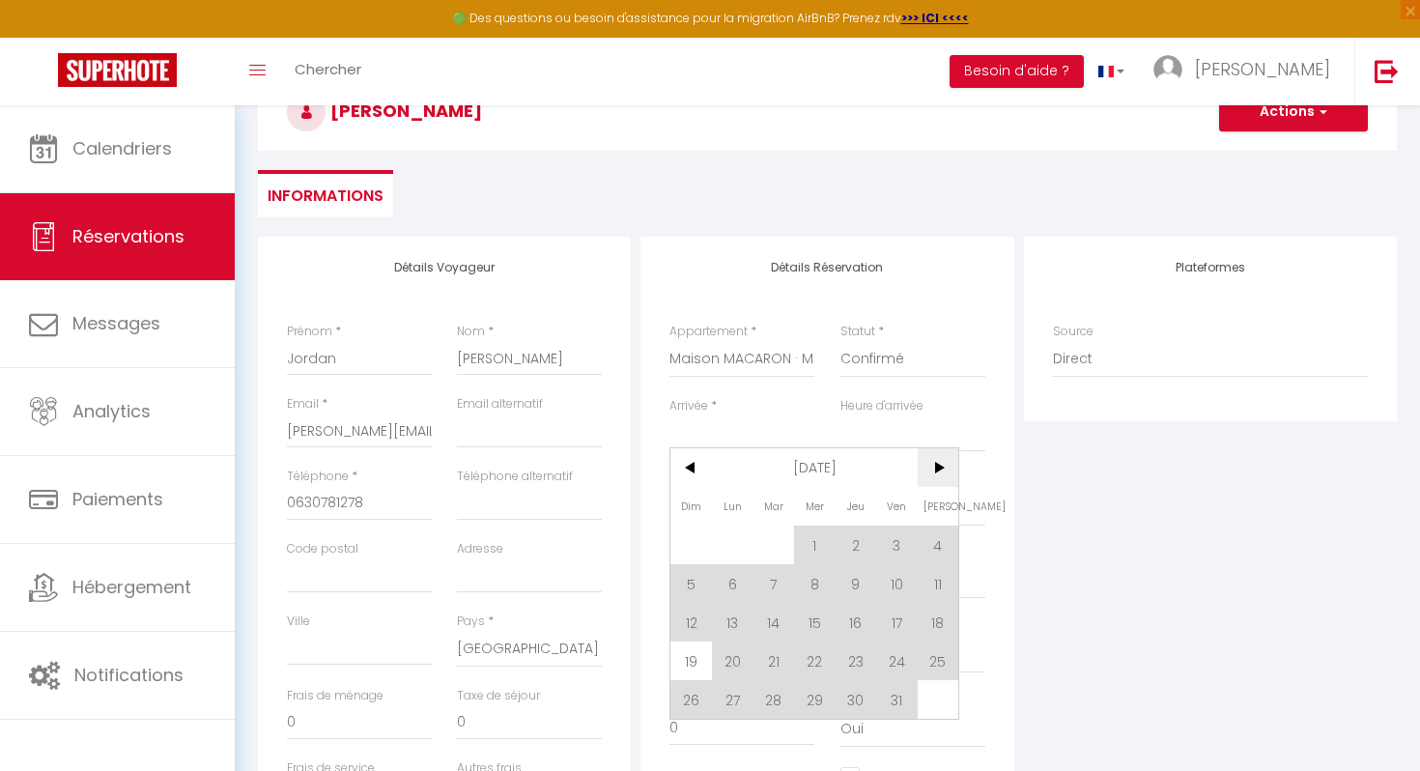
click at [938, 467] on span ">" at bounding box center [939, 467] width 42 height 39
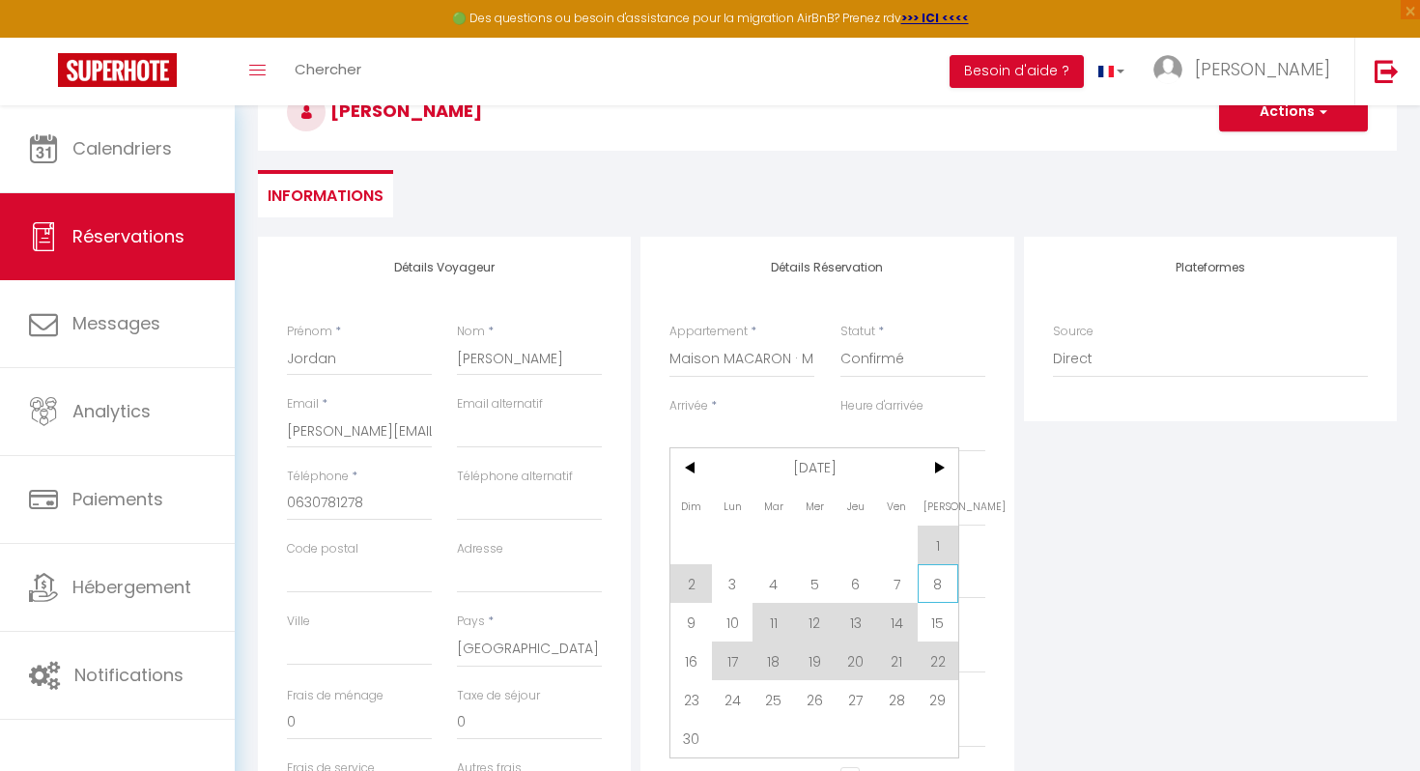
click at [929, 581] on span "8" at bounding box center [939, 583] width 42 height 39
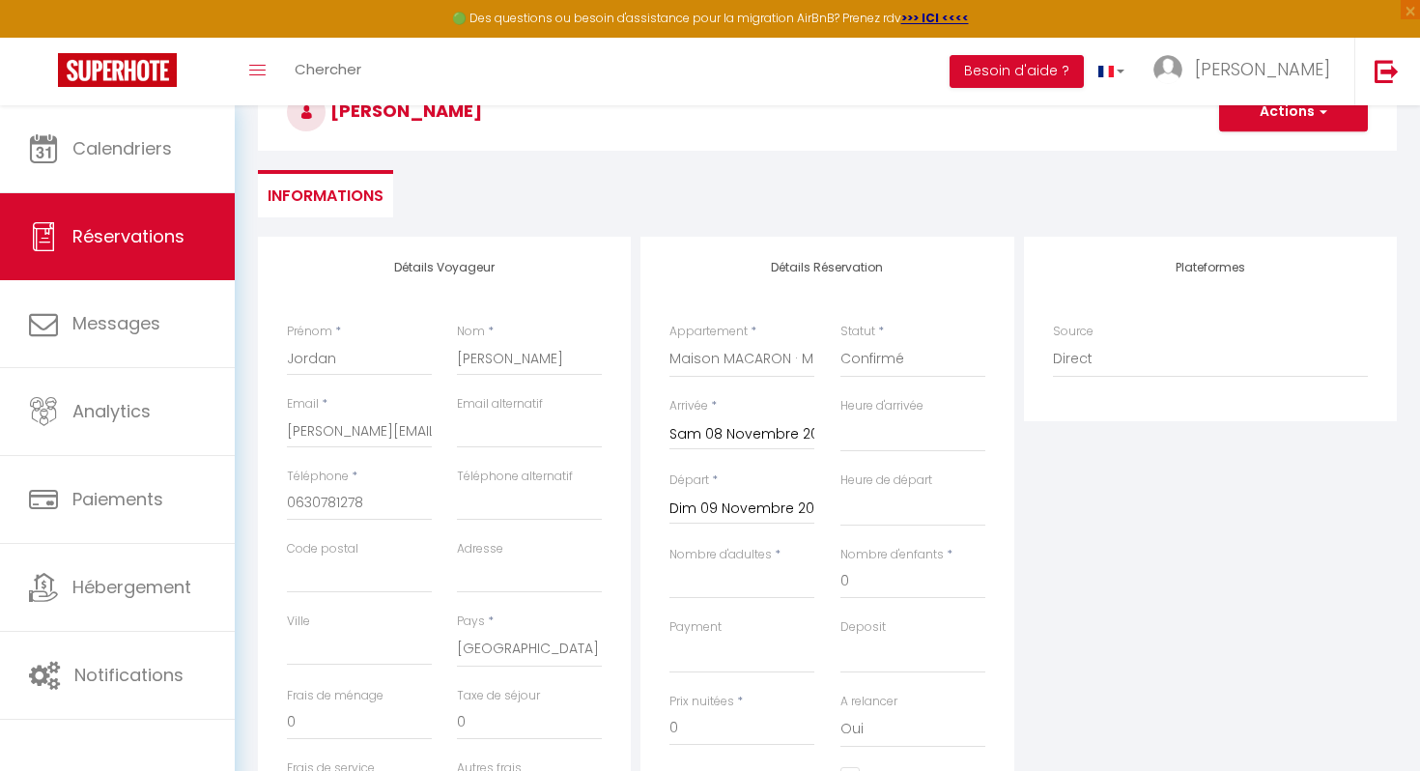
click at [711, 508] on input "Dim 09 Novembre 2025" at bounding box center [741, 508] width 145 height 25
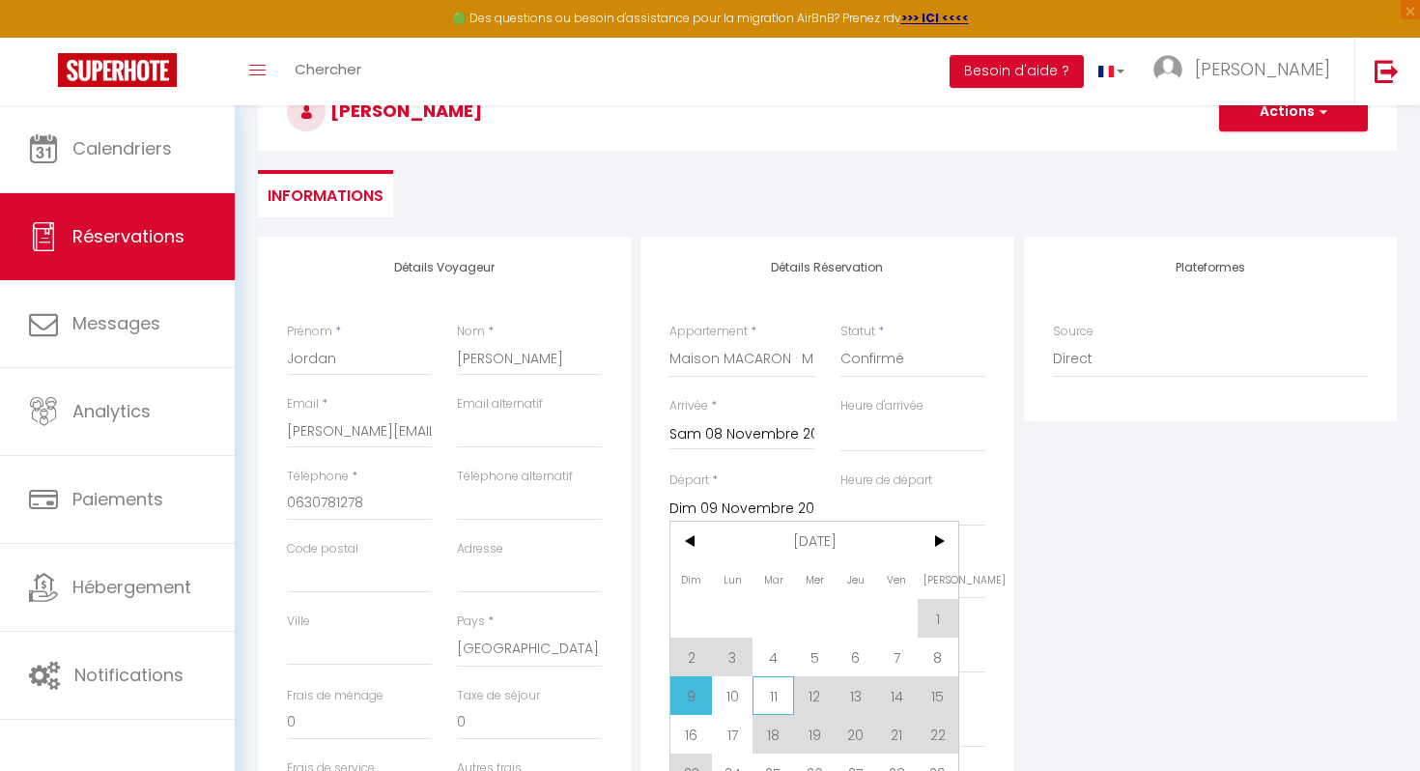
click at [785, 692] on span "11" at bounding box center [773, 695] width 42 height 39
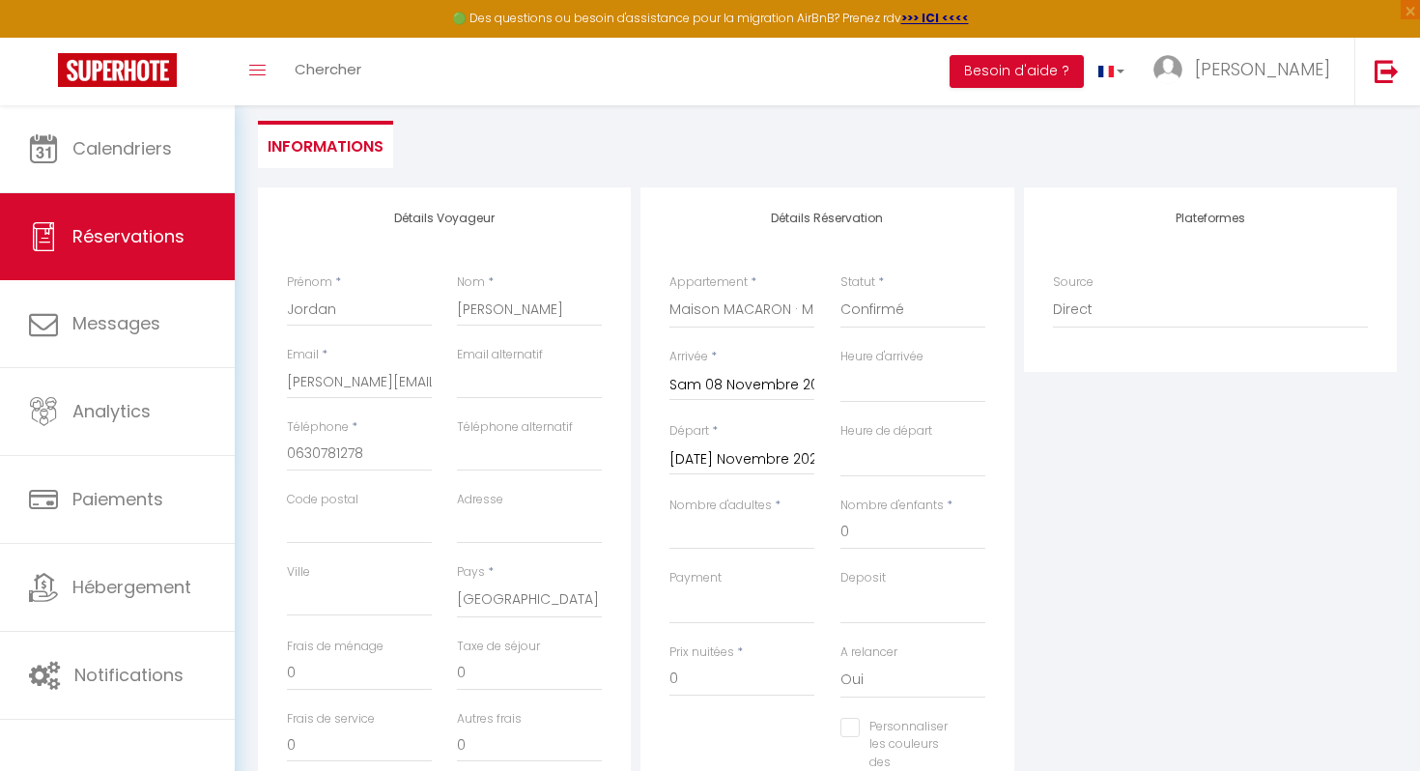
scroll to position [174, 0]
click at [738, 531] on input "Nombre d'adultes" at bounding box center [741, 528] width 145 height 35
drag, startPoint x: 872, startPoint y: 526, endPoint x: 820, endPoint y: 523, distance: 52.3
click at [820, 523] on div "Nombre d'adultes * 2 Nombre d'enfants * 0" at bounding box center [827, 529] width 341 height 72
click at [684, 667] on input "0" at bounding box center [741, 675] width 145 height 35
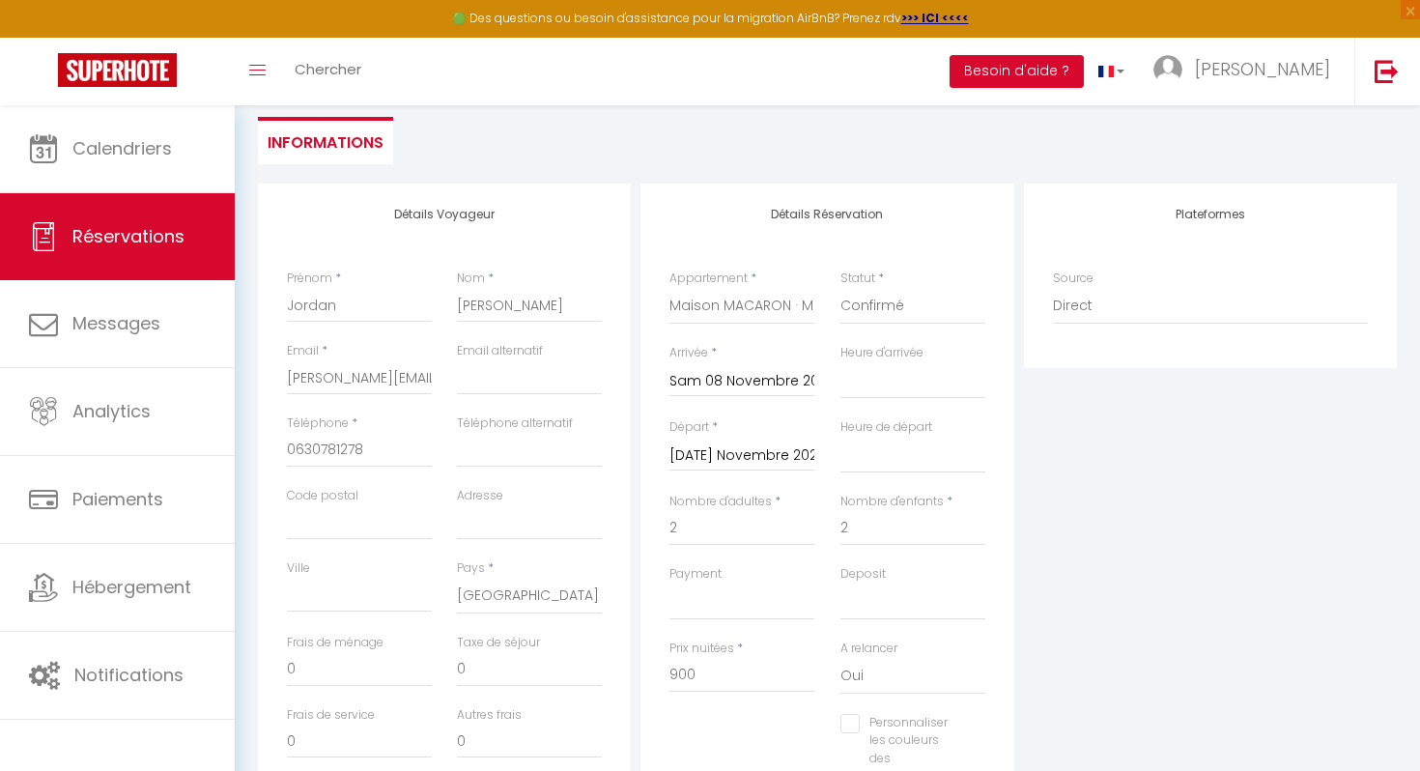
click at [680, 746] on div "Personnaliser les couleurs des réservations #D7092E" at bounding box center [827, 760] width 341 height 92
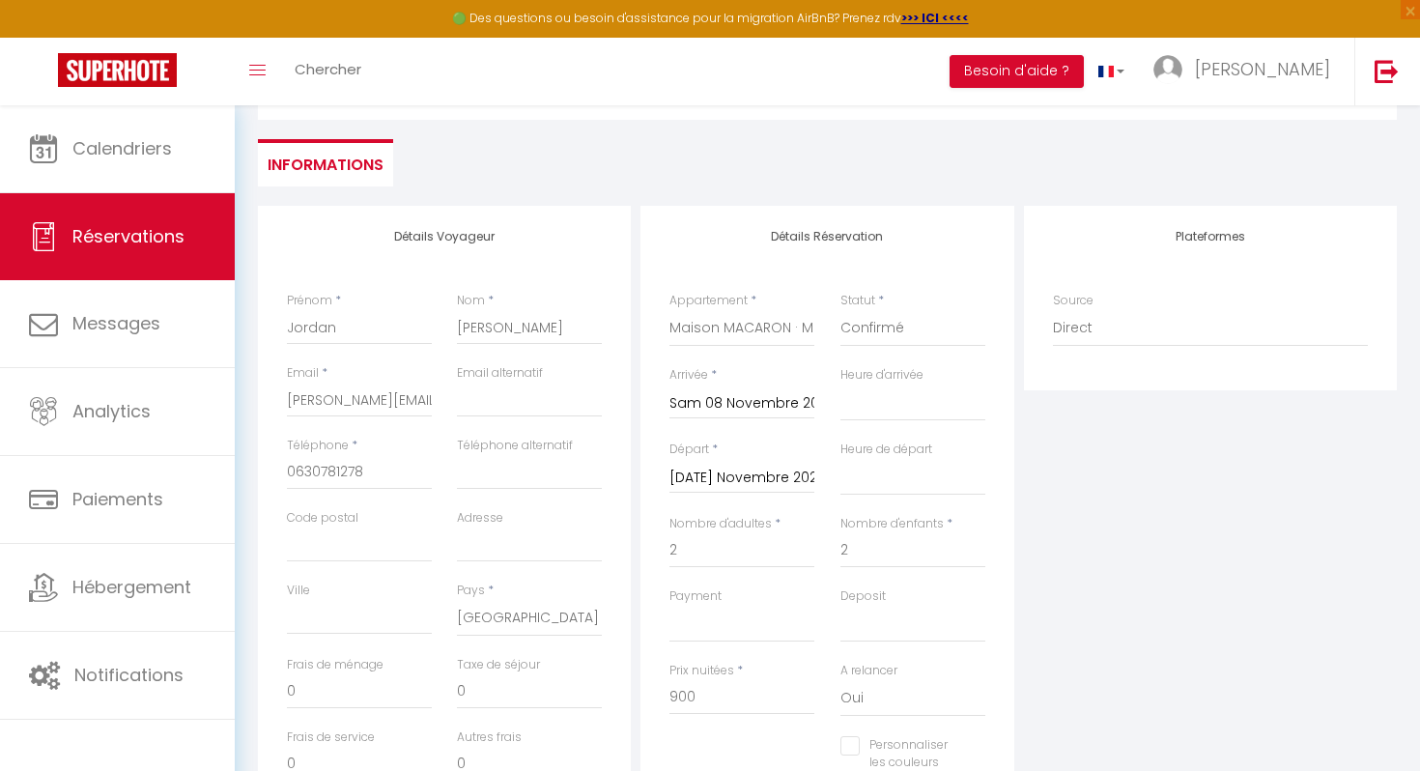
scroll to position [14, 0]
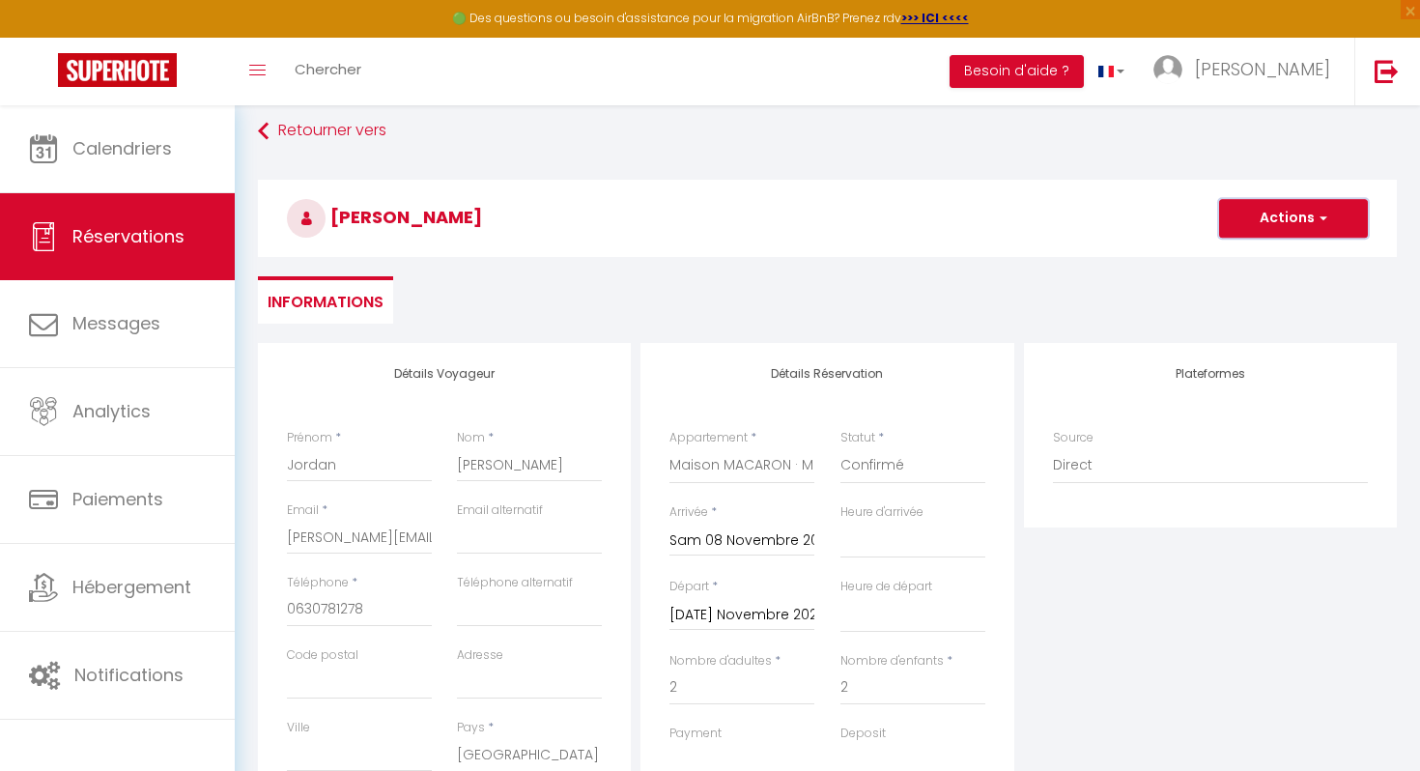
click at [1281, 214] on button "Actions" at bounding box center [1293, 218] width 149 height 39
click at [1248, 276] on ul "Enregistrer" at bounding box center [1274, 260] width 155 height 37
click at [1269, 226] on button "Actions" at bounding box center [1293, 218] width 149 height 39
click at [1249, 254] on link "Enregistrer" at bounding box center [1274, 260] width 153 height 25
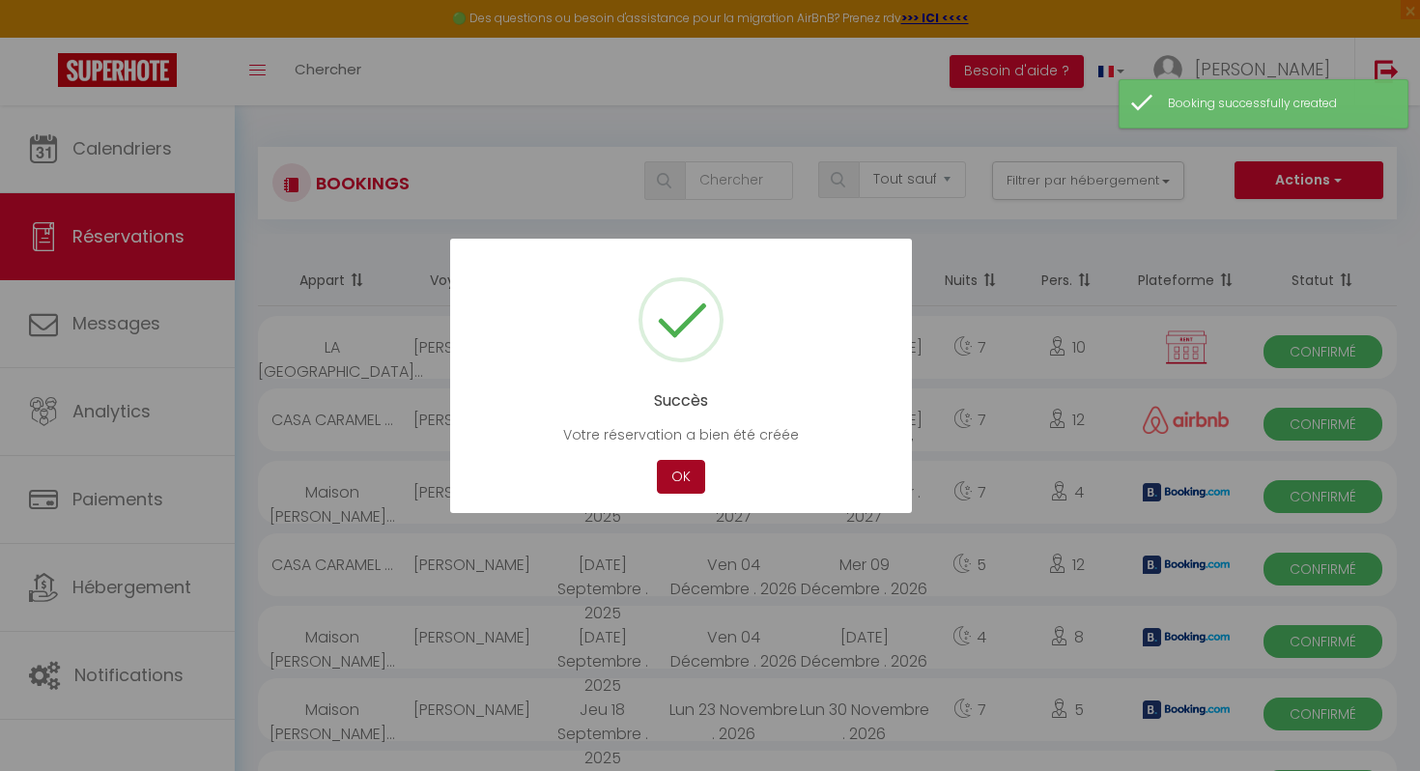
click at [680, 484] on button "OK" at bounding box center [681, 477] width 48 height 34
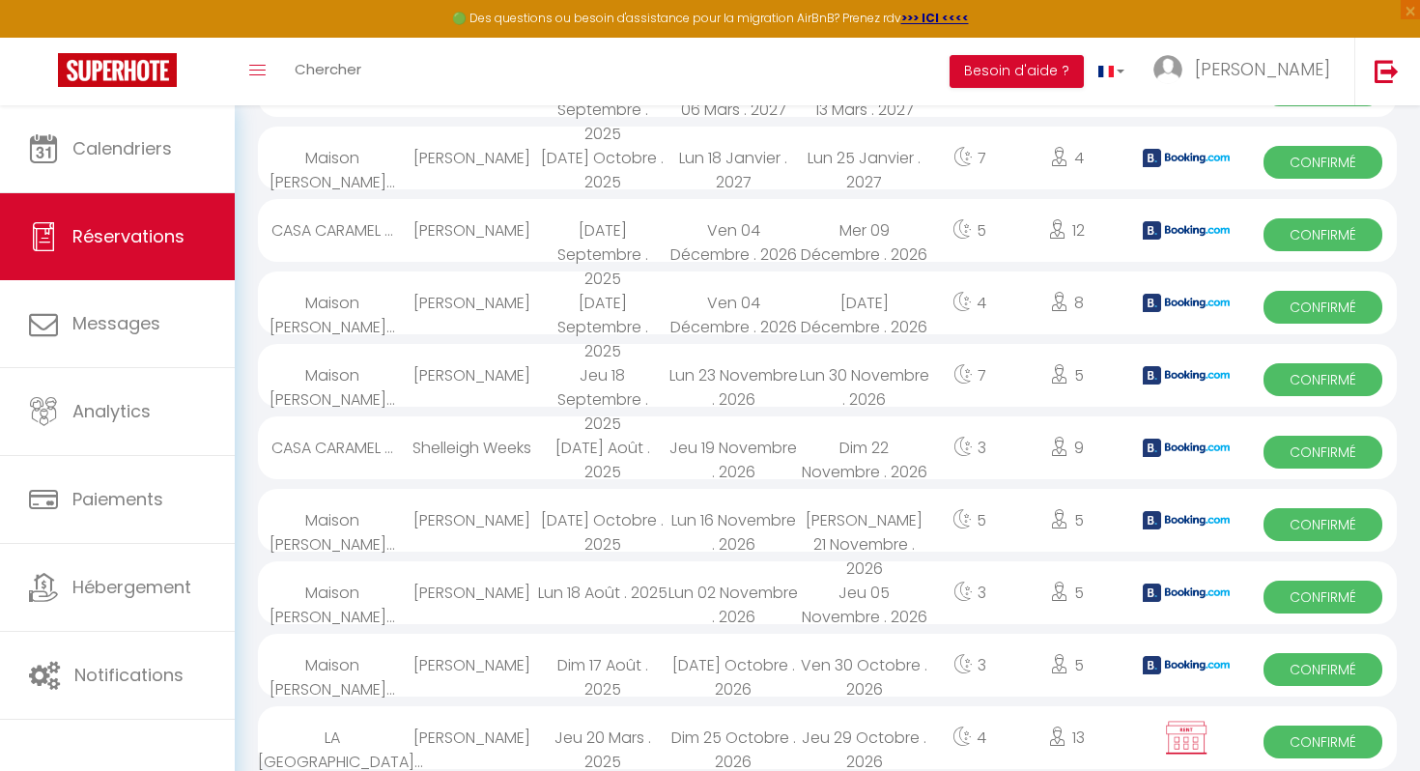
scroll to position [336, 0]
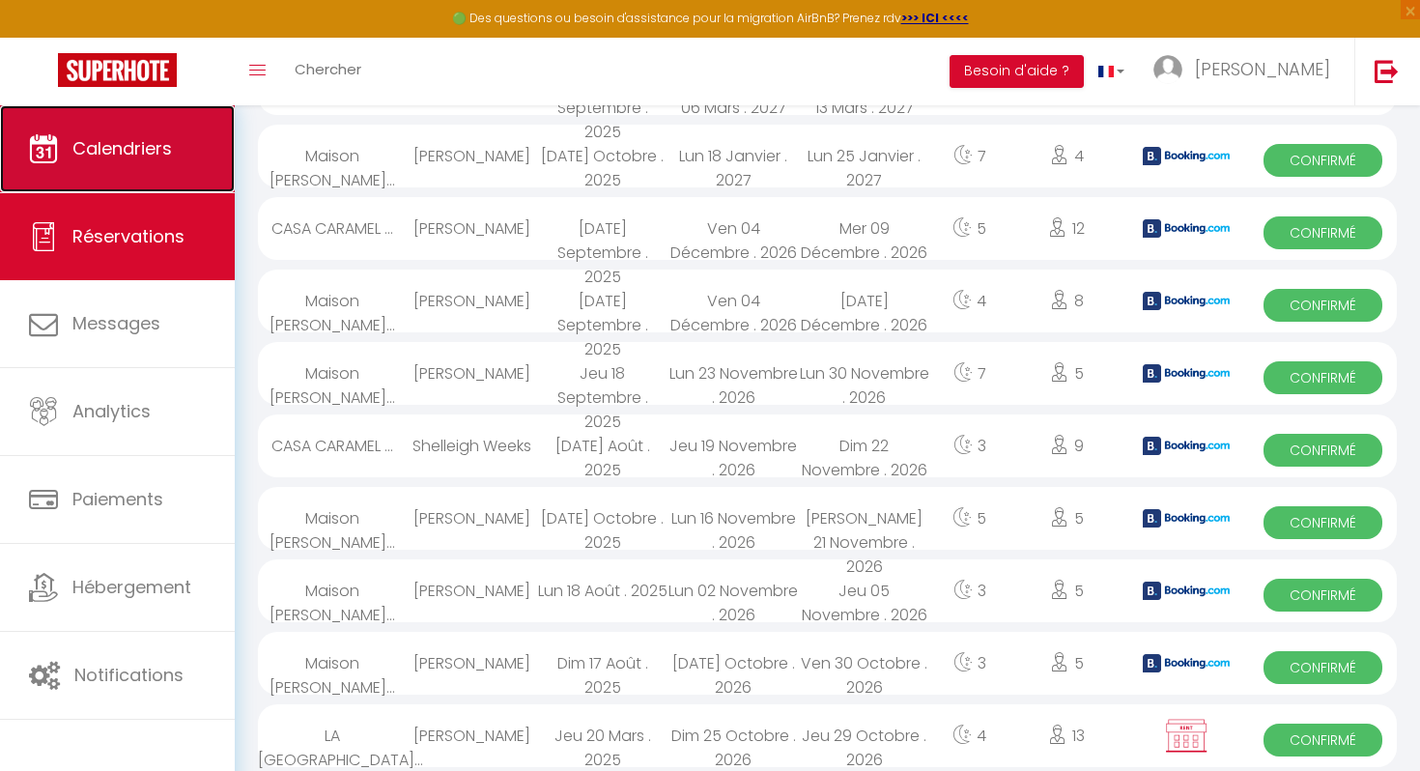
click at [141, 171] on link "Calendriers" at bounding box center [117, 148] width 235 height 87
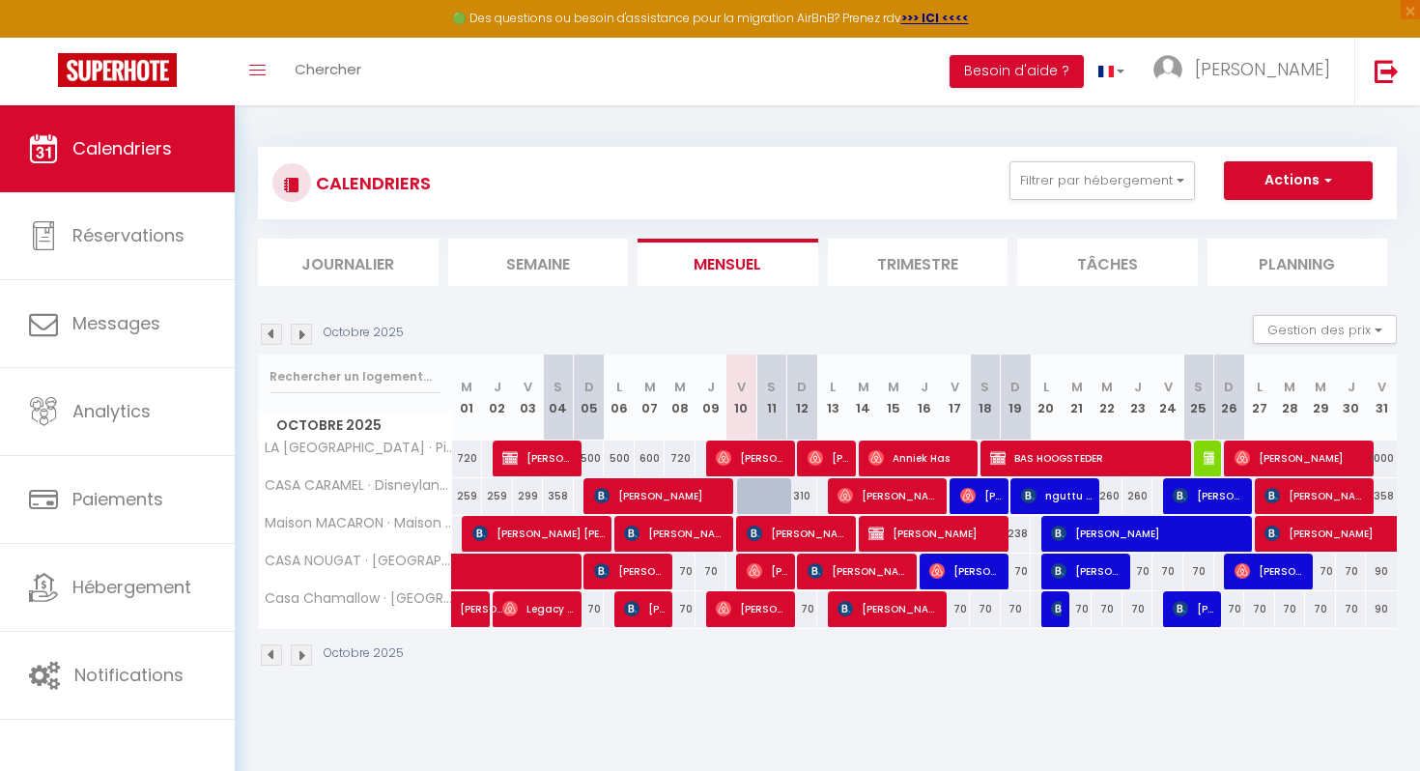
click at [305, 334] on img at bounding box center [301, 334] width 21 height 21
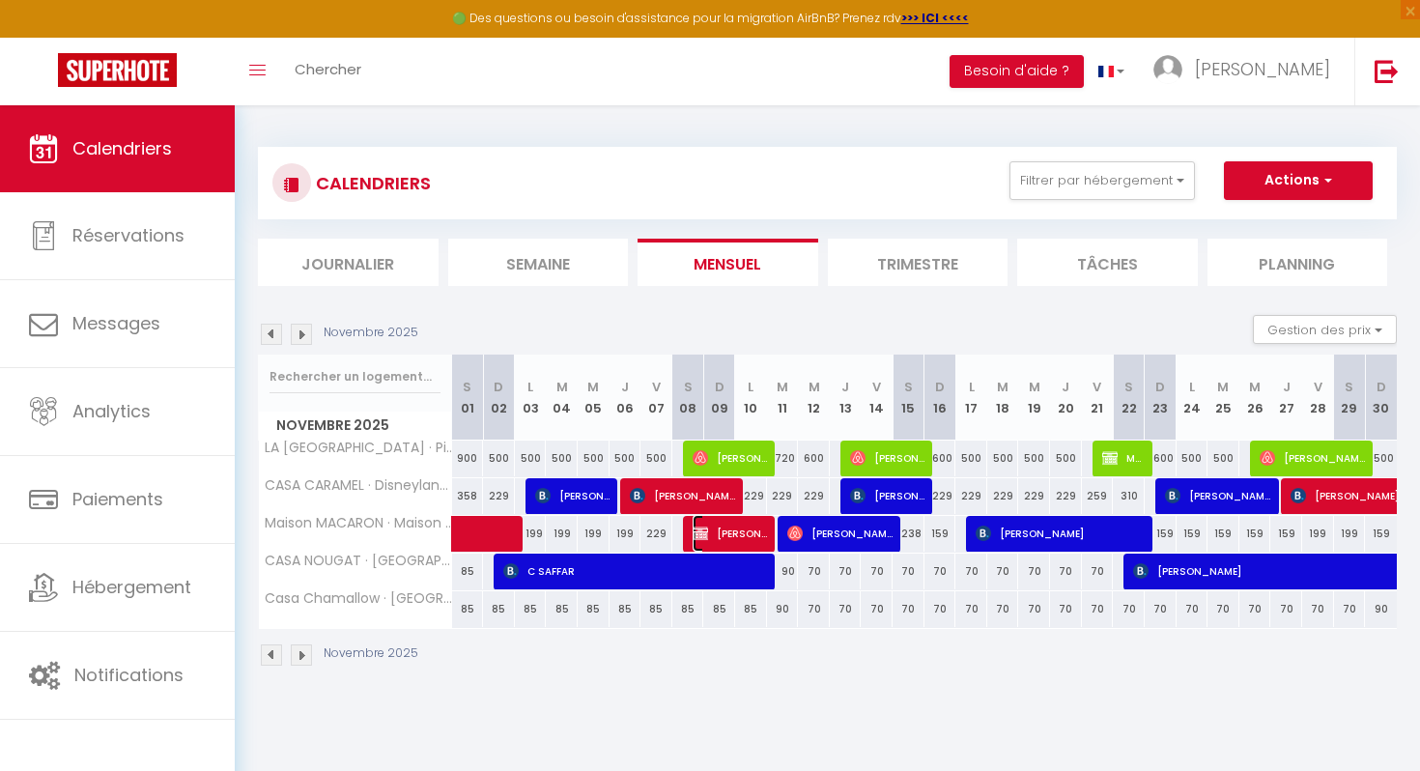
click at [703, 534] on img at bounding box center [700, 532] width 15 height 15
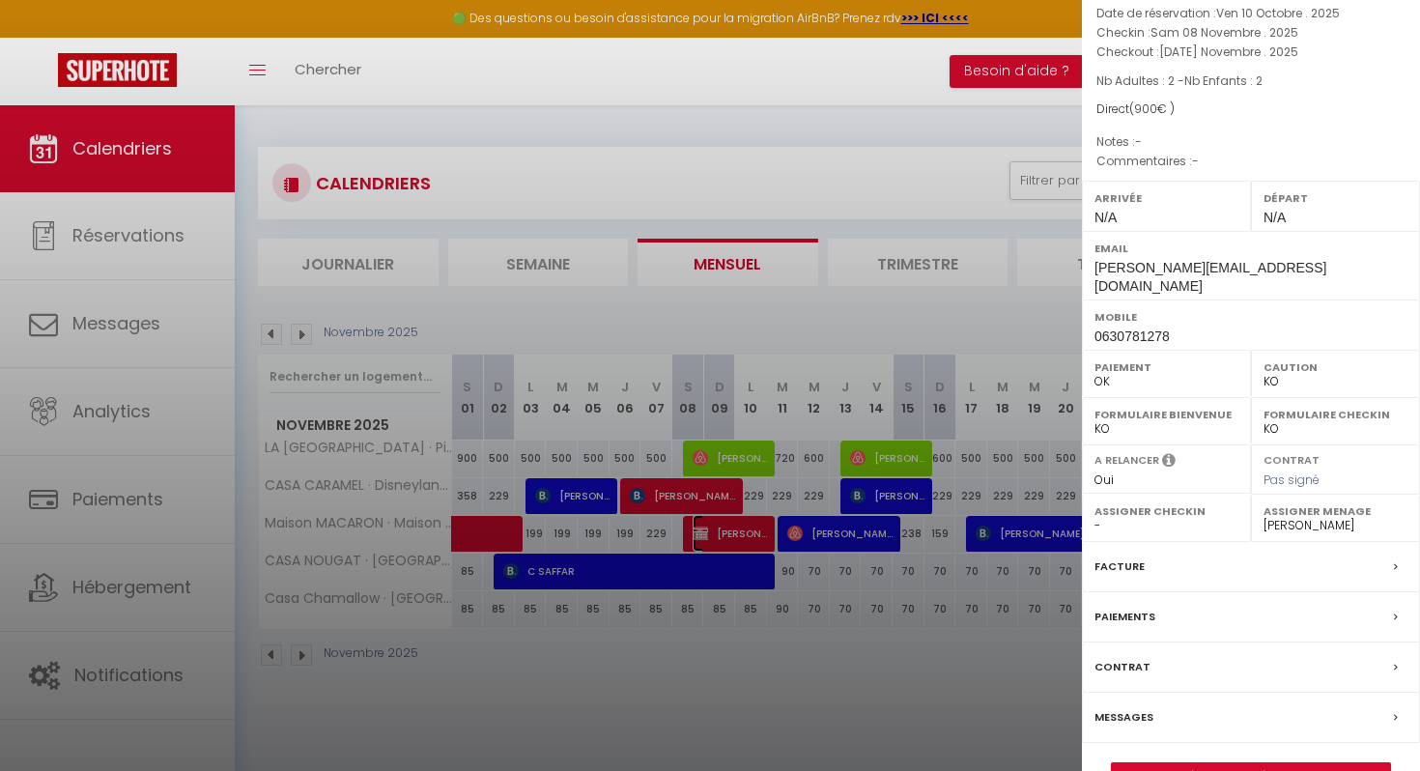
scroll to position [149, 0]
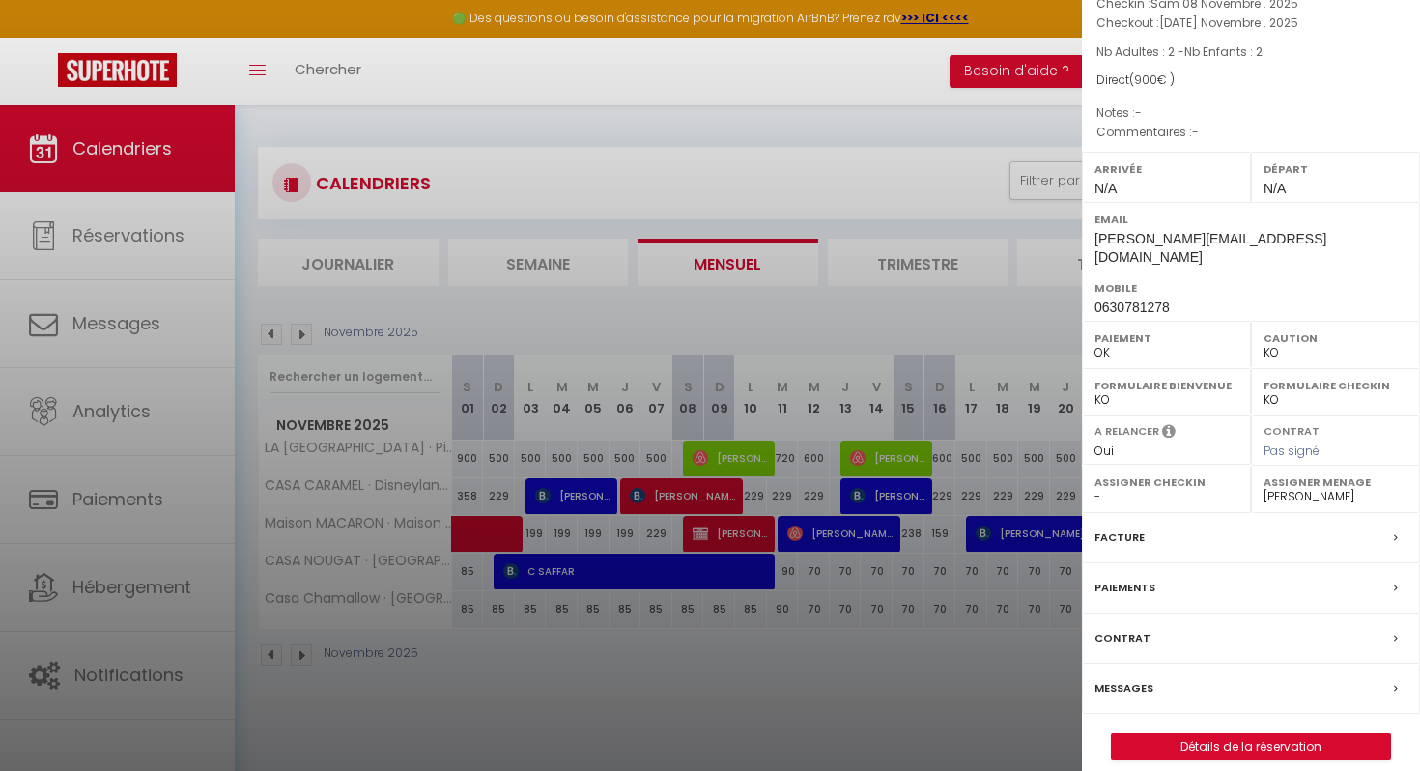
click at [1127, 678] on label "Messages" at bounding box center [1123, 688] width 59 height 20
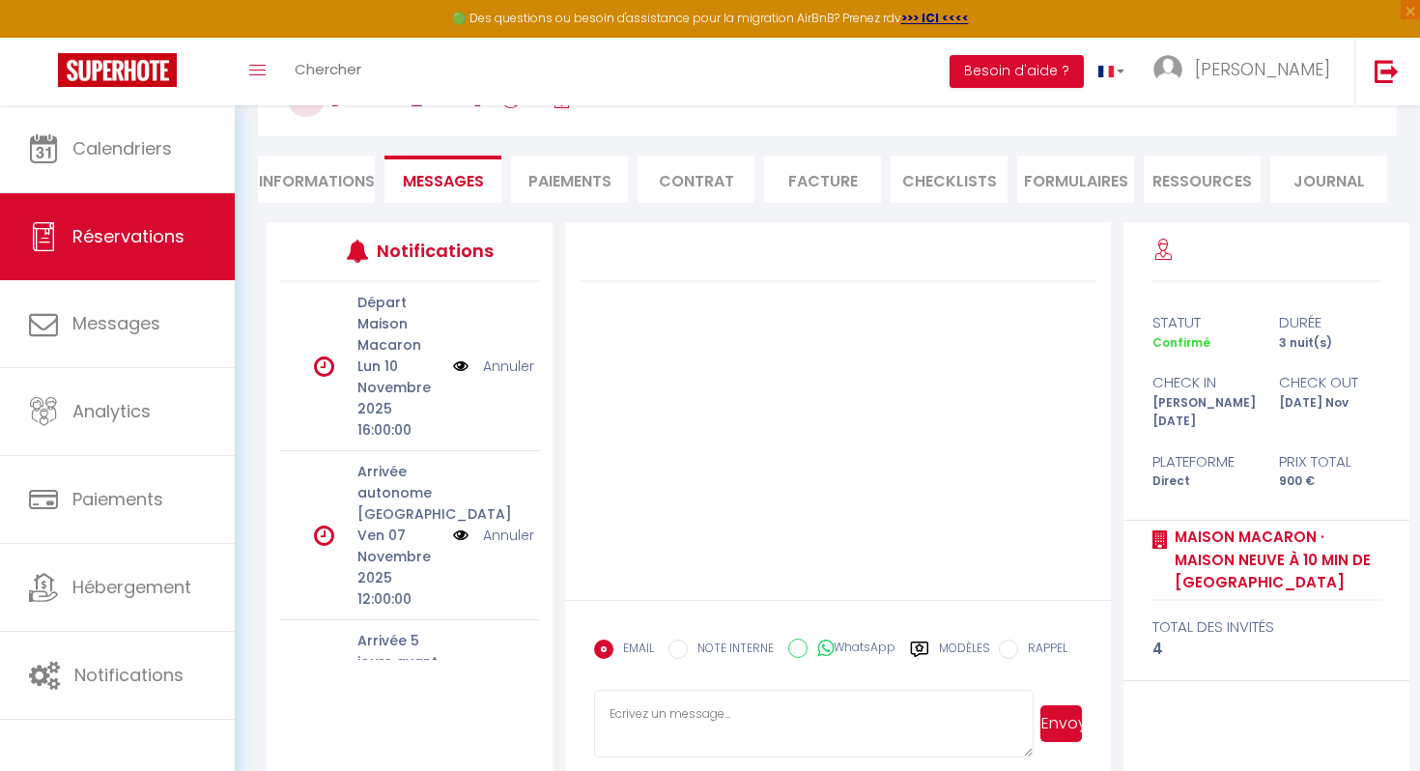
scroll to position [158, 0]
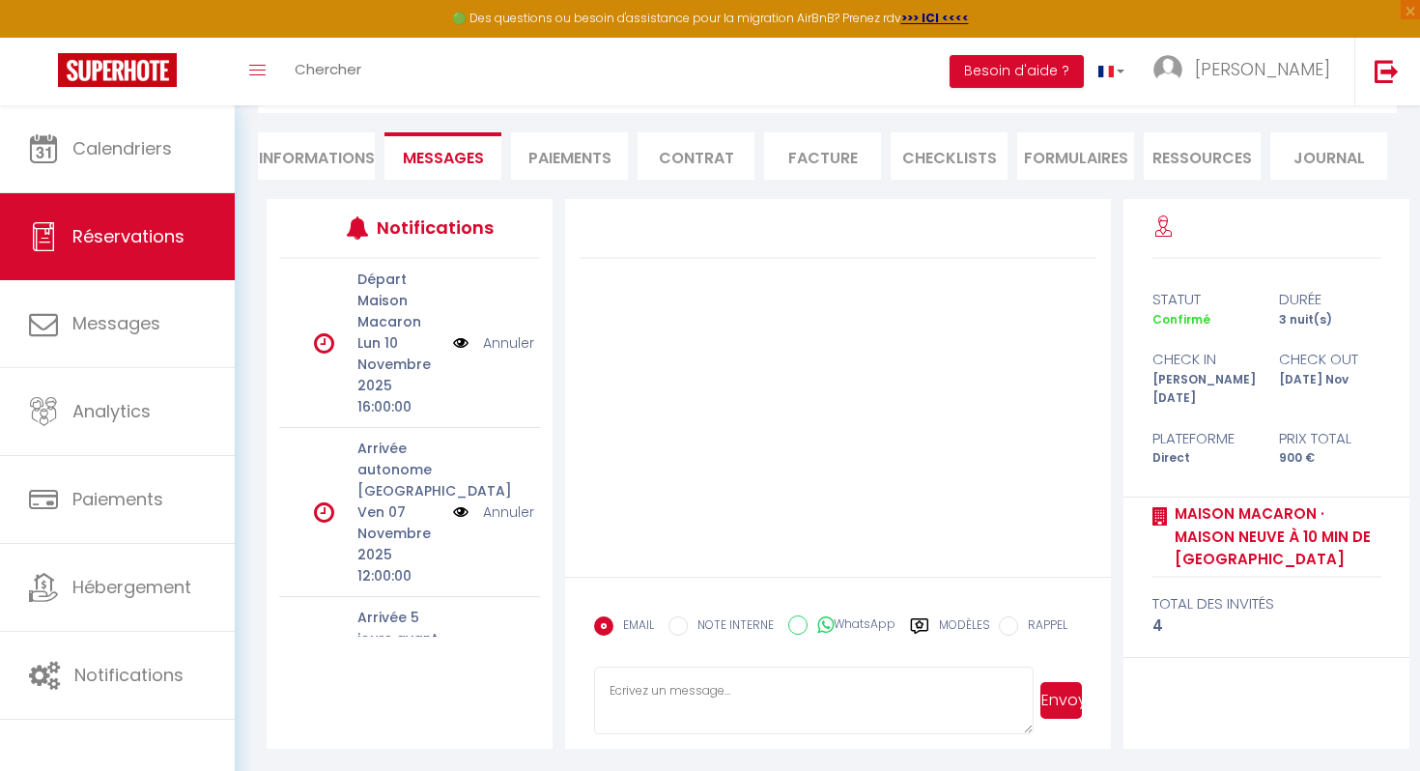
click at [637, 695] on textarea at bounding box center [813, 700] width 439 height 68
click at [717, 619] on label "NOTE INTERNE" at bounding box center [731, 626] width 86 height 21
click at [688, 619] on input "NOTE INTERNE" at bounding box center [677, 625] width 19 height 19
click at [633, 706] on textarea at bounding box center [813, 700] width 439 height 68
click at [1063, 706] on button "Envoyer" at bounding box center [1061, 700] width 42 height 37
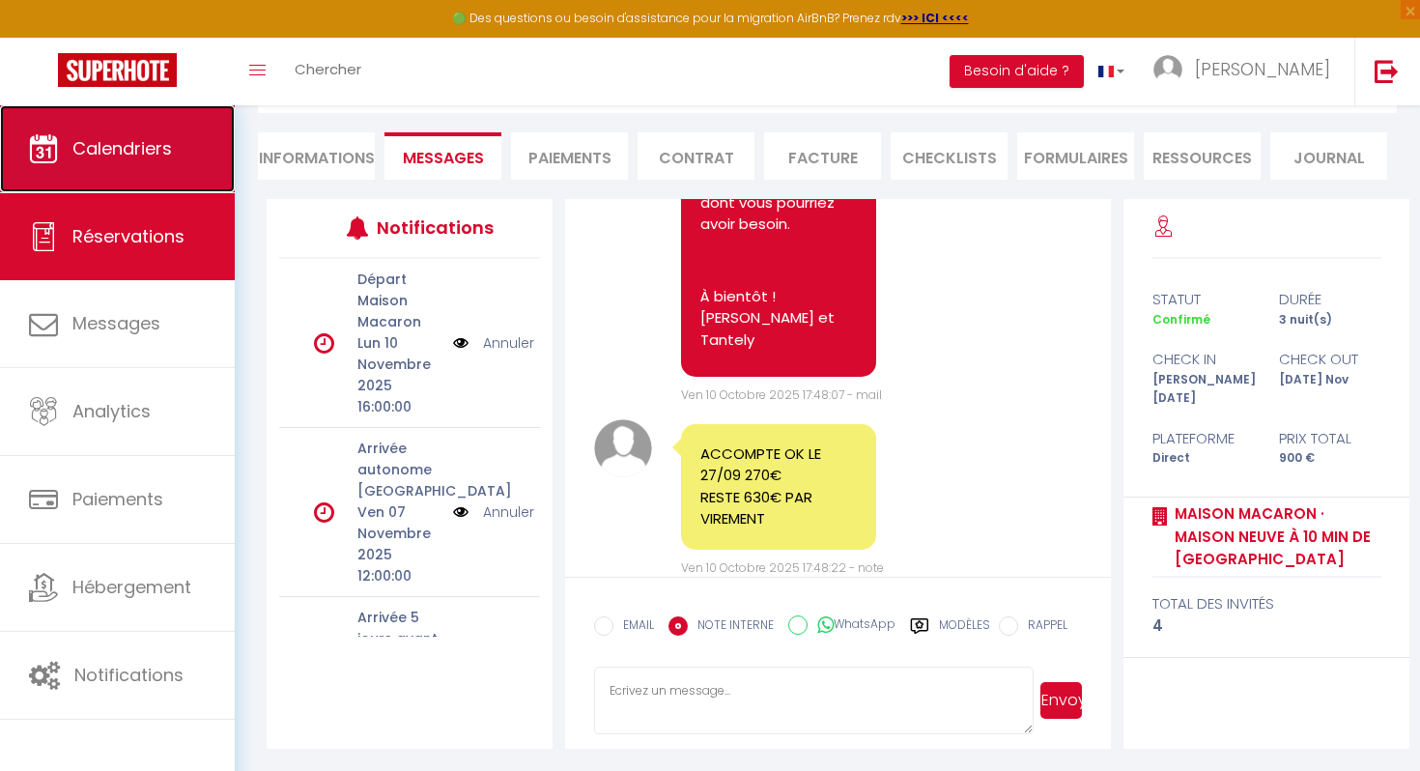
click at [144, 177] on link "Calendriers" at bounding box center [117, 148] width 235 height 87
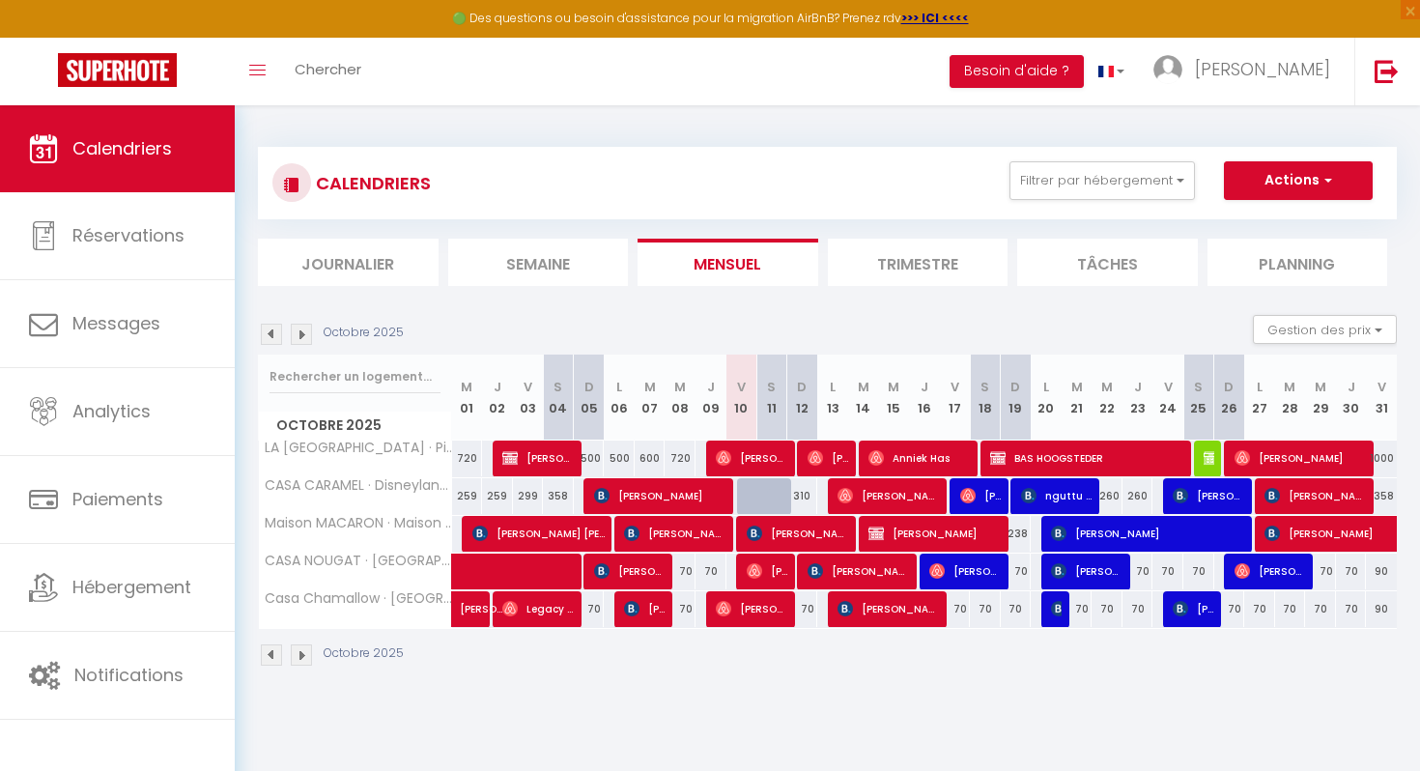
click at [296, 338] on img at bounding box center [301, 334] width 21 height 21
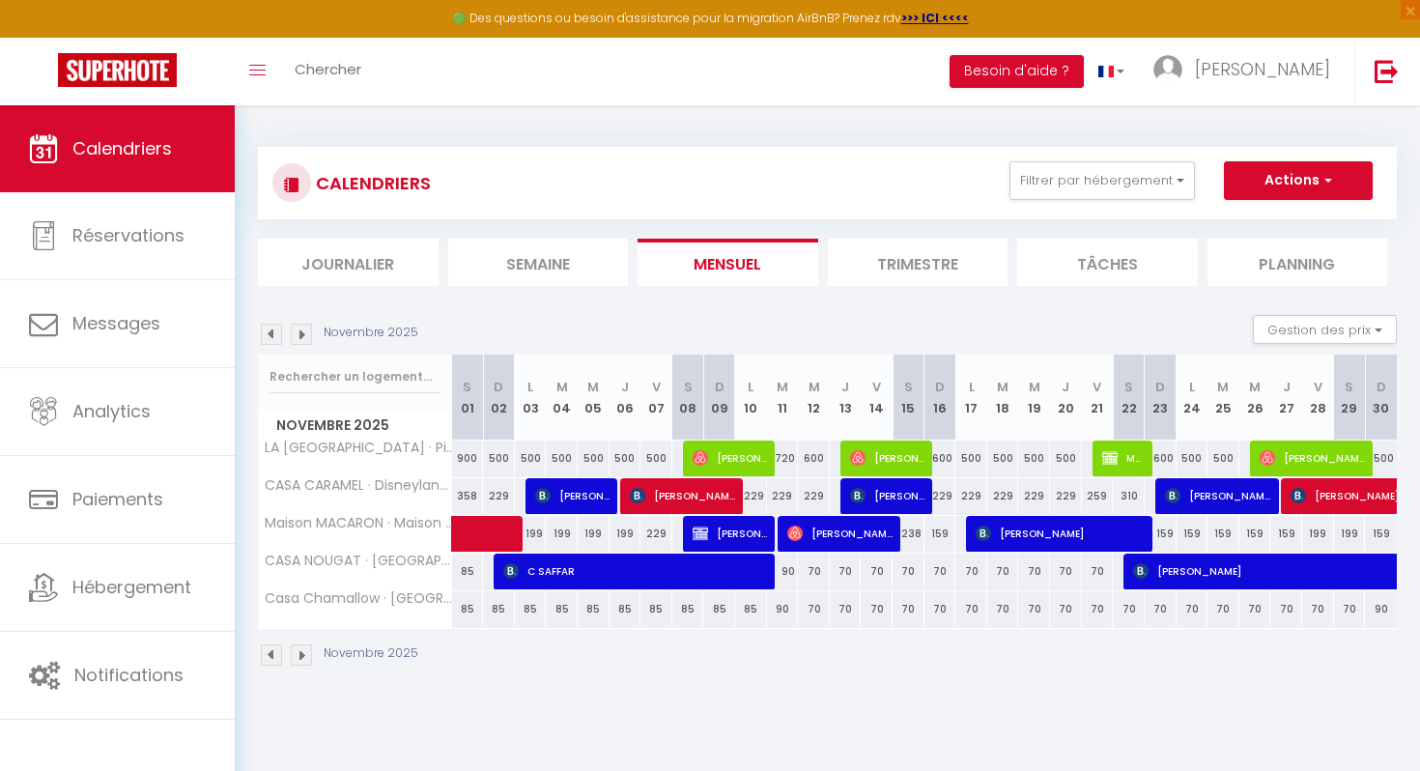
click at [305, 342] on img at bounding box center [301, 334] width 21 height 21
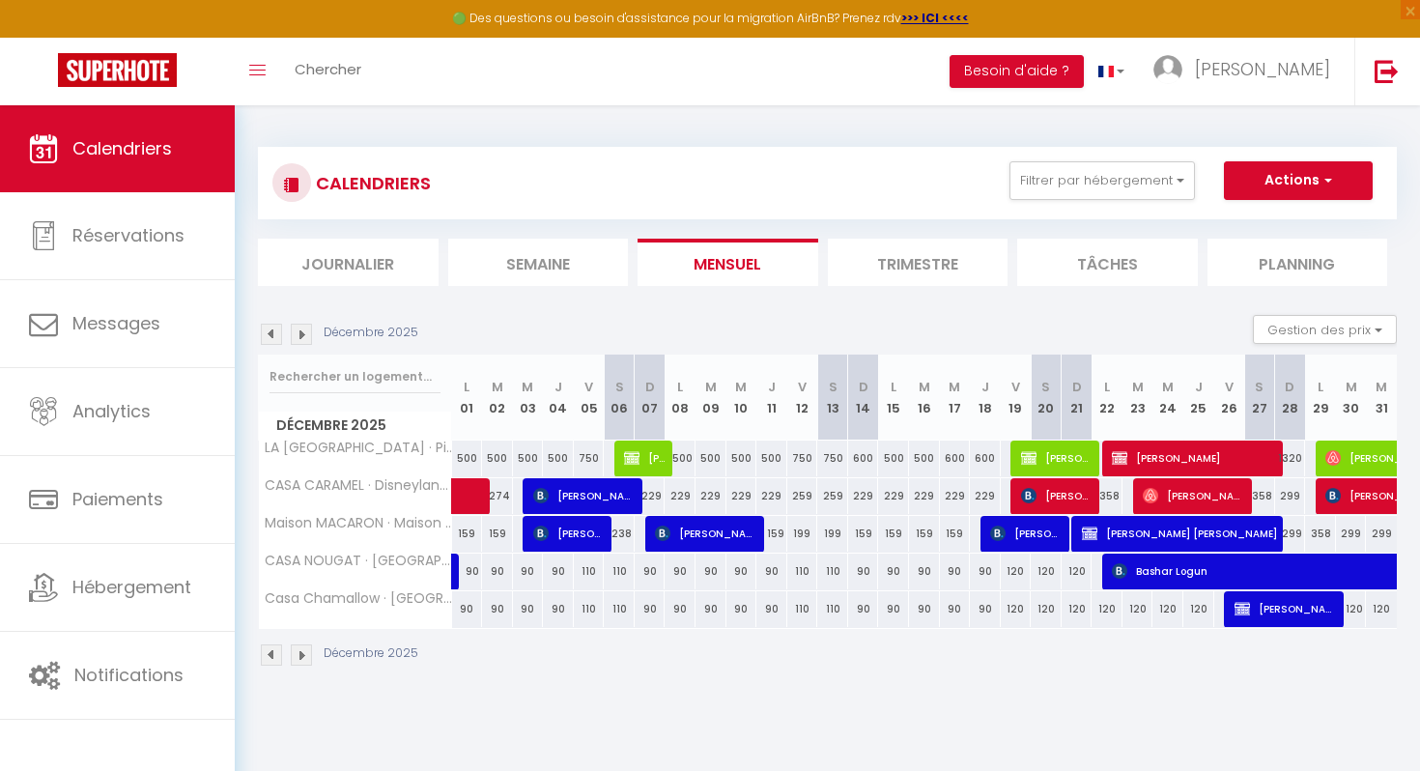
click at [304, 333] on img at bounding box center [301, 334] width 21 height 21
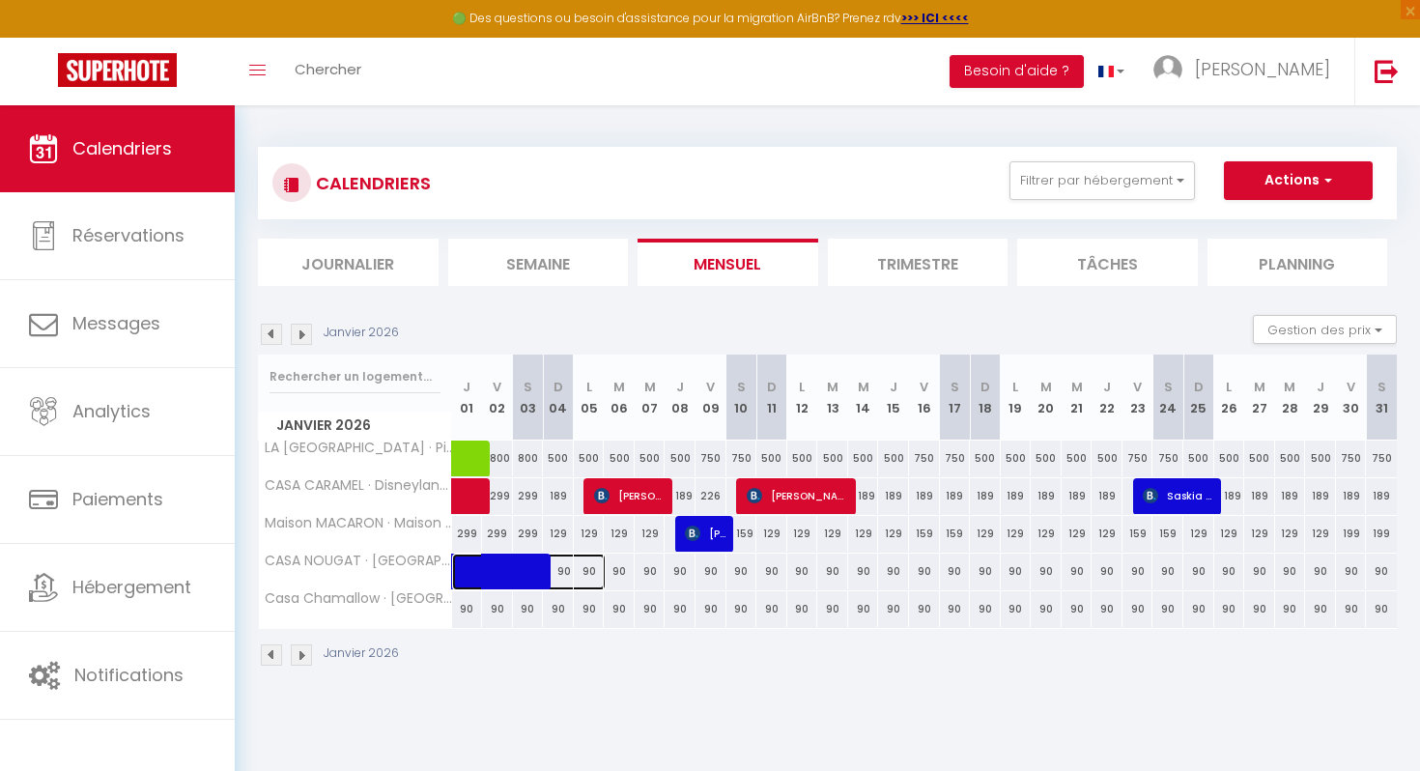
click at [562, 574] on span at bounding box center [538, 571] width 133 height 37
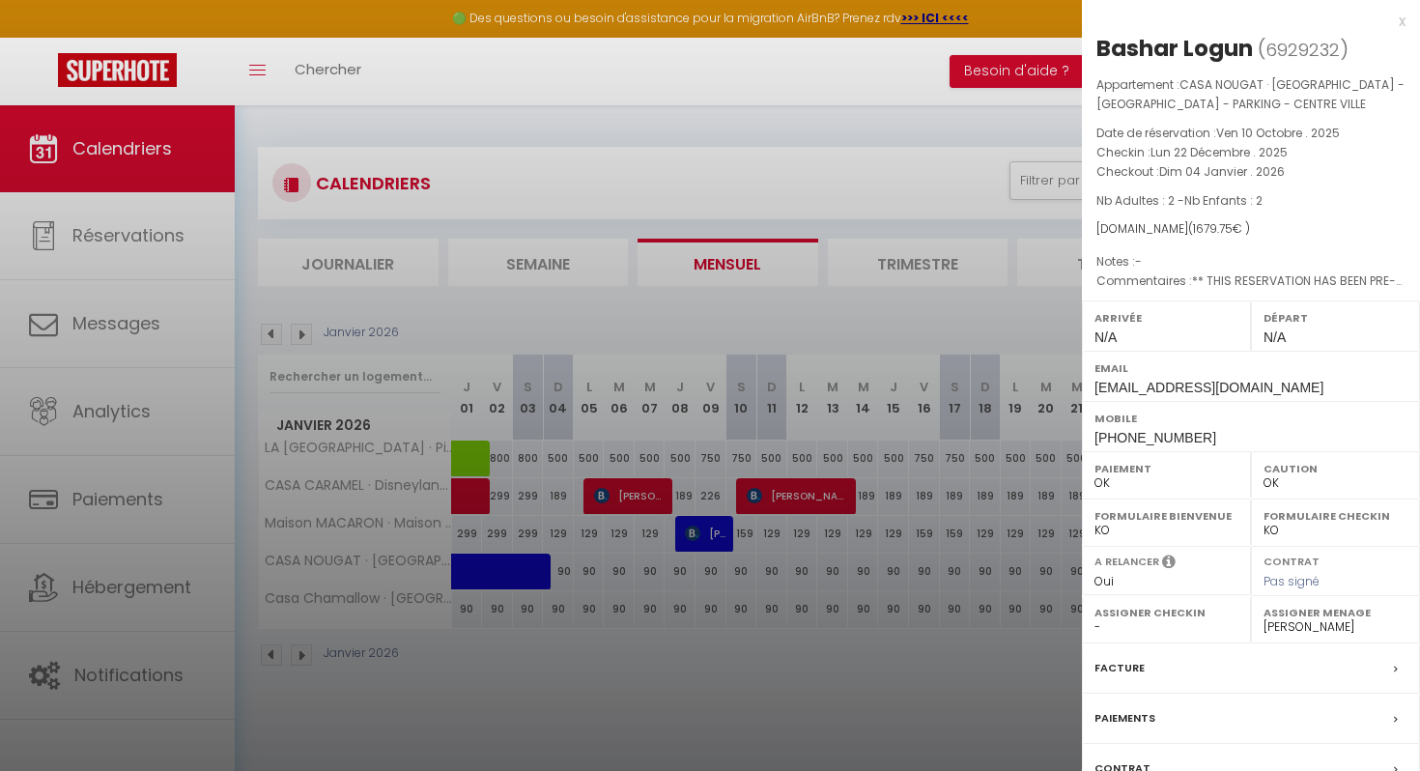
click at [1415, 13] on div "x Bashar Logun ( 6929232 ) Appartement : CASA NOUGAT · DISNEYLAND - WIFI - PARK…" at bounding box center [1251, 459] width 338 height 919
click at [1400, 23] on div "x" at bounding box center [1244, 21] width 324 height 23
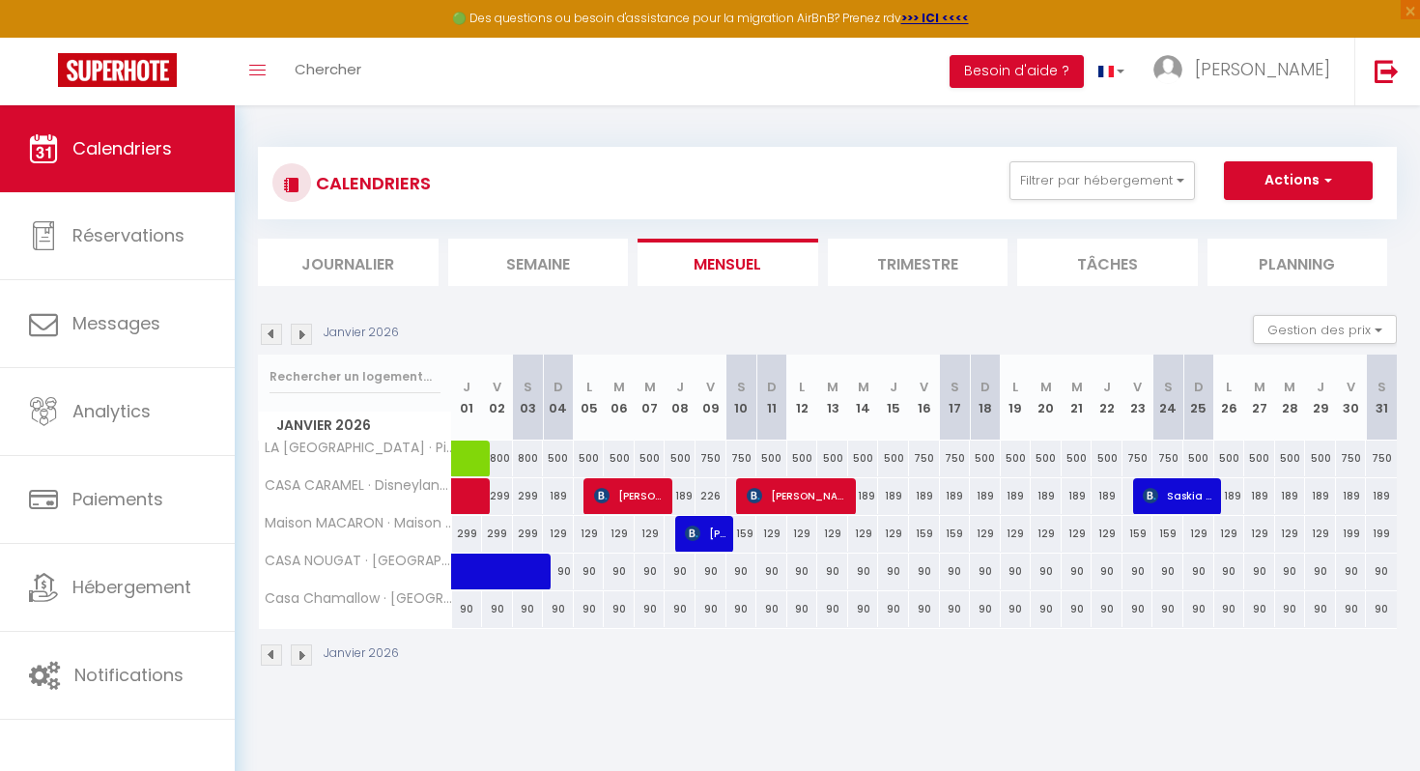
click at [465, 610] on div "90" at bounding box center [467, 609] width 31 height 36
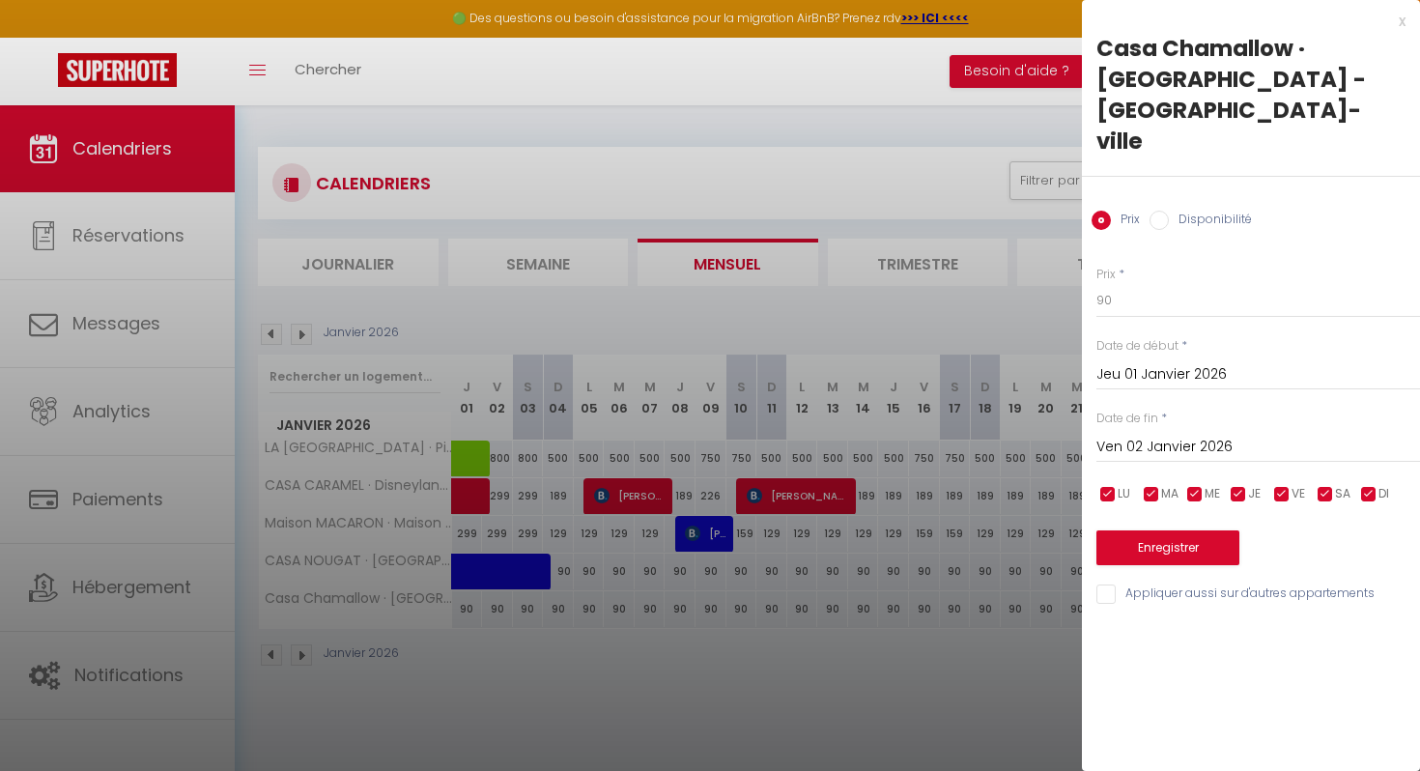
click at [1146, 435] on input "Ven 02 Janvier 2026" at bounding box center [1258, 447] width 324 height 25
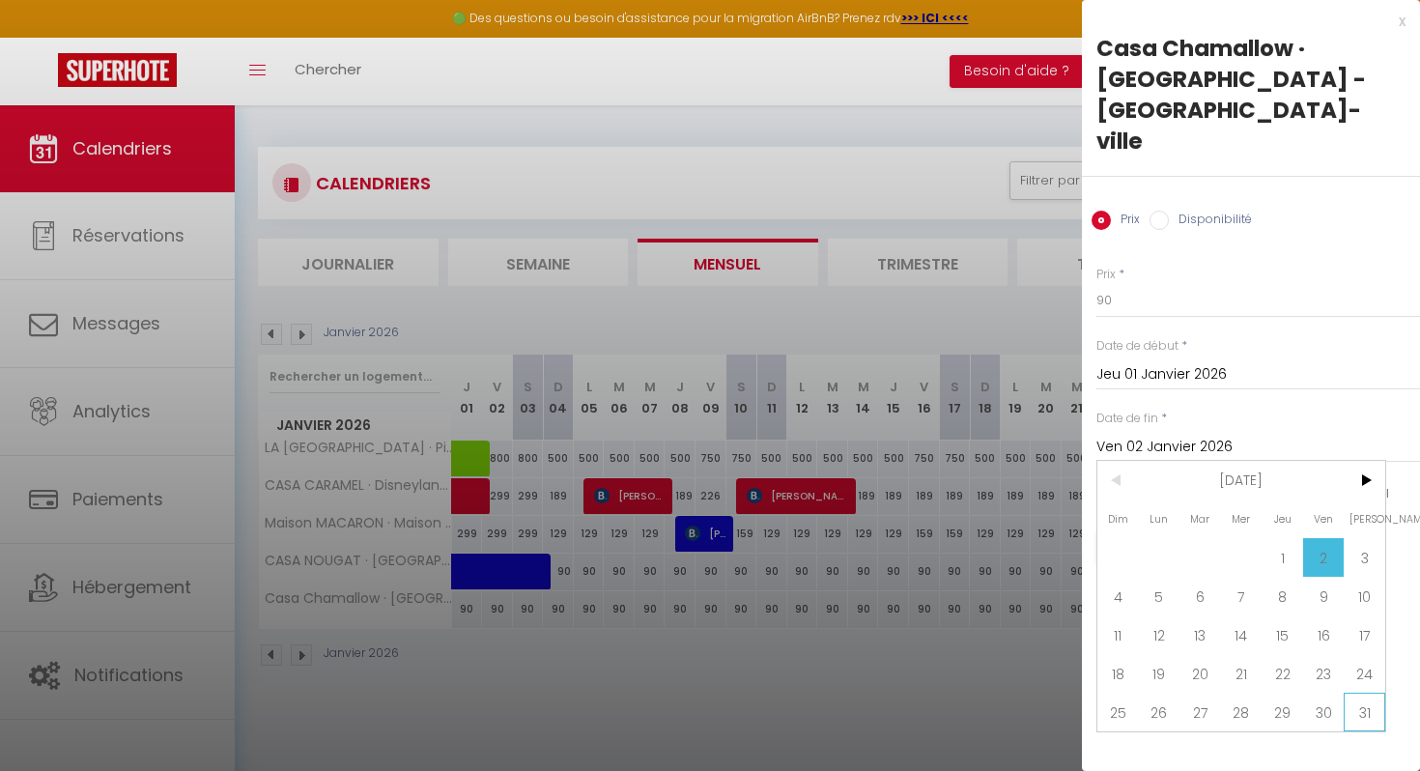
click at [1349, 693] on span "31" at bounding box center [1364, 712] width 42 height 39
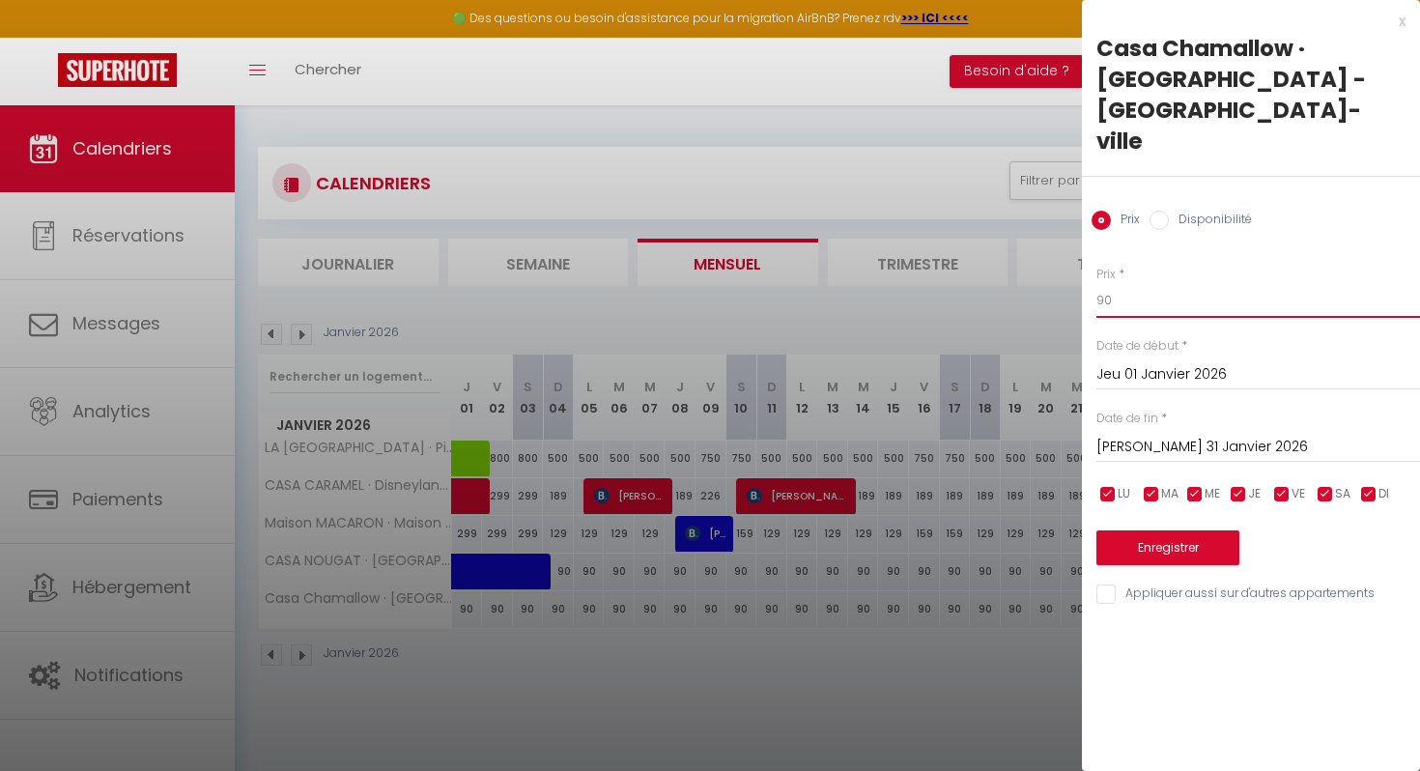
click at [1117, 283] on input "90" at bounding box center [1258, 300] width 324 height 35
drag, startPoint x: 1118, startPoint y: 270, endPoint x: 1087, endPoint y: 266, distance: 32.2
click at [1087, 267] on div "Prix * 90 Statut * Disponible Indisponible Date de début * Jeu 01 Janvier 2026 …" at bounding box center [1251, 423] width 338 height 365
click at [1150, 584] on input "Appliquer aussi sur d'autres appartements" at bounding box center [1258, 593] width 324 height 19
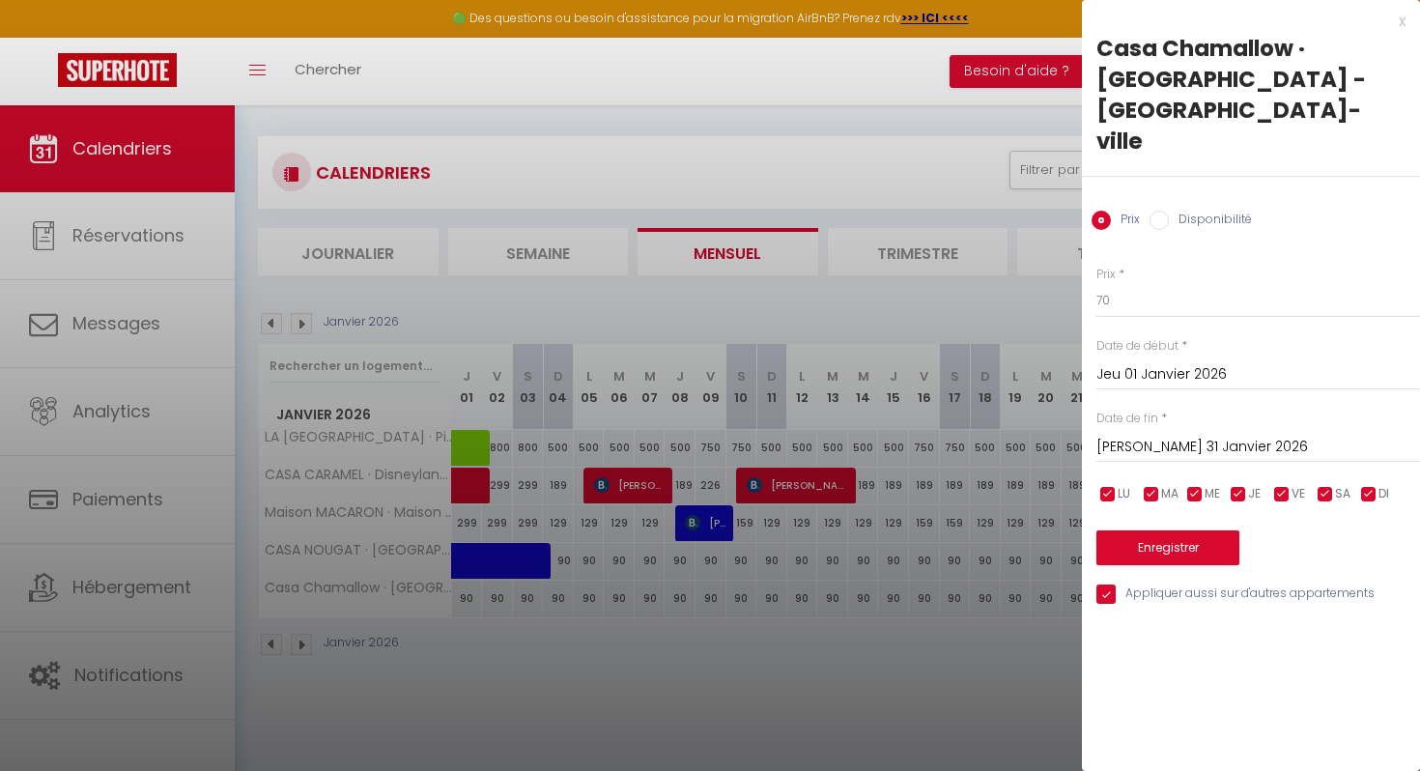
scroll to position [12, 0]
click at [1171, 530] on button "Enregistrer" at bounding box center [1167, 547] width 143 height 35
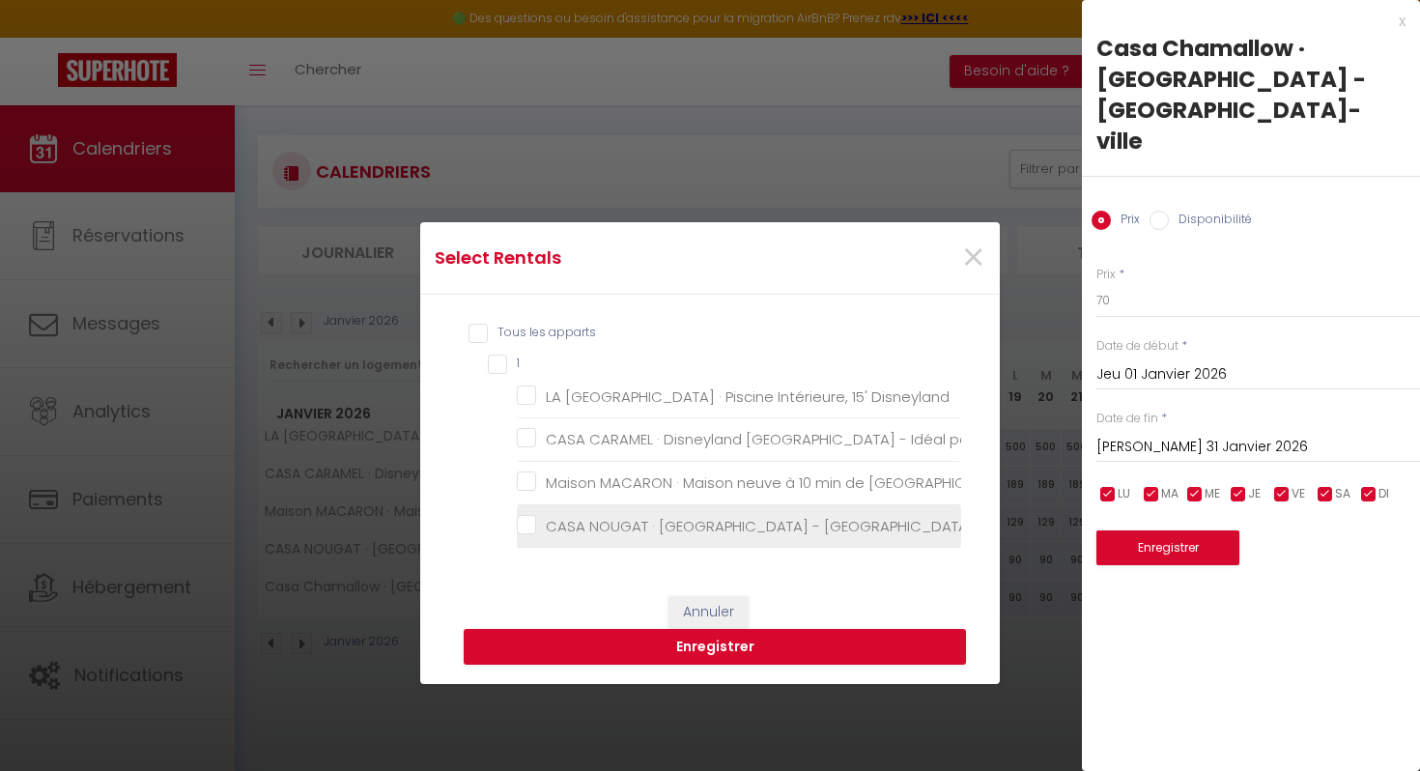
click at [608, 532] on VILLE "CASA NOUGAT · [GEOGRAPHIC_DATA] - [GEOGRAPHIC_DATA] - PARKING - CENTRE VILLE" at bounding box center [739, 525] width 444 height 19
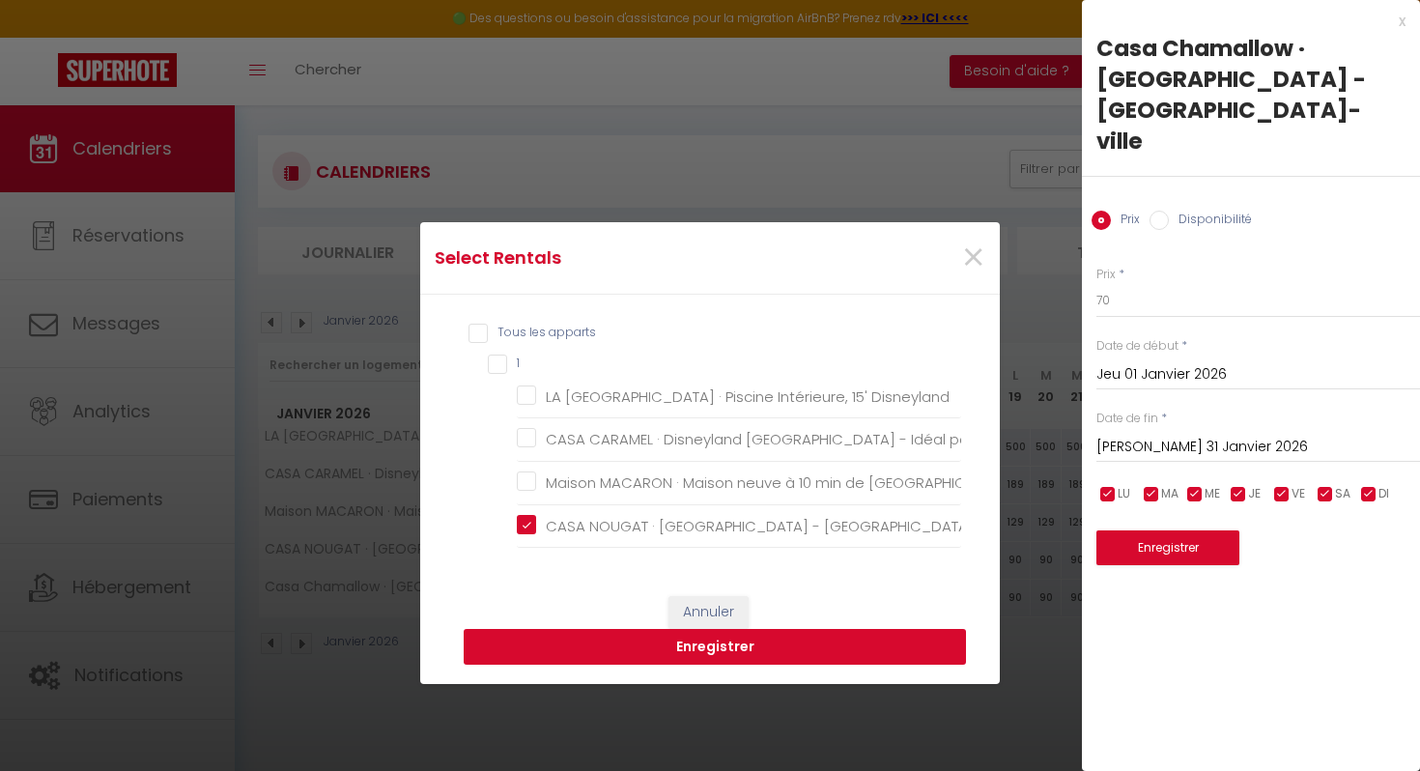
click at [711, 658] on button "Enregistrer" at bounding box center [715, 647] width 502 height 37
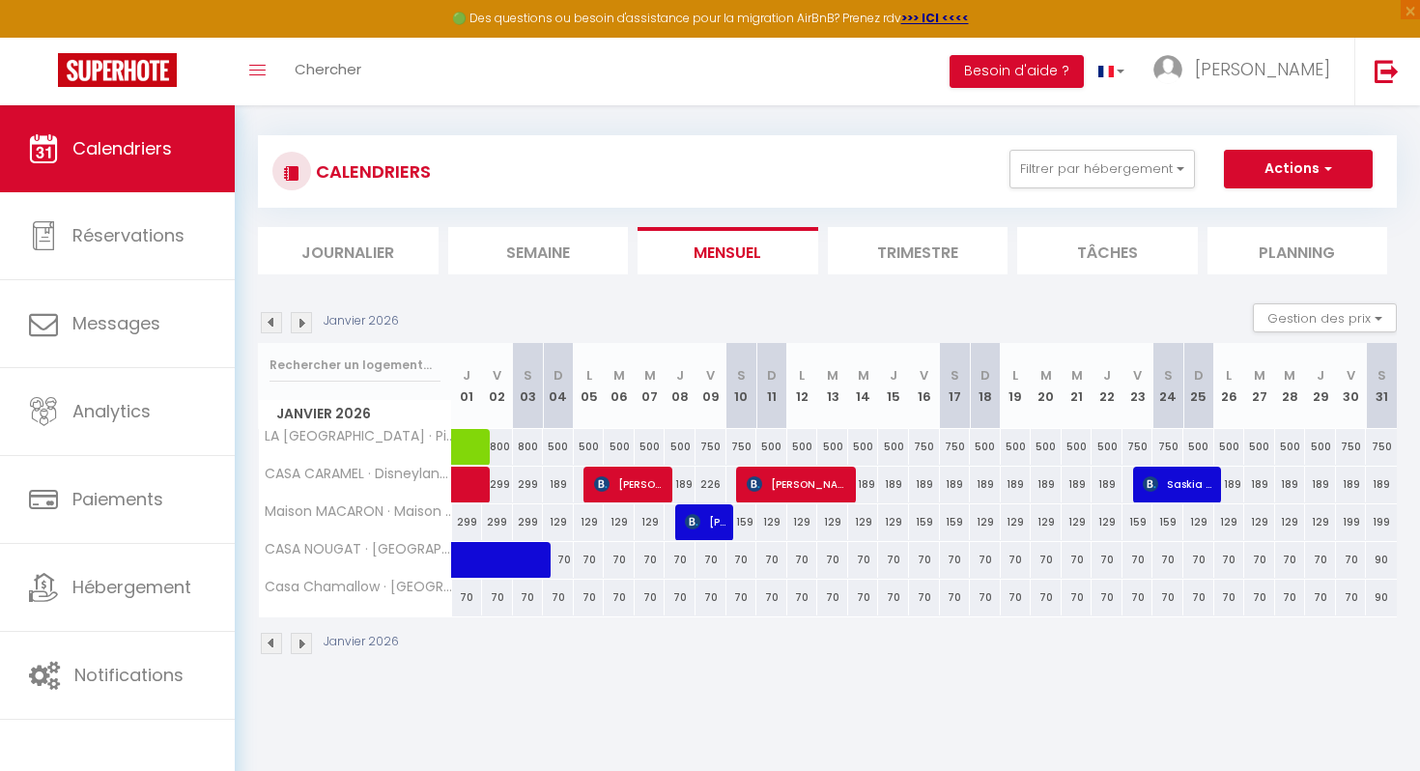
click at [297, 319] on img at bounding box center [301, 322] width 21 height 21
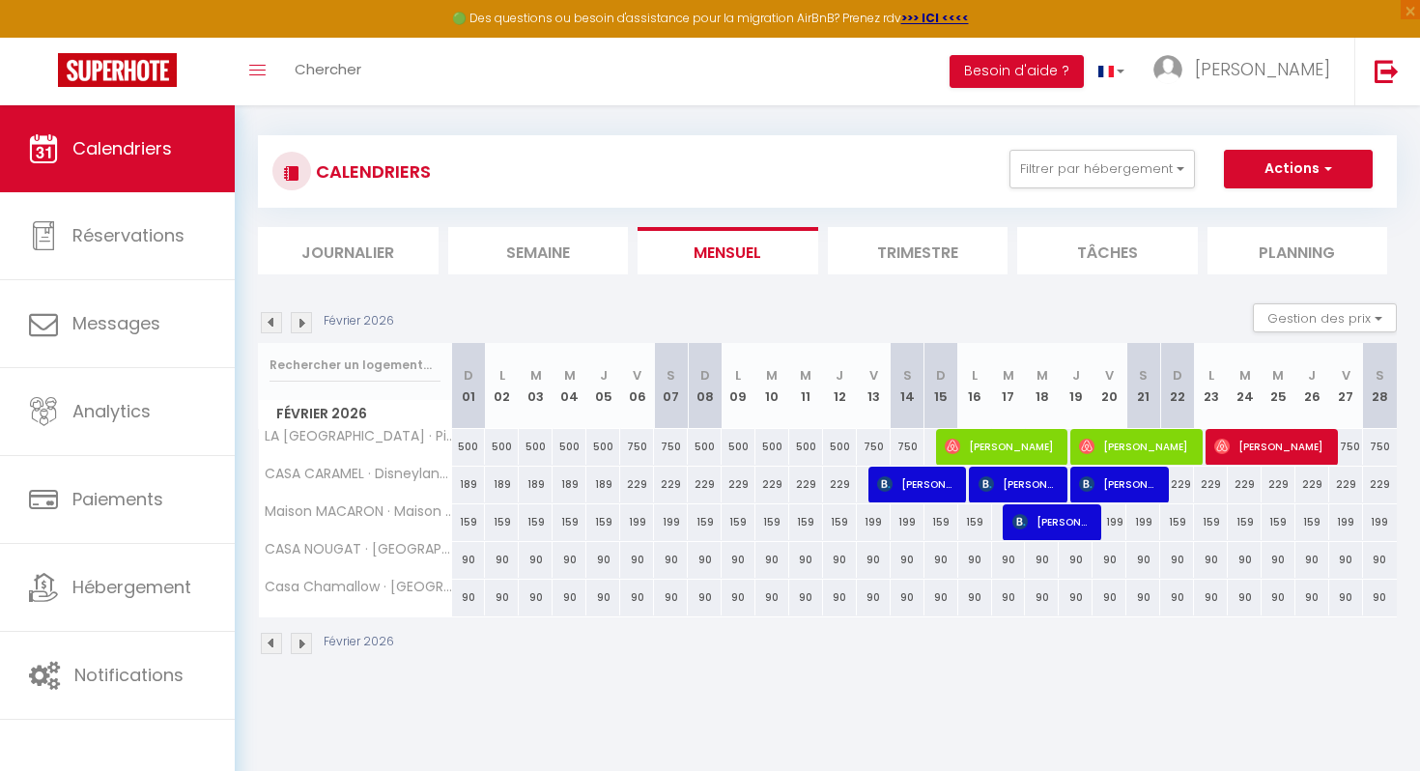
click at [297, 322] on img at bounding box center [301, 322] width 21 height 21
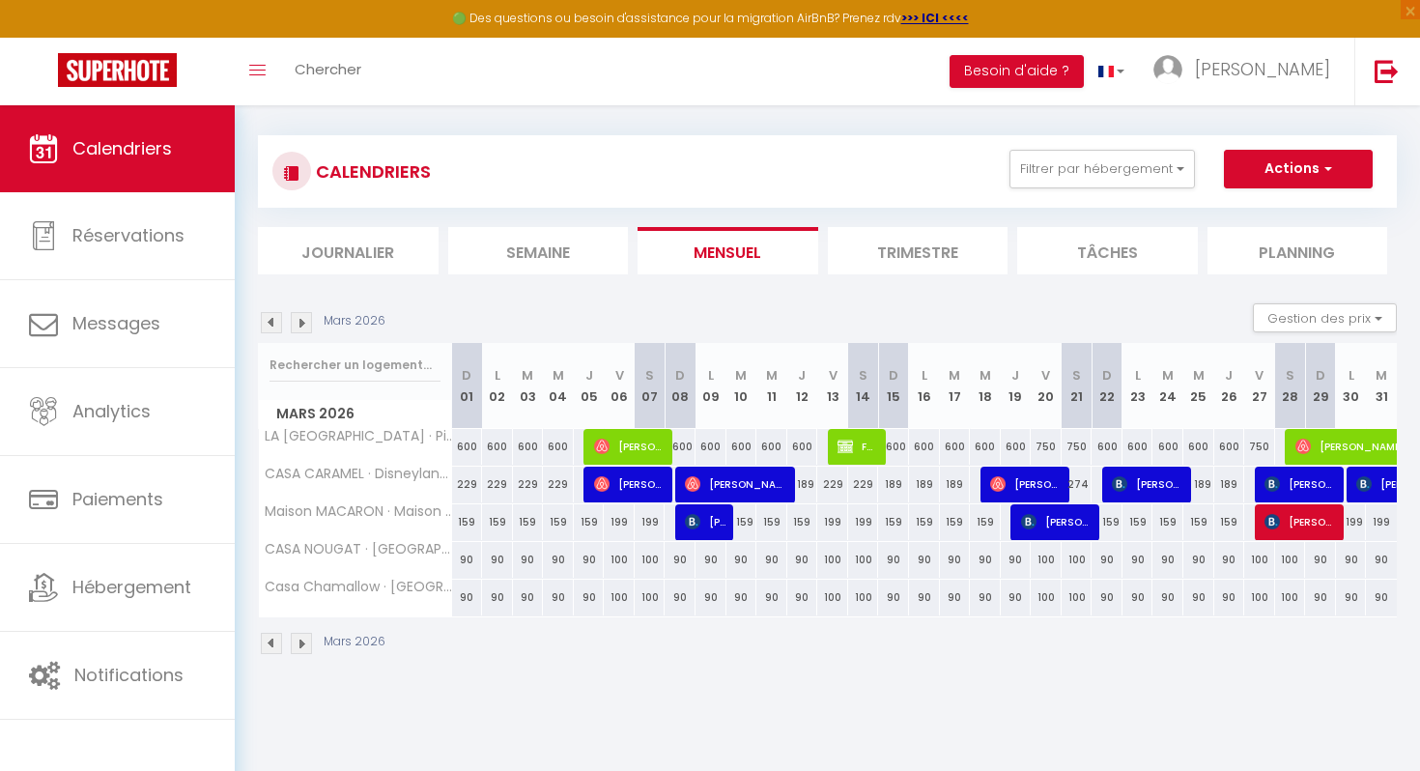
click at [297, 322] on img at bounding box center [301, 322] width 21 height 21
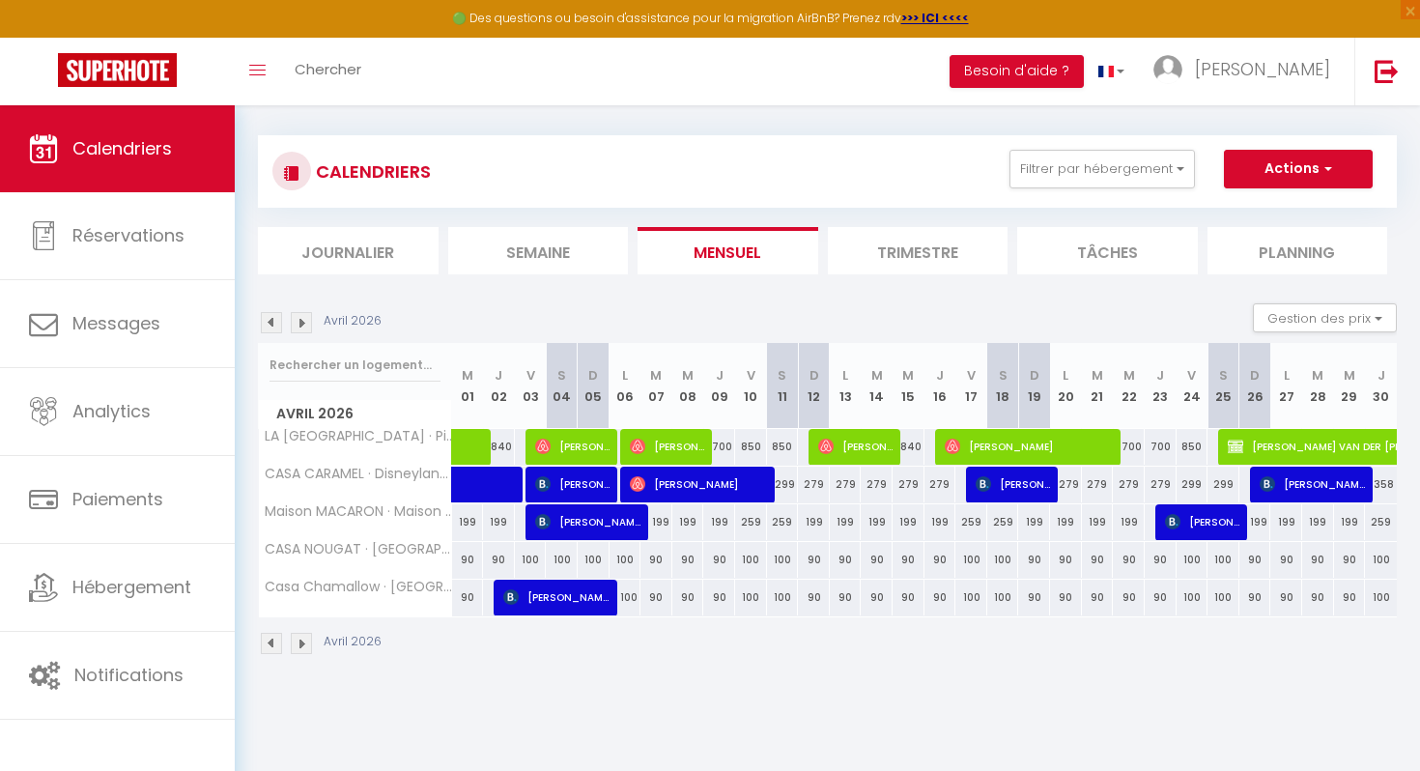
click at [270, 320] on img at bounding box center [271, 322] width 21 height 21
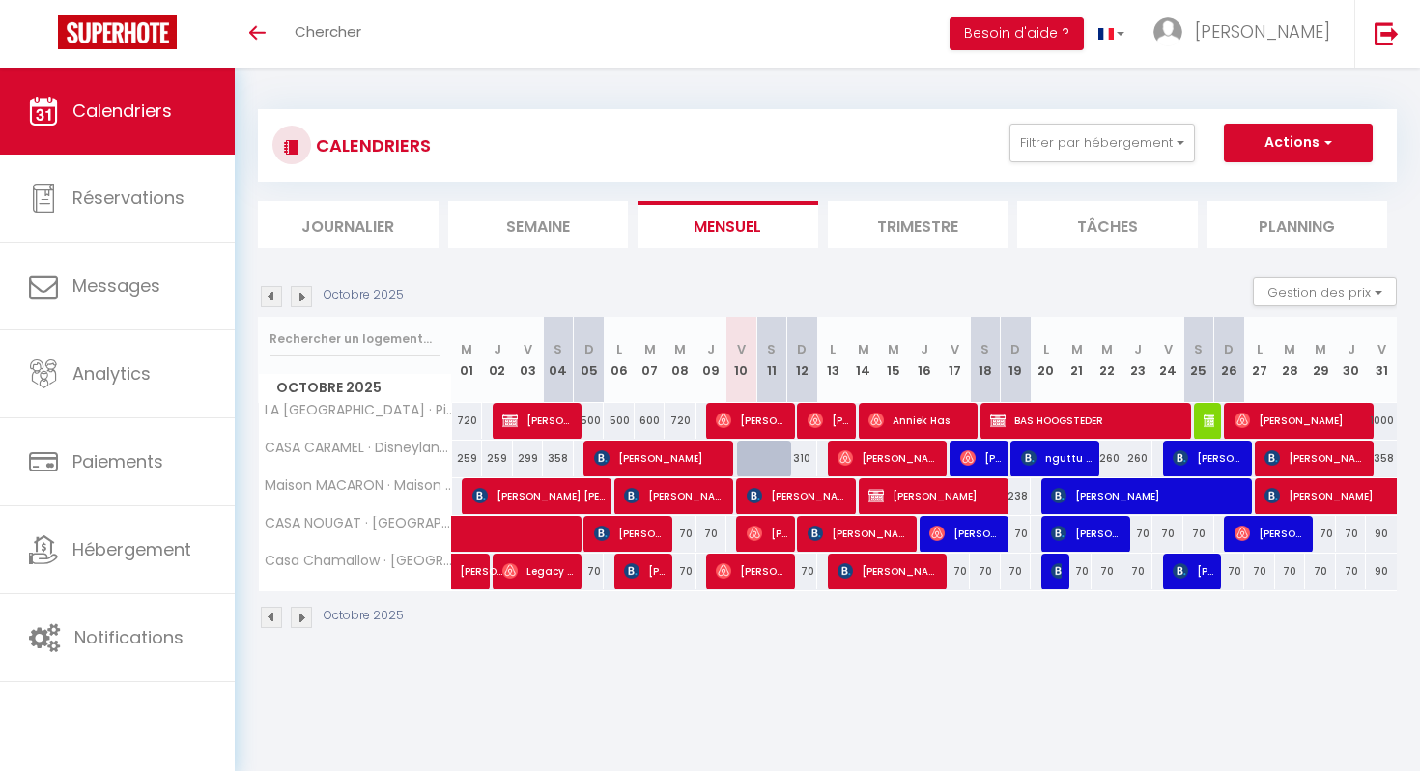
click at [305, 295] on img at bounding box center [301, 296] width 21 height 21
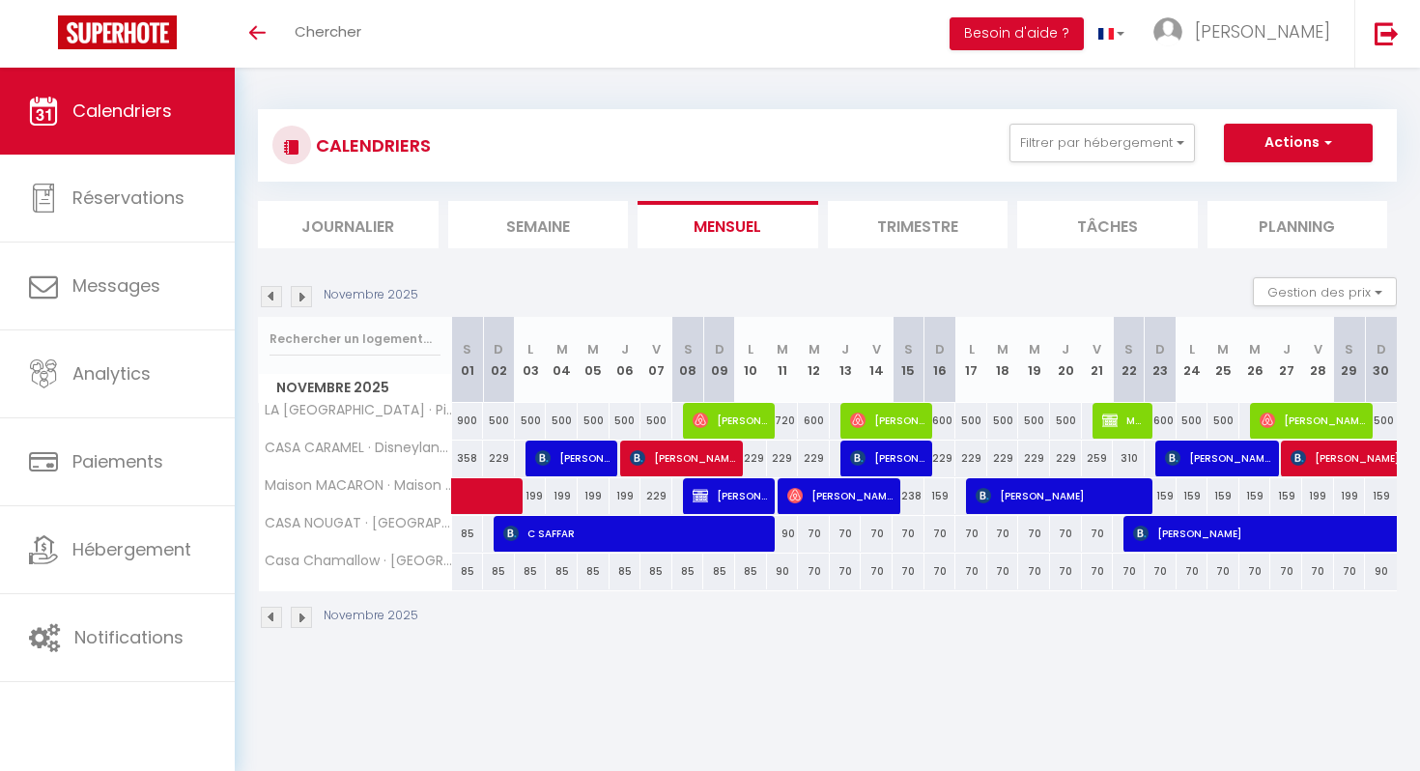
click at [305, 295] on img at bounding box center [301, 296] width 21 height 21
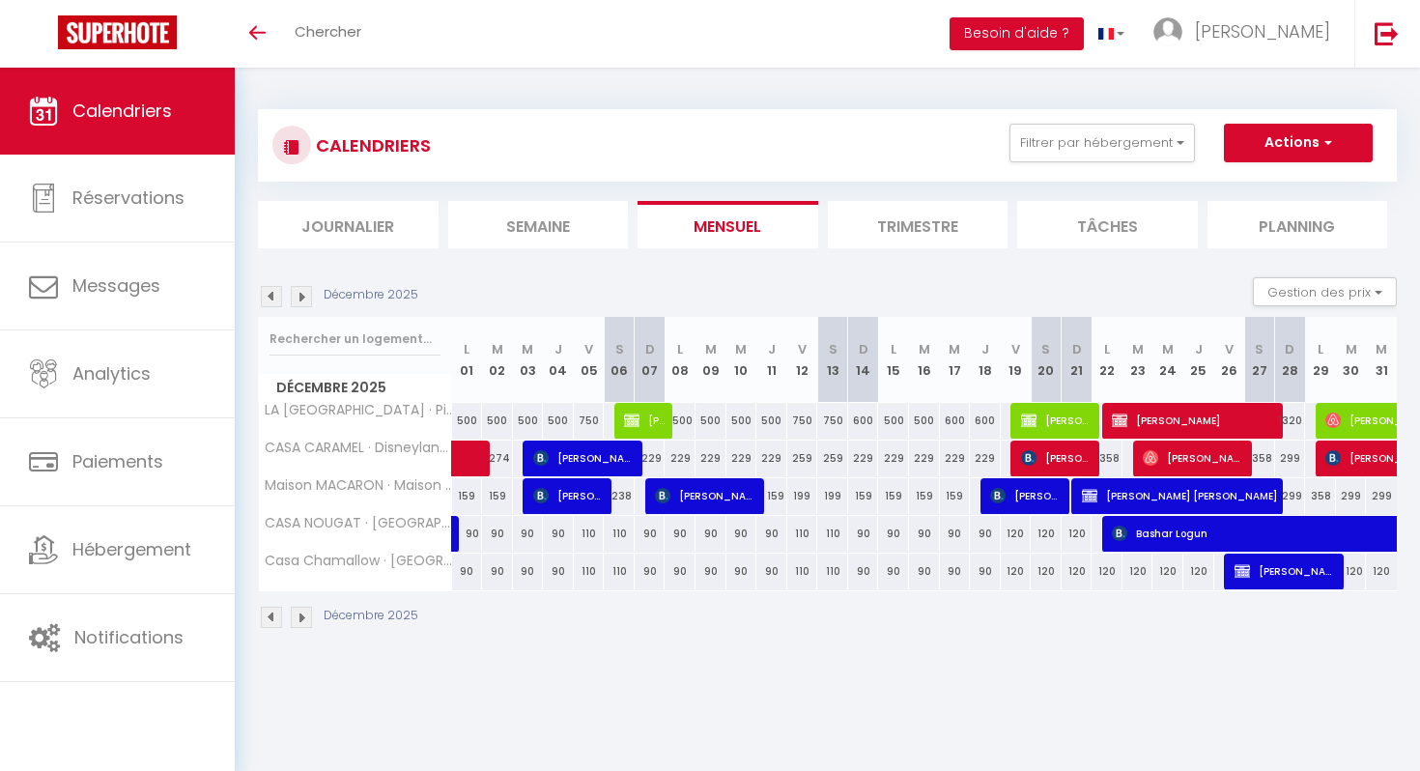
click at [305, 295] on img at bounding box center [301, 296] width 21 height 21
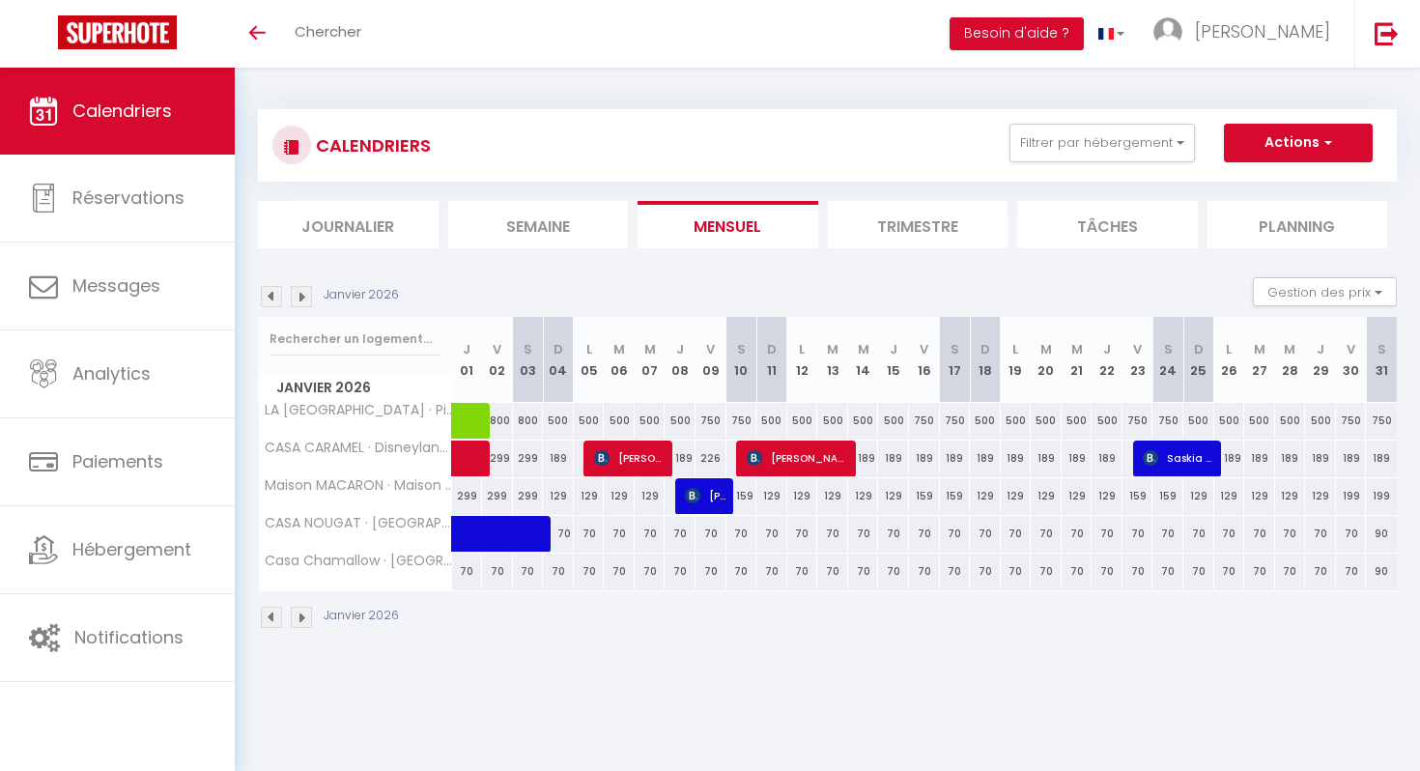
click at [307, 291] on img at bounding box center [301, 296] width 21 height 21
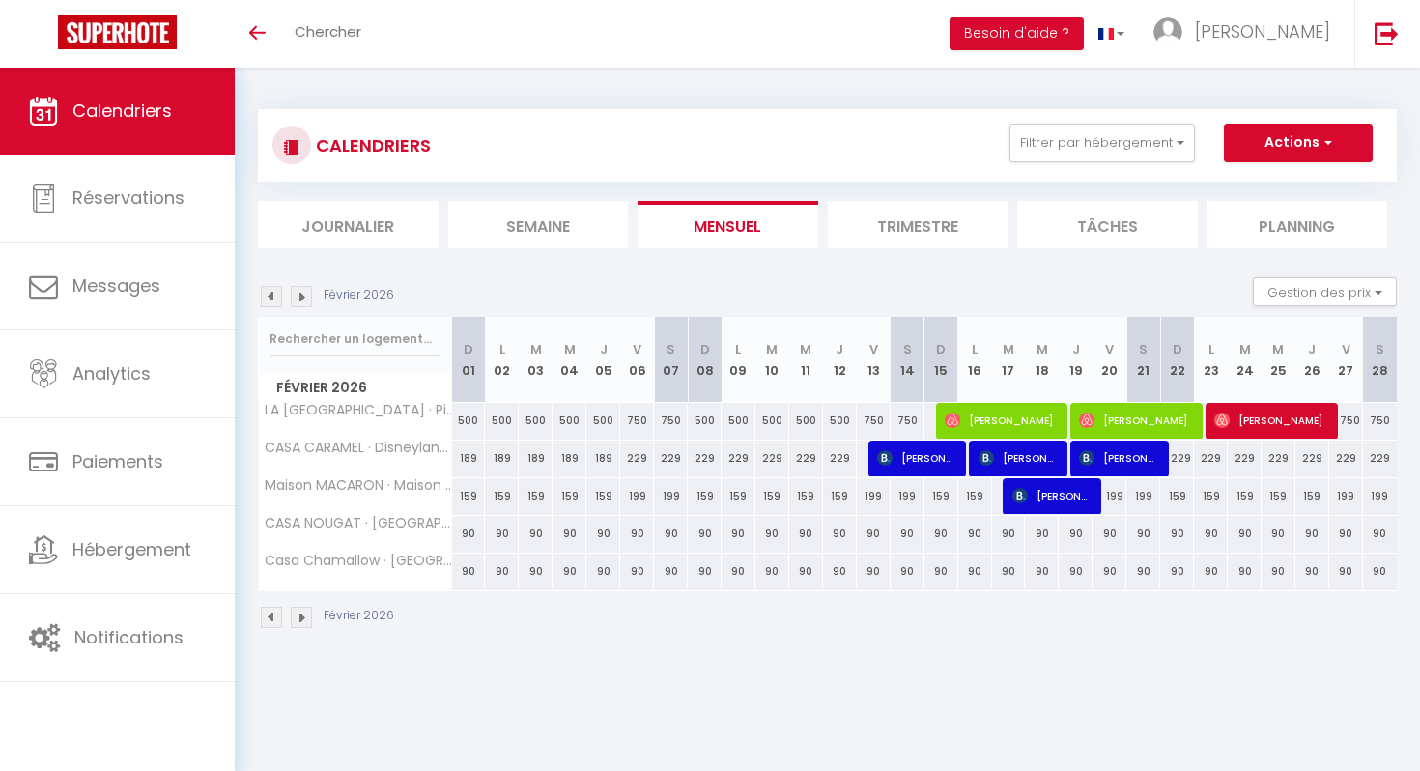
click at [302, 297] on img at bounding box center [301, 296] width 21 height 21
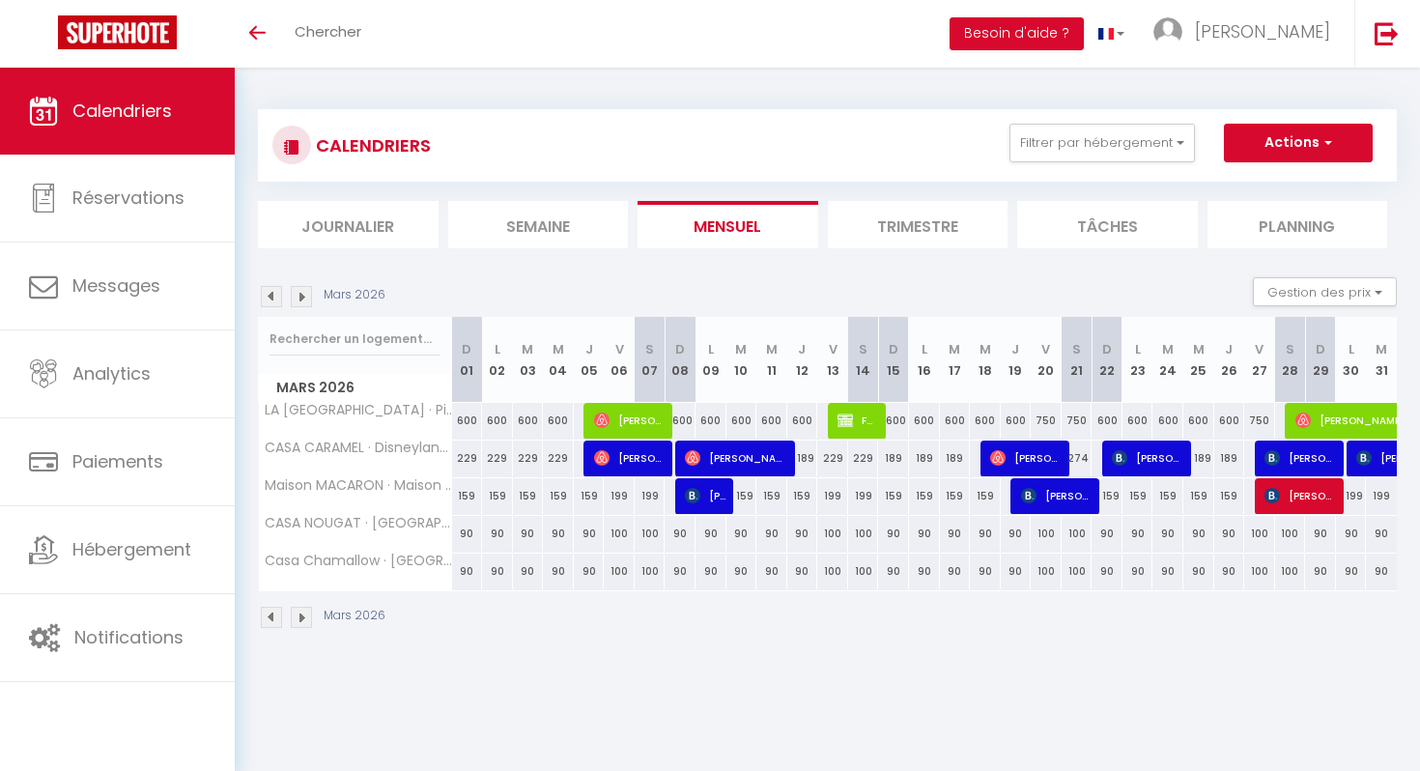
click at [301, 295] on img at bounding box center [301, 296] width 21 height 21
